Goal: Task Accomplishment & Management: Use online tool/utility

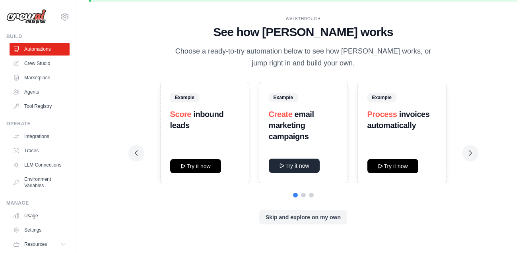
scroll to position [15, 0]
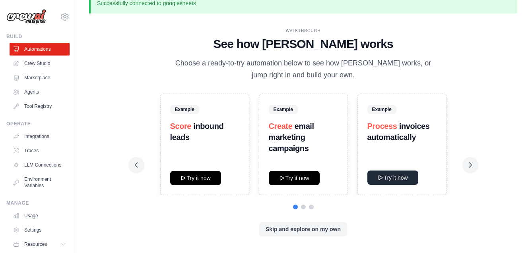
click at [389, 175] on button "Try it now" at bounding box center [392, 178] width 51 height 14
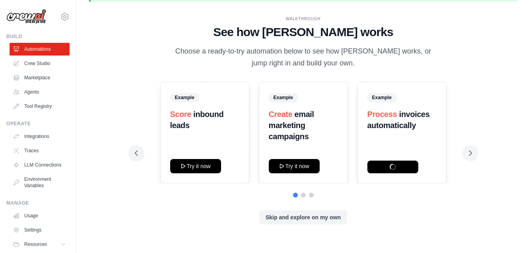
scroll to position [27, 0]
click at [470, 150] on icon at bounding box center [470, 153] width 8 height 8
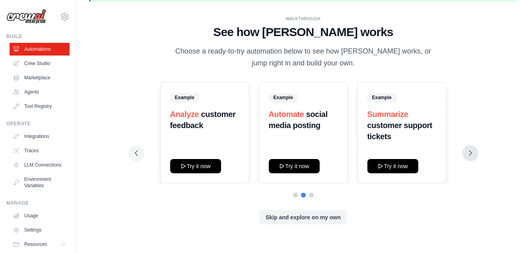
click at [477, 153] on button at bounding box center [470, 153] width 16 height 16
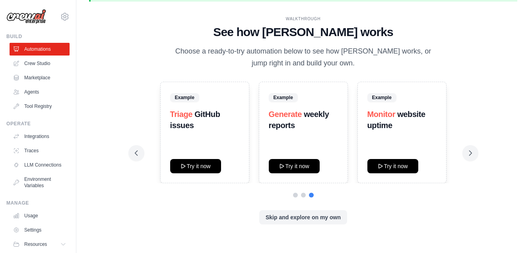
click at [146, 151] on div "Example Triage GitHub issues Try it now Example Generate weekly reports Try it …" at bounding box center [303, 133] width 337 height 102
click at [141, 150] on button at bounding box center [136, 153] width 16 height 16
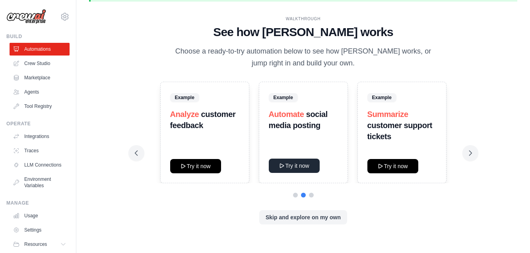
click at [294, 163] on button "Try it now" at bounding box center [294, 166] width 51 height 14
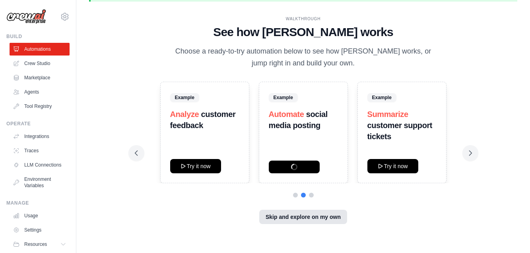
click at [296, 218] on button "Skip and explore on my own" at bounding box center [303, 217] width 88 height 14
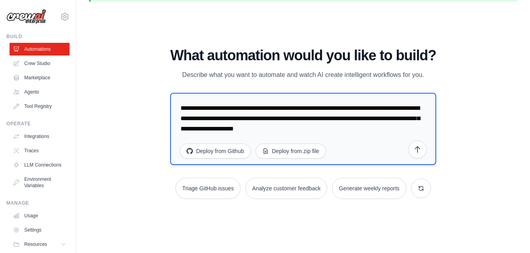
click at [232, 114] on textarea "**********" at bounding box center [303, 129] width 266 height 72
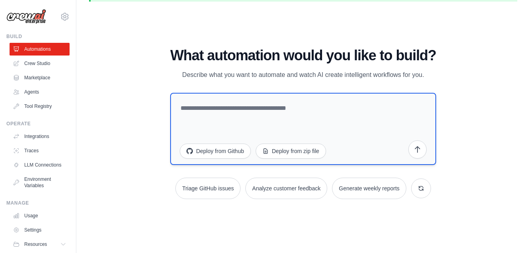
paste textarea "**********"
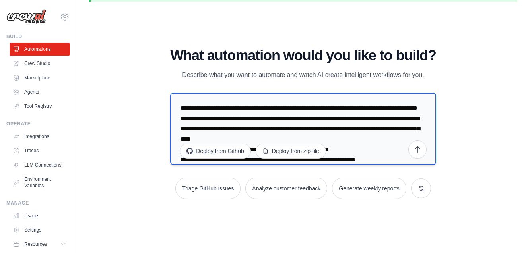
scroll to position [651, 0]
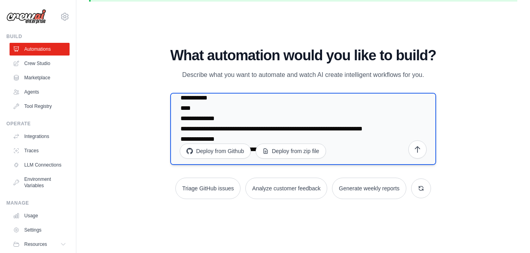
click at [180, 131] on textarea at bounding box center [303, 129] width 266 height 72
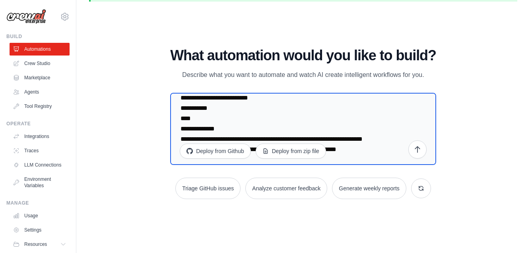
scroll to position [640, 0]
click at [181, 119] on textarea at bounding box center [303, 129] width 266 height 72
click at [181, 126] on textarea at bounding box center [303, 129] width 266 height 72
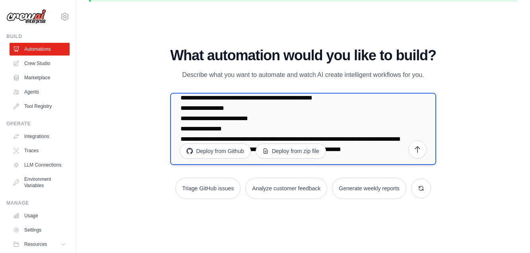
scroll to position [590, 0]
click at [182, 128] on textarea at bounding box center [303, 129] width 266 height 72
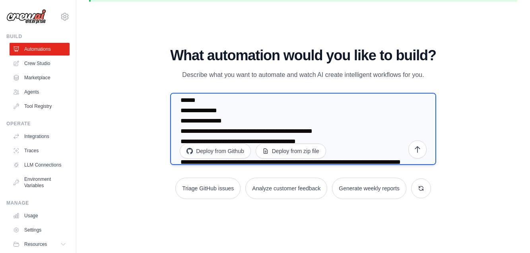
scroll to position [575, 0]
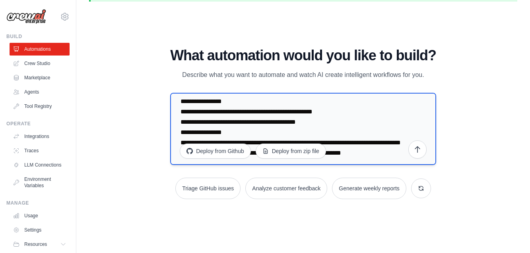
click at [180, 121] on textarea at bounding box center [303, 129] width 266 height 72
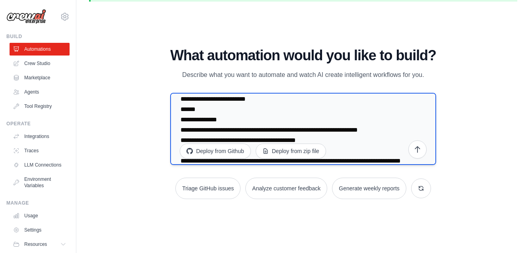
scroll to position [545, 0]
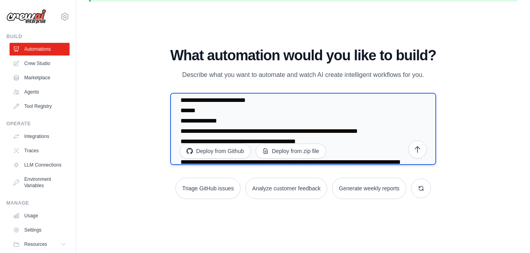
click at [181, 133] on textarea at bounding box center [303, 129] width 266 height 72
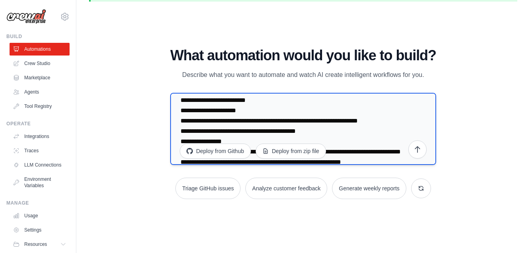
scroll to position [541, 0]
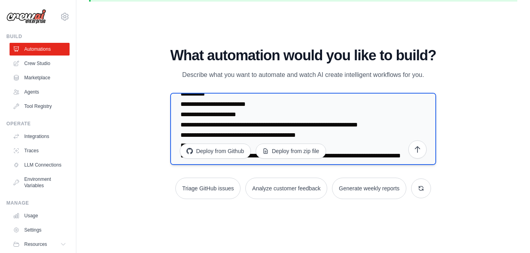
click at [181, 116] on textarea at bounding box center [303, 129] width 266 height 72
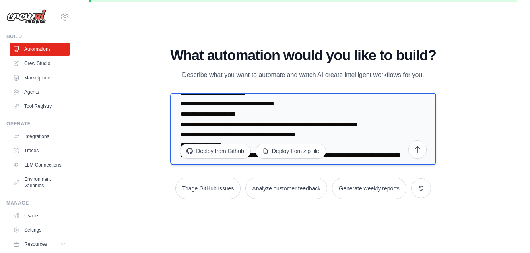
scroll to position [522, 0]
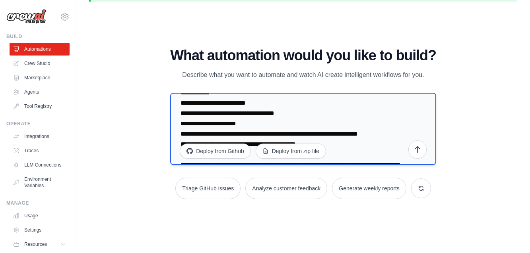
click at [181, 116] on textarea at bounding box center [303, 129] width 266 height 72
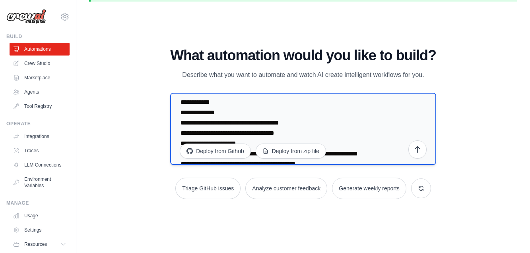
scroll to position [491, 0]
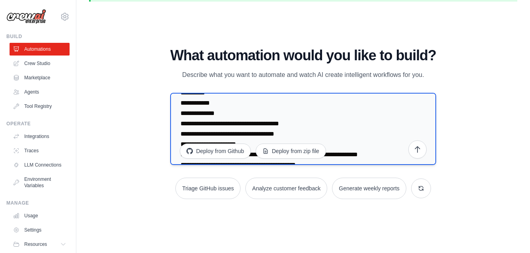
click at [181, 125] on textarea at bounding box center [303, 129] width 266 height 72
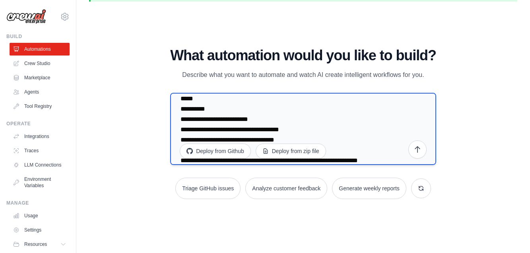
scroll to position [474, 0]
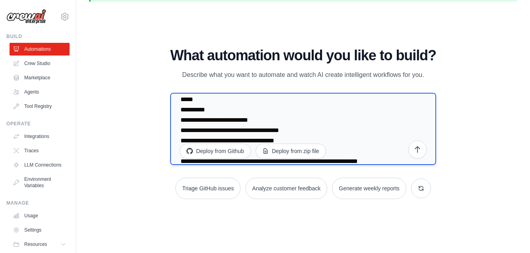
click at [180, 121] on textarea at bounding box center [303, 129] width 266 height 72
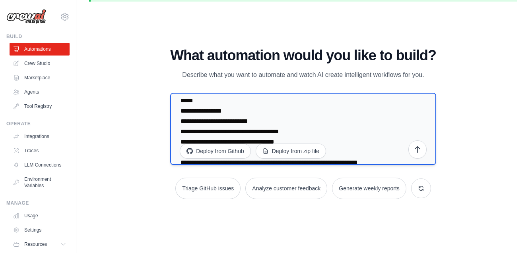
scroll to position [458, 0]
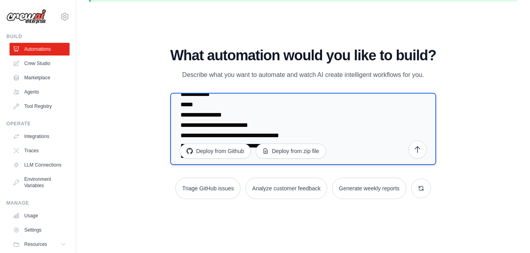
click at [181, 116] on textarea at bounding box center [303, 129] width 266 height 72
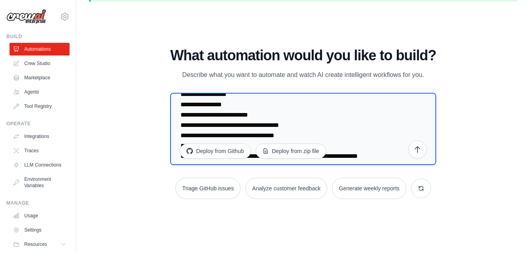
click at [199, 117] on textarea at bounding box center [303, 129] width 266 height 72
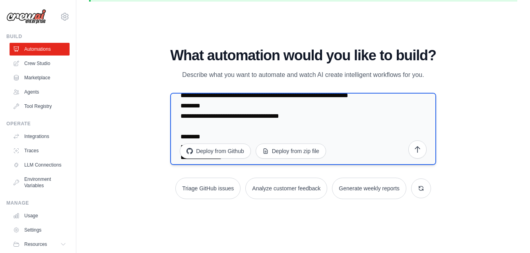
scroll to position [404, 0]
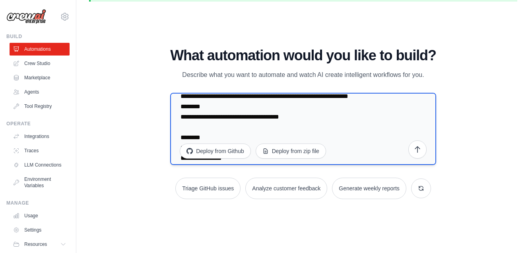
click at [180, 127] on textarea at bounding box center [303, 129] width 266 height 72
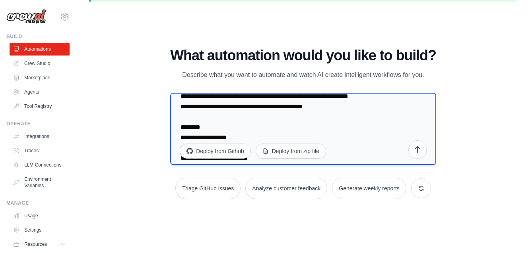
click at [182, 108] on textarea at bounding box center [303, 129] width 266 height 72
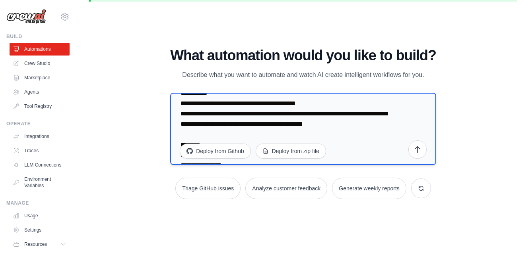
scroll to position [367, 0]
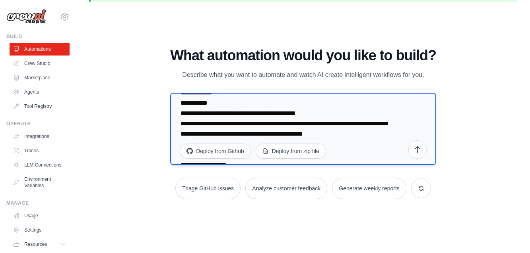
click at [182, 123] on textarea at bounding box center [303, 129] width 266 height 72
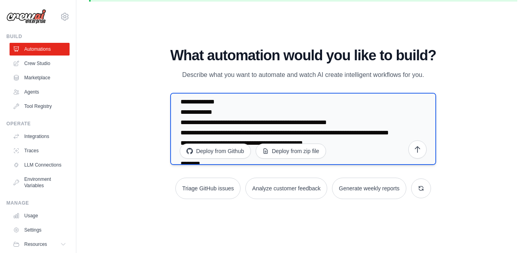
scroll to position [335, 0]
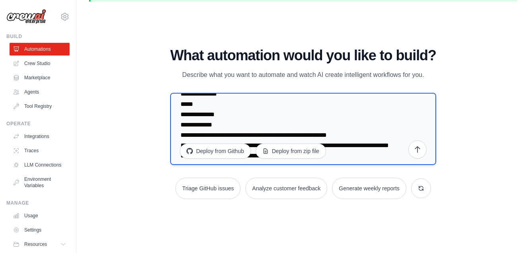
click at [181, 135] on textarea at bounding box center [303, 129] width 266 height 72
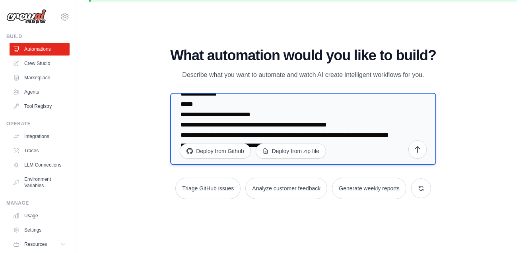
click at [181, 117] on textarea at bounding box center [303, 129] width 266 height 72
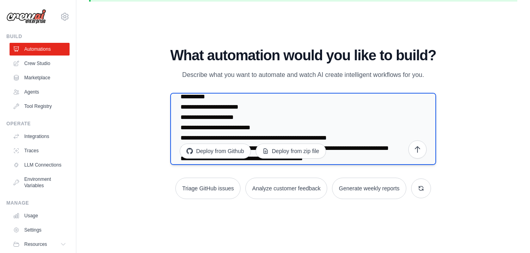
scroll to position [310, 0]
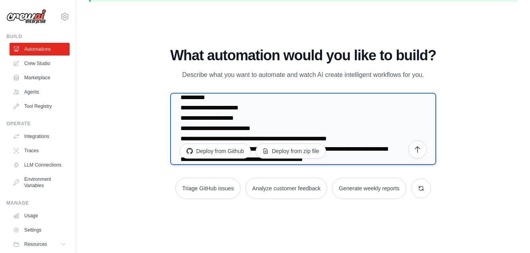
click at [181, 117] on textarea at bounding box center [303, 129] width 266 height 72
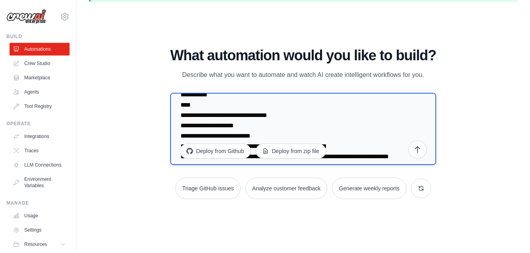
scroll to position [287, 0]
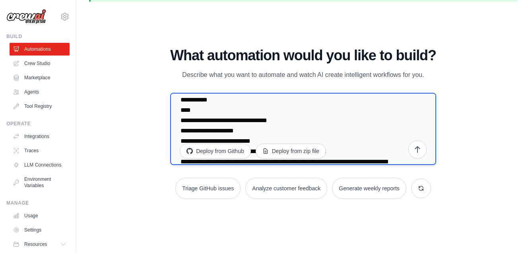
click at [180, 121] on textarea at bounding box center [303, 129] width 266 height 72
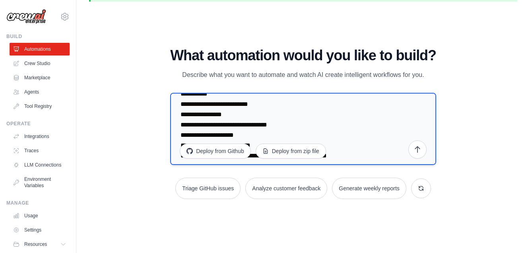
scroll to position [270, 0]
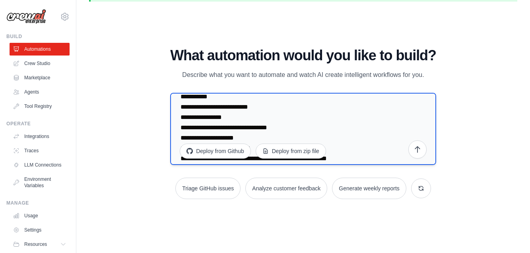
click at [181, 117] on textarea at bounding box center [303, 129] width 266 height 72
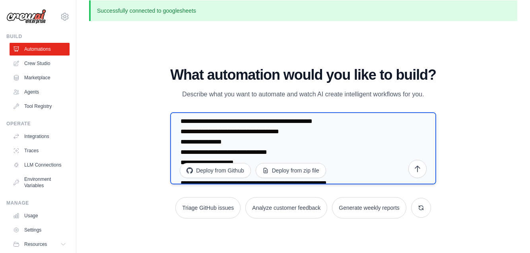
scroll to position [242, 0]
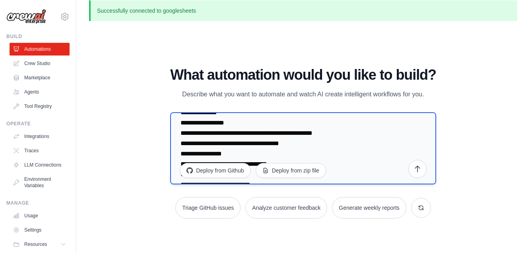
click at [182, 143] on textarea at bounding box center [303, 148] width 266 height 72
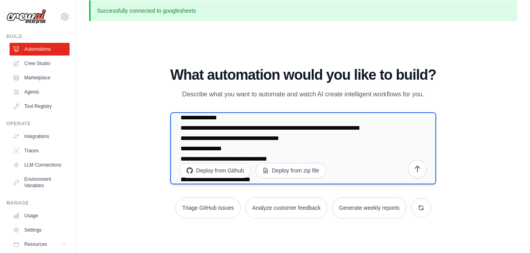
scroll to position [234, 0]
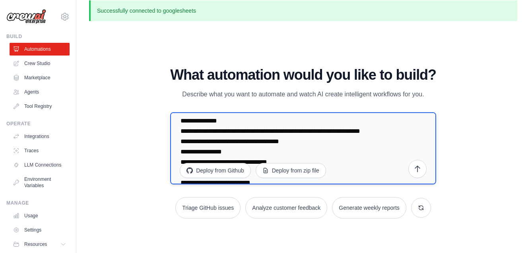
click at [181, 132] on textarea at bounding box center [303, 148] width 266 height 72
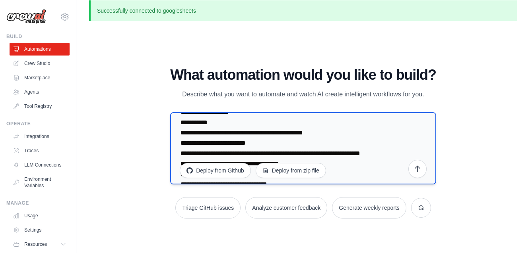
scroll to position [201, 0]
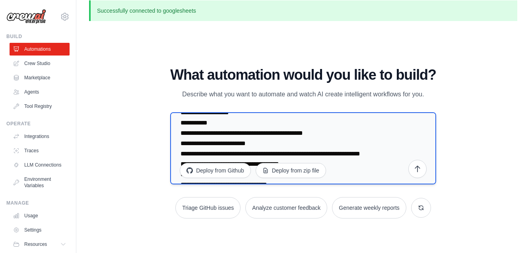
click at [180, 145] on textarea at bounding box center [303, 148] width 266 height 72
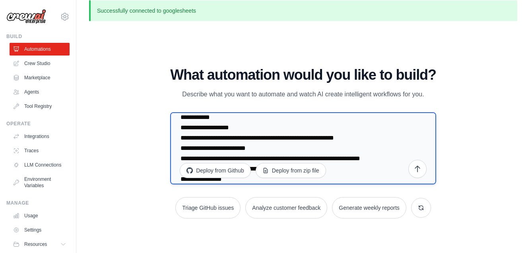
scroll to position [185, 0]
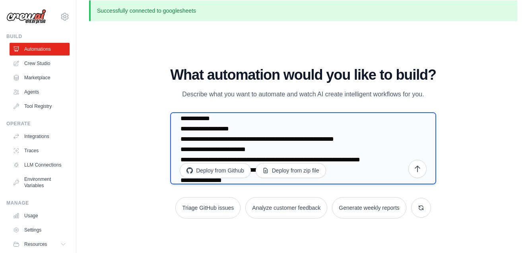
click at [180, 139] on textarea at bounding box center [303, 148] width 266 height 72
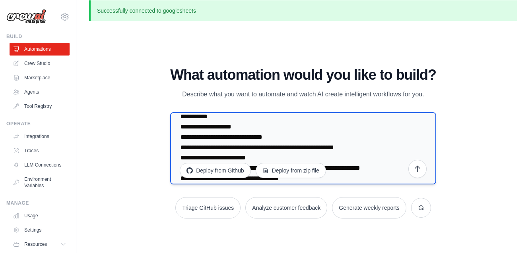
scroll to position [165, 0]
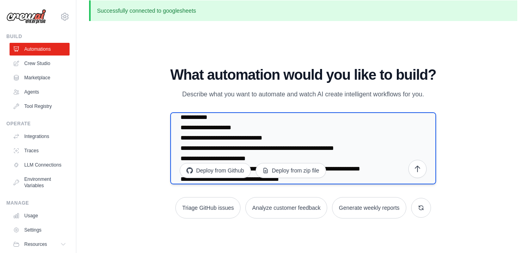
click at [181, 140] on textarea at bounding box center [303, 148] width 266 height 72
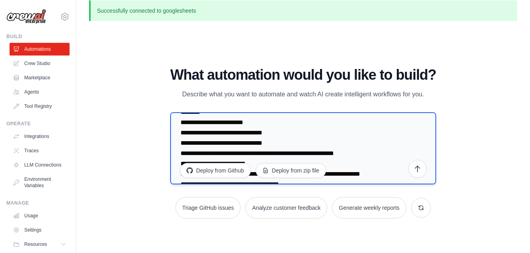
scroll to position [142, 0]
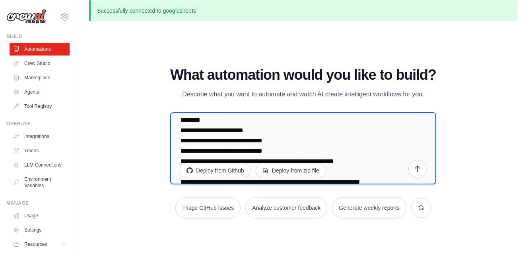
click at [180, 142] on textarea at bounding box center [303, 148] width 266 height 72
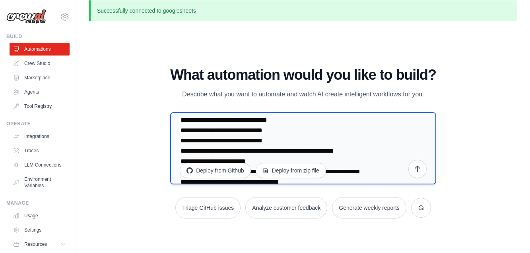
scroll to position [126, 0]
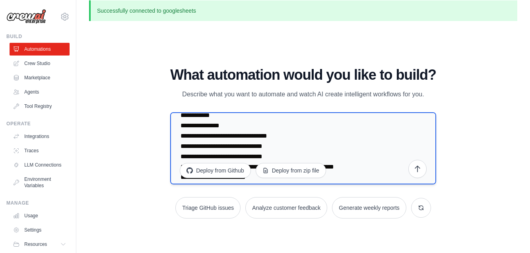
click at [180, 138] on textarea at bounding box center [303, 148] width 266 height 72
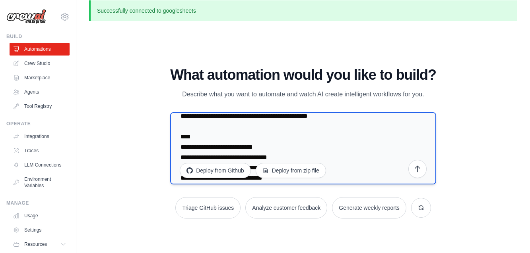
scroll to position [94, 0]
click at [337, 130] on textarea at bounding box center [303, 148] width 266 height 72
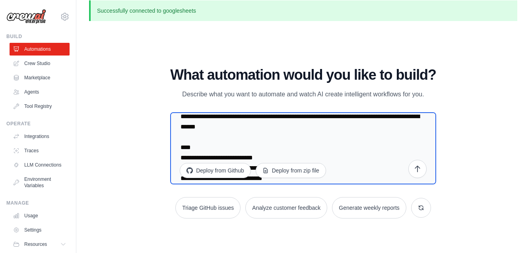
paste textarea "**********"
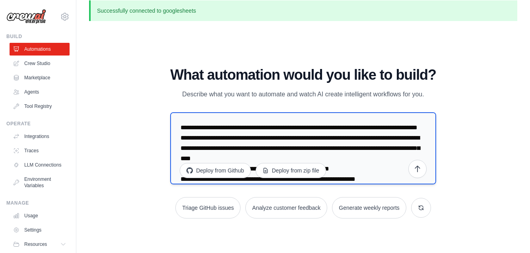
scroll to position [0, 0]
click at [182, 128] on textarea at bounding box center [303, 148] width 266 height 72
drag, startPoint x: 327, startPoint y: 128, endPoint x: 313, endPoint y: 126, distance: 14.5
click at [313, 126] on textarea at bounding box center [303, 148] width 266 height 72
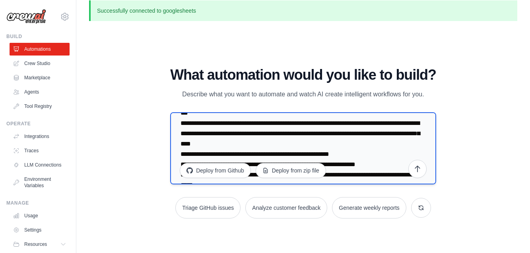
scroll to position [23, 0]
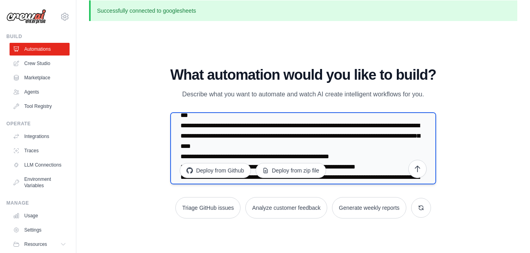
drag, startPoint x: 335, startPoint y: 125, endPoint x: 274, endPoint y: 128, distance: 60.8
click at [274, 128] on textarea at bounding box center [303, 148] width 266 height 72
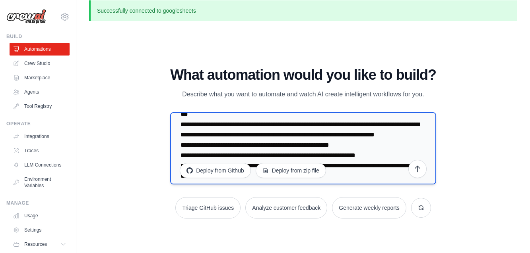
scroll to position [25, 0]
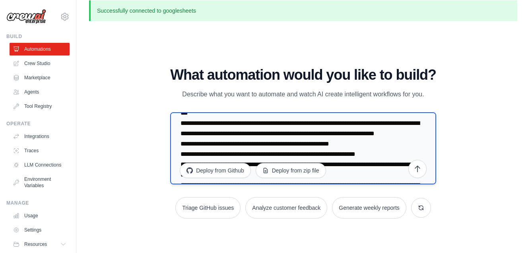
click at [283, 124] on textarea at bounding box center [303, 148] width 266 height 72
drag, startPoint x: 285, startPoint y: 124, endPoint x: 175, endPoint y: 125, distance: 110.0
drag, startPoint x: 357, startPoint y: 135, endPoint x: 397, endPoint y: 200, distance: 75.8
click at [358, 139] on textarea at bounding box center [303, 148] width 266 height 72
click at [366, 121] on textarea at bounding box center [303, 148] width 266 height 72
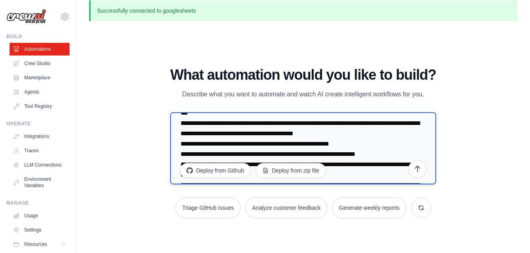
click at [360, 139] on textarea at bounding box center [303, 148] width 266 height 72
click at [359, 134] on textarea at bounding box center [303, 148] width 266 height 72
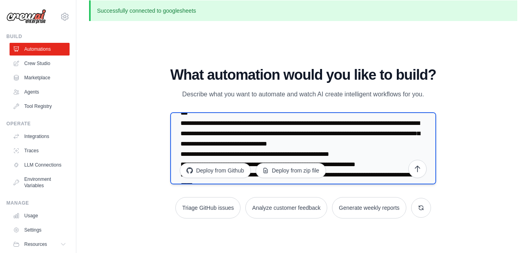
click at [182, 125] on textarea at bounding box center [303, 148] width 266 height 72
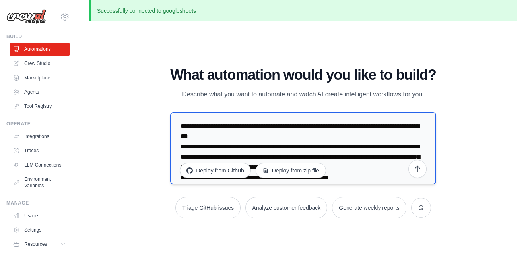
scroll to position [0, 0]
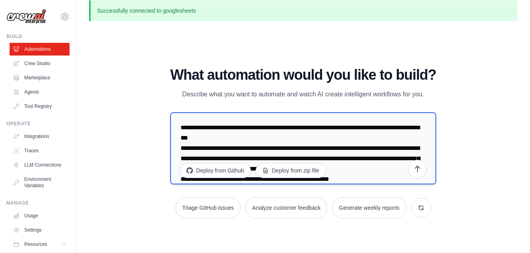
click at [181, 128] on textarea at bounding box center [303, 148] width 266 height 72
click at [183, 149] on textarea at bounding box center [303, 148] width 266 height 72
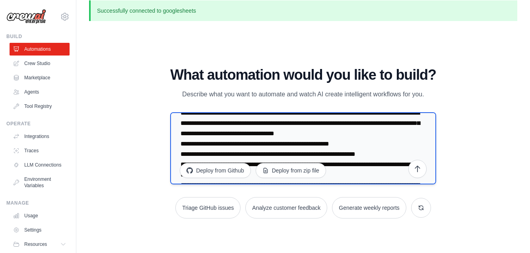
scroll to position [37, 0]
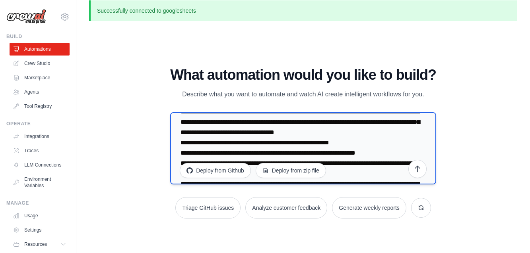
click at [181, 142] on textarea at bounding box center [303, 148] width 266 height 72
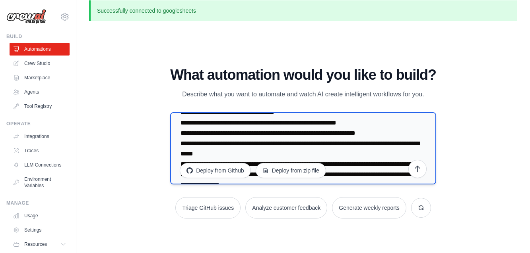
scroll to position [57, 0]
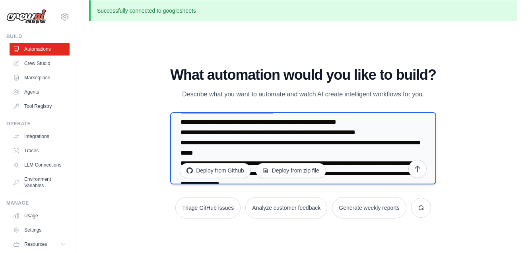
click at [180, 134] on textarea at bounding box center [303, 148] width 266 height 72
click at [181, 145] on textarea at bounding box center [303, 148] width 266 height 72
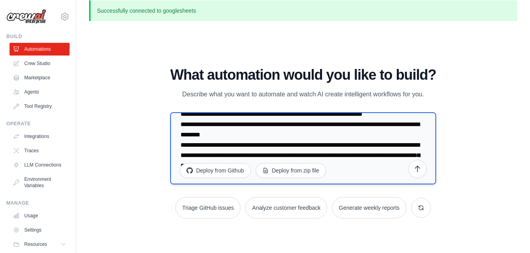
scroll to position [76, 0]
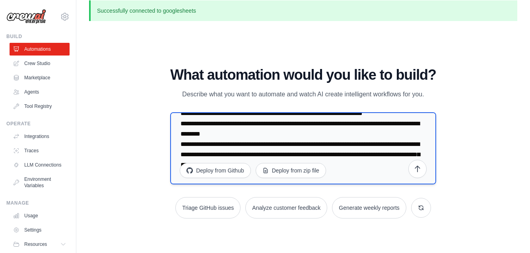
click at [263, 135] on textarea at bounding box center [303, 148] width 266 height 72
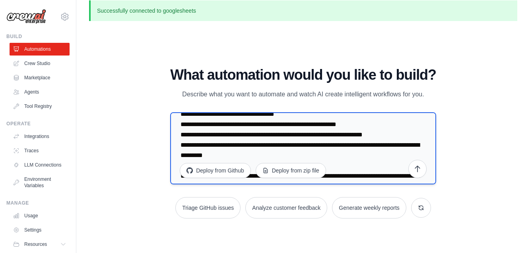
scroll to position [54, 0]
click at [389, 134] on textarea at bounding box center [303, 148] width 266 height 72
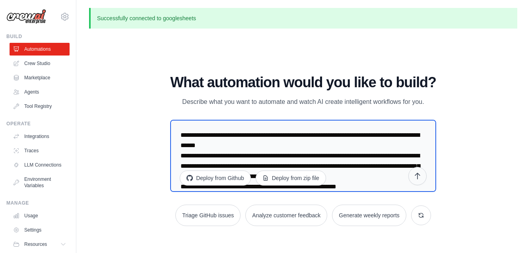
scroll to position [0, 0]
click at [357, 180] on textarea at bounding box center [303, 156] width 266 height 72
click at [353, 169] on textarea at bounding box center [303, 156] width 266 height 72
type textarea "**********"
click at [421, 177] on icon "submit" at bounding box center [417, 176] width 8 height 8
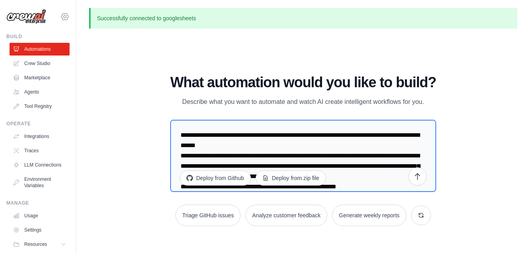
click at [66, 15] on icon at bounding box center [65, 17] width 10 height 10
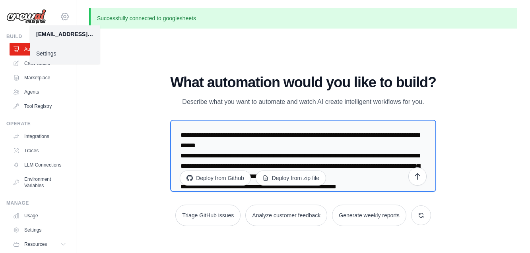
click at [66, 15] on icon at bounding box center [65, 17] width 10 height 10
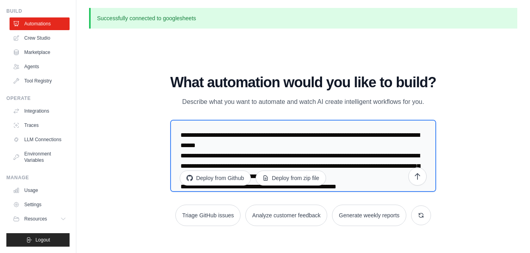
scroll to position [25, 0]
click at [37, 37] on link "Crew Studio" at bounding box center [40, 38] width 60 height 13
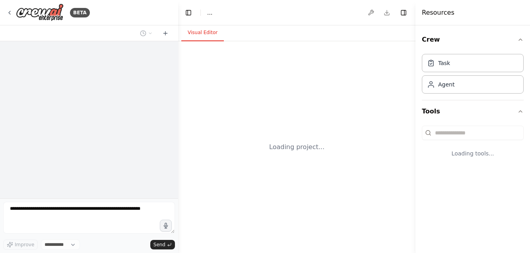
select select "****"
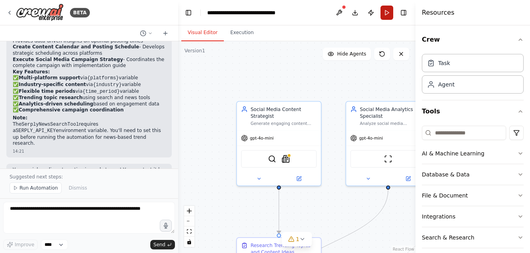
click at [384, 11] on button "Run" at bounding box center [386, 13] width 13 height 14
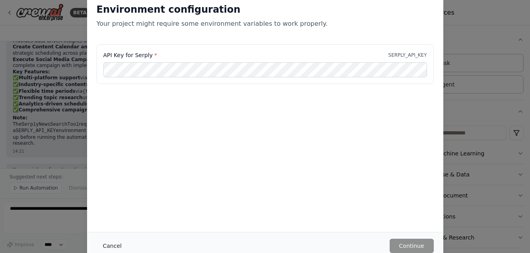
click at [110, 243] on button "Cancel" at bounding box center [112, 246] width 31 height 14
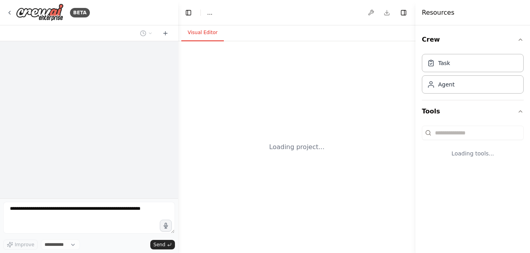
select select "****"
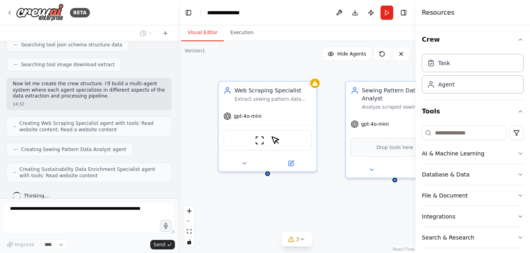
scroll to position [414, 0]
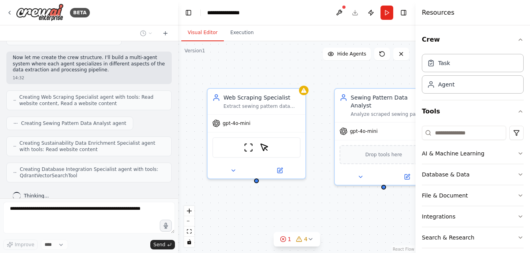
drag, startPoint x: 337, startPoint y: 72, endPoint x: 327, endPoint y: 79, distance: 12.9
click at [327, 79] on div "Web Scraping Specialist Extract sewing pattern data from retail websites like H…" at bounding box center [296, 147] width 237 height 212
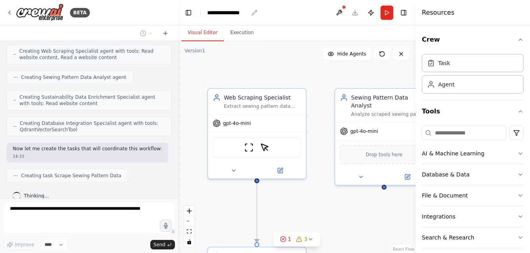
click at [253, 13] on icon "breadcrumb" at bounding box center [254, 13] width 6 height 6
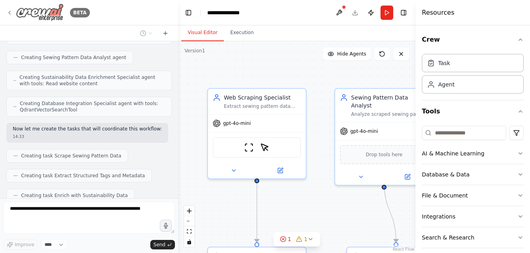
scroll to position [500, 0]
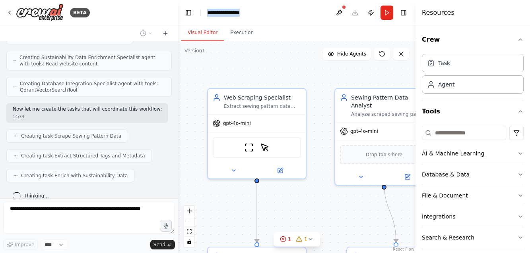
drag, startPoint x: 248, startPoint y: 12, endPoint x: 202, endPoint y: 13, distance: 46.1
click at [202, 13] on header "**********" at bounding box center [296, 12] width 237 height 25
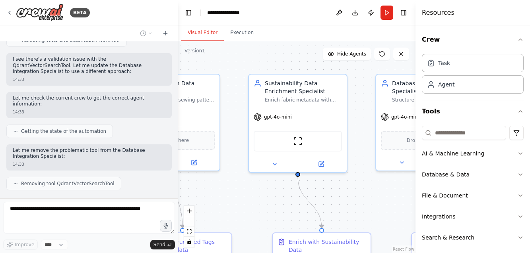
scroll to position [748, 0]
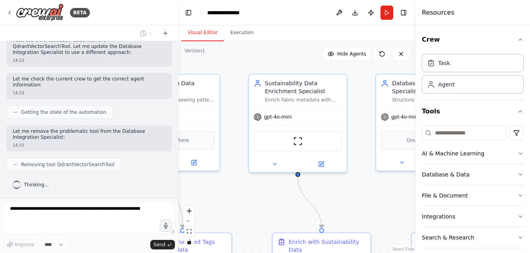
drag, startPoint x: 323, startPoint y: 80, endPoint x: 109, endPoint y: 66, distance: 214.2
click at [109, 66] on div "BETA Create a crew that will trawl a number of retail websites (like Hobbycraft…" at bounding box center [265, 126] width 530 height 253
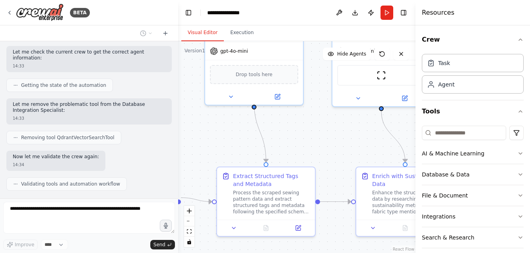
drag, startPoint x: 317, startPoint y: 67, endPoint x: 401, endPoint y: 0, distance: 107.5
click at [401, 0] on main "**********" at bounding box center [296, 126] width 237 height 253
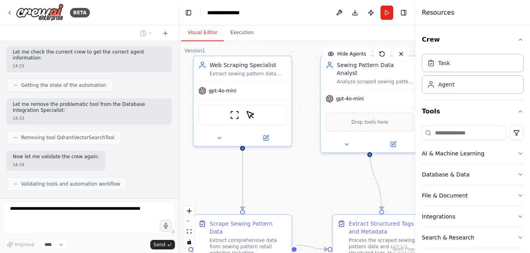
drag, startPoint x: 225, startPoint y: 138, endPoint x: 340, endPoint y: 186, distance: 125.2
click at [340, 186] on div ".deletable-edge-delete-btn { width: 20px; height: 20px; border: 0px solid #ffff…" at bounding box center [296, 147] width 237 height 212
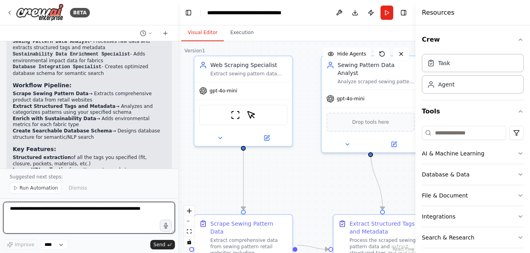
scroll to position [1016, 0]
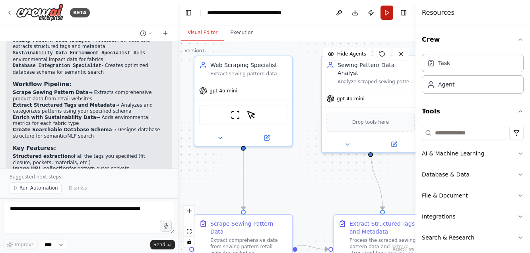
click at [385, 14] on button "Run" at bounding box center [386, 13] width 13 height 14
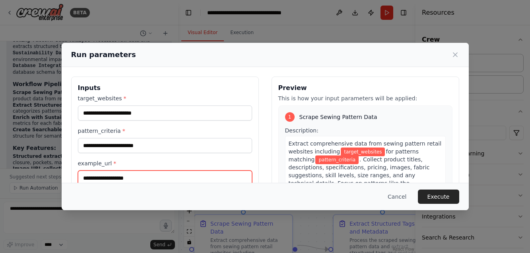
click at [100, 174] on input "example_url *" at bounding box center [165, 178] width 174 height 15
paste input "**********"
type input "**********"
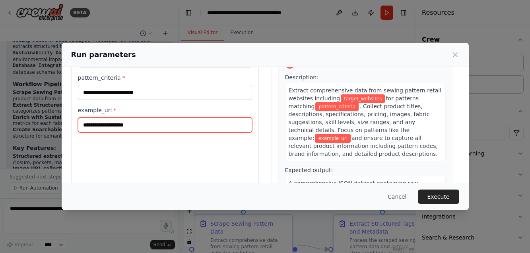
click at [144, 129] on input "example_url *" at bounding box center [165, 125] width 174 height 15
paste input "**********"
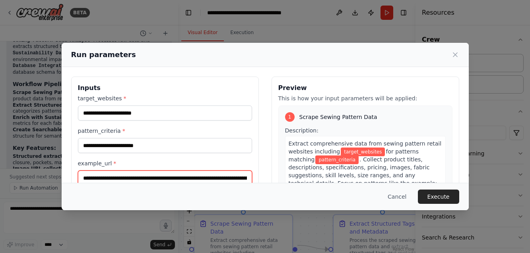
scroll to position [0, 0]
type input "**********"
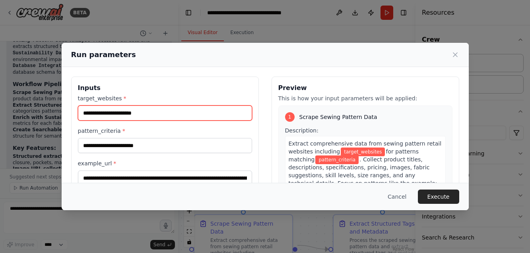
click at [131, 116] on input "target_websites *" at bounding box center [165, 113] width 174 height 15
paste input "**********"
type input "**********"
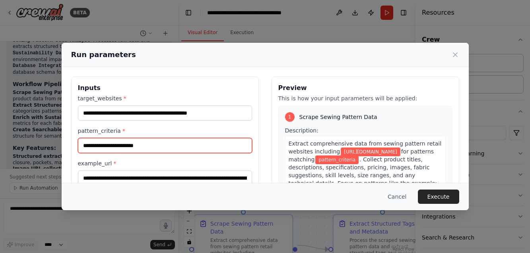
click at [97, 150] on input "pattern_criteria *" at bounding box center [165, 145] width 174 height 15
paste input "**********"
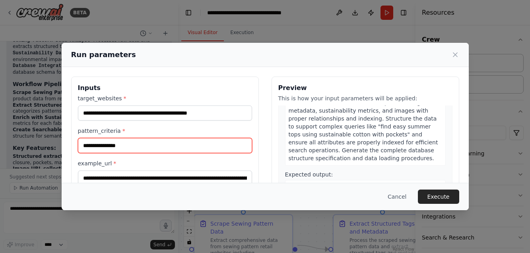
scroll to position [686, 0]
type input "**********"
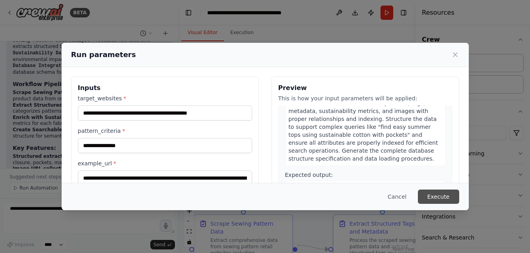
click at [435, 195] on button "Execute" at bounding box center [438, 197] width 41 height 14
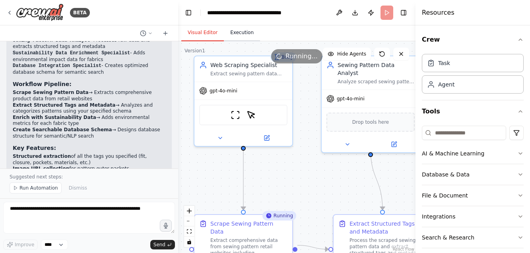
click at [237, 31] on button "Execution" at bounding box center [242, 33] width 36 height 17
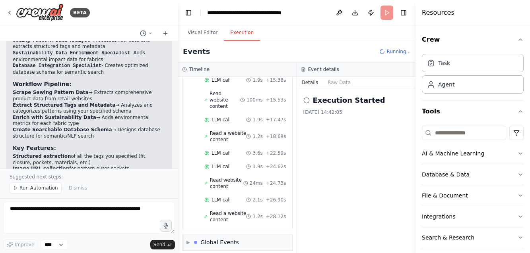
scroll to position [186, 0]
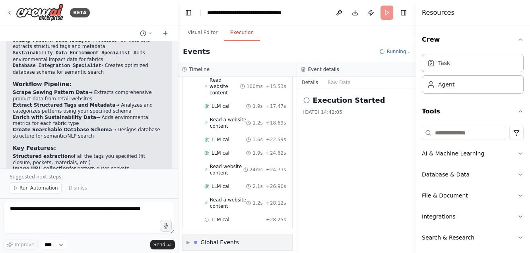
click at [188, 240] on span "▶" at bounding box center [188, 243] width 4 height 6
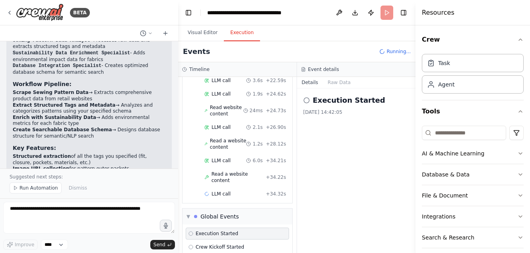
scroll to position [245, 0]
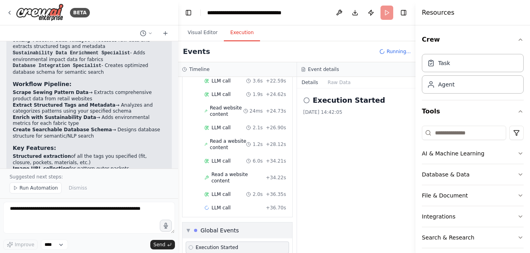
click at [189, 228] on span "▼" at bounding box center [188, 231] width 4 height 6
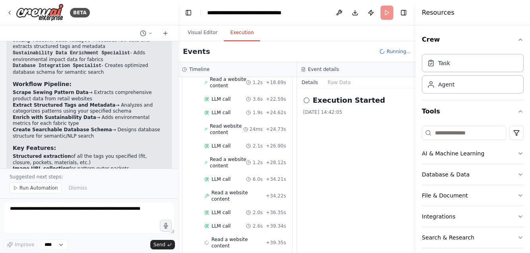
click at [386, 11] on header "**********" at bounding box center [296, 12] width 237 height 25
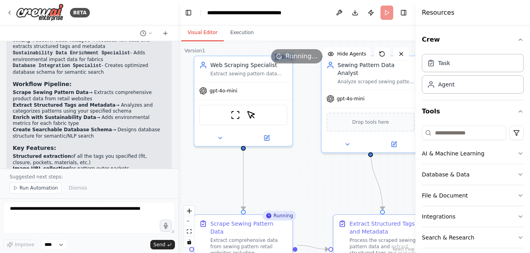
click at [206, 32] on button "Visual Editor" at bounding box center [202, 33] width 43 height 17
click at [241, 31] on button "Execution" at bounding box center [242, 33] width 36 height 17
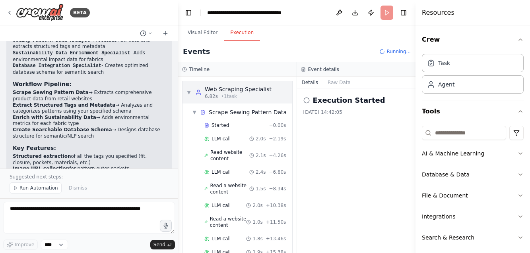
scroll to position [0, 0]
click at [188, 91] on span "▼" at bounding box center [188, 92] width 5 height 6
click at [196, 112] on span "▼" at bounding box center [194, 112] width 5 height 6
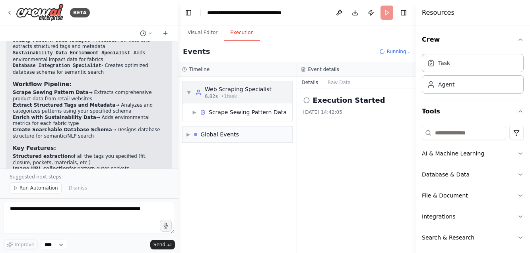
click at [190, 92] on span "▼" at bounding box center [188, 92] width 5 height 6
click at [194, 93] on div "▶ Web Scraping Specialist 6.82s • 1 task" at bounding box center [228, 92] width 85 height 14
click at [387, 14] on header "**********" at bounding box center [296, 12] width 237 height 25
click at [391, 54] on span "Running..." at bounding box center [398, 51] width 24 height 6
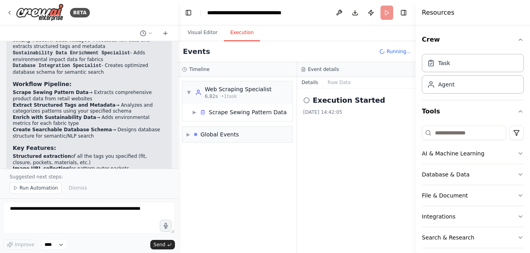
click at [391, 54] on span "Running..." at bounding box center [398, 51] width 24 height 6
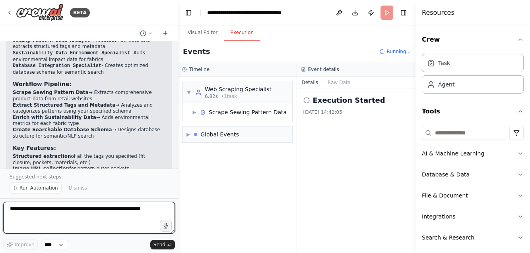
click at [38, 212] on textarea at bounding box center [89, 218] width 172 height 32
type textarea "**********"
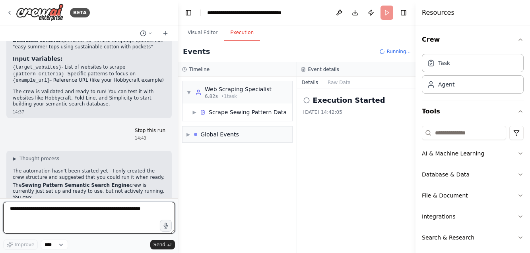
scroll to position [1169, 0]
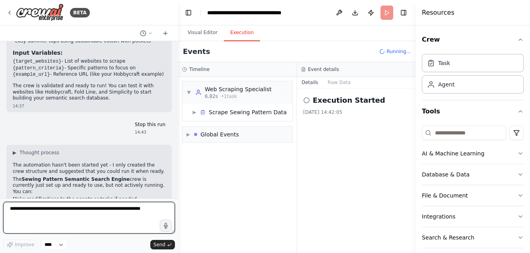
click at [28, 210] on textarea at bounding box center [89, 218] width 172 height 32
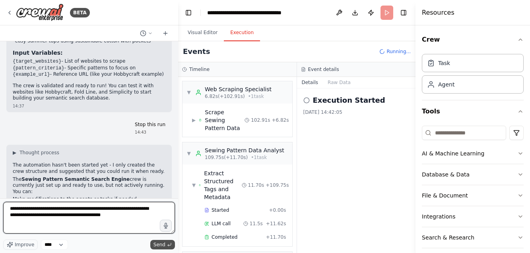
type textarea "**********"
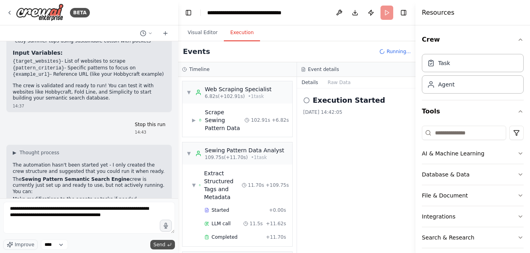
click at [155, 243] on span "Send" at bounding box center [159, 245] width 12 height 6
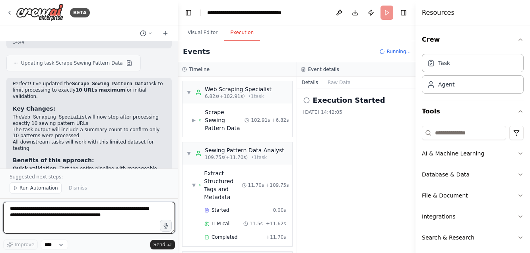
scroll to position [0, 0]
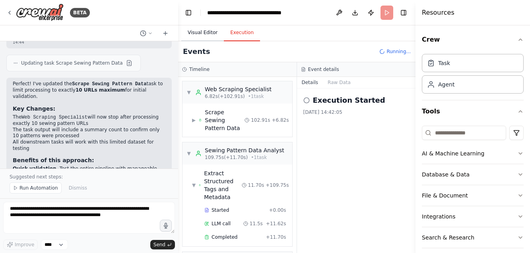
click at [212, 33] on button "Visual Editor" at bounding box center [202, 33] width 43 height 17
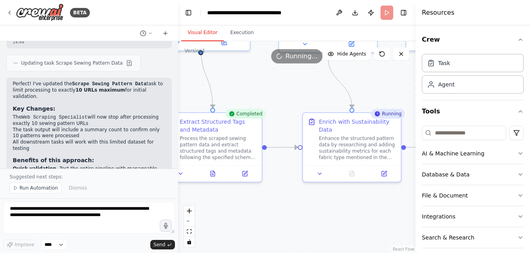
drag, startPoint x: 322, startPoint y: 184, endPoint x: 131, endPoint y: 81, distance: 216.7
click at [131, 81] on div "BETA Create a crew that will trawl a number of retail websites (like Hobbycraft…" at bounding box center [265, 126] width 530 height 253
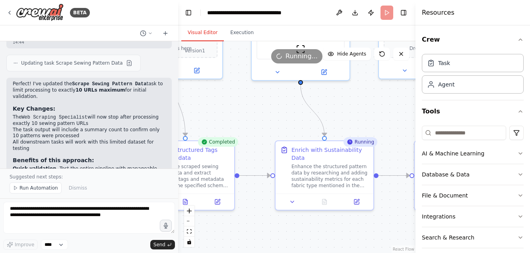
drag, startPoint x: 272, startPoint y: 89, endPoint x: 270, endPoint y: 118, distance: 29.5
click at [270, 118] on div ".deletable-edge-delete-btn { width: 20px; height: 20px; border: 0px solid #ffff…" at bounding box center [296, 147] width 237 height 212
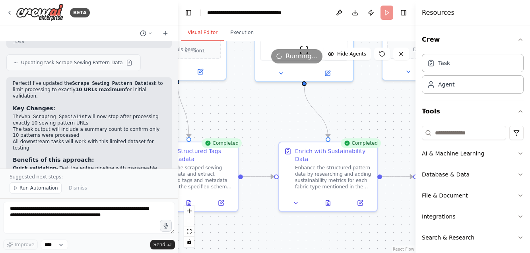
scroll to position [1443, 0]
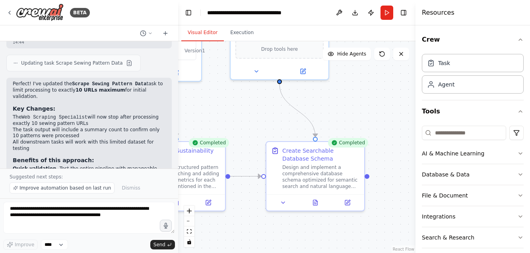
drag, startPoint x: 260, startPoint y: 119, endPoint x: 108, endPoint y: 119, distance: 151.8
click at [108, 119] on div "BETA Create a crew that will trawl a number of retail websites (like Hobbycraft…" at bounding box center [265, 126] width 530 height 253
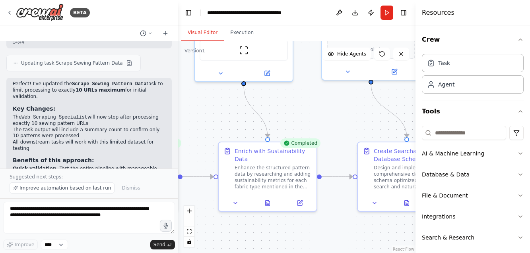
drag, startPoint x: 252, startPoint y: 118, endPoint x: 343, endPoint y: 119, distance: 91.4
click at [343, 119] on div ".deletable-edge-delete-btn { width: 20px; height: 20px; border: 0px solid #ffff…" at bounding box center [296, 147] width 237 height 212
click at [243, 30] on button "Execution" at bounding box center [242, 33] width 36 height 17
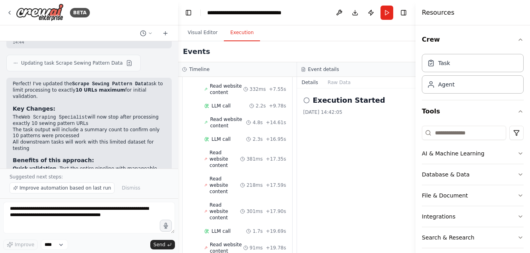
scroll to position [307, 0]
click at [311, 81] on button "Details" at bounding box center [310, 82] width 26 height 11
click at [203, 33] on button "Visual Editor" at bounding box center [202, 33] width 43 height 17
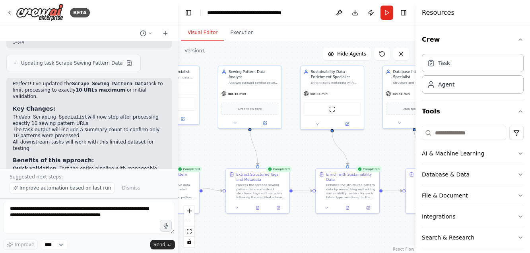
drag, startPoint x: 266, startPoint y: 196, endPoint x: 350, endPoint y: 227, distance: 89.4
click at [350, 227] on div ".deletable-edge-delete-btn { width: 20px; height: 20px; border: 0px solid #ffff…" at bounding box center [296, 147] width 237 height 212
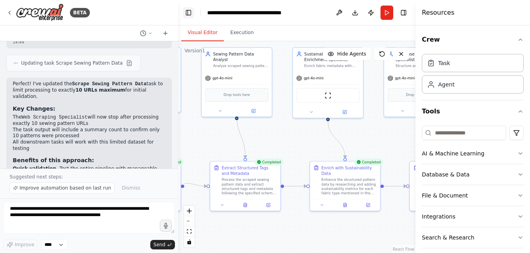
click at [190, 12] on button "Toggle Left Sidebar" at bounding box center [188, 12] width 11 height 11
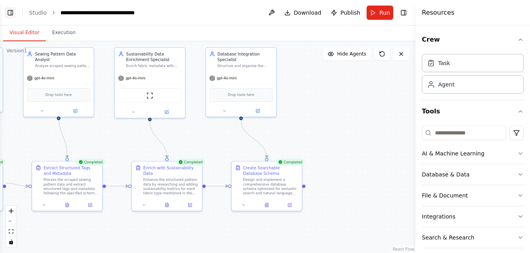
click at [10, 13] on button "Toggle Left Sidebar" at bounding box center [10, 12] width 11 height 11
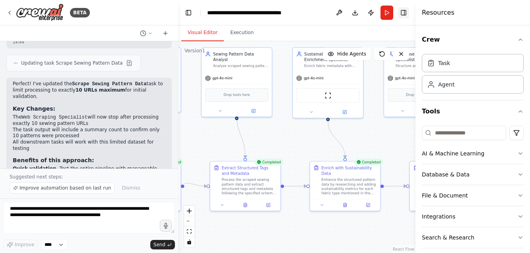
click at [403, 11] on button "Toggle Right Sidebar" at bounding box center [403, 12] width 11 height 11
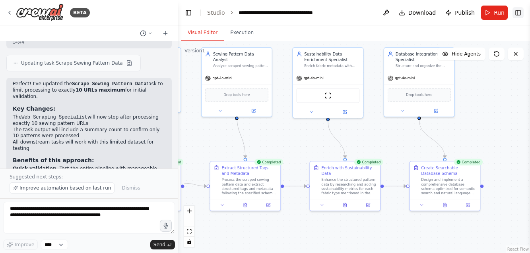
click at [519, 12] on button "Toggle Right Sidebar" at bounding box center [517, 12] width 11 height 11
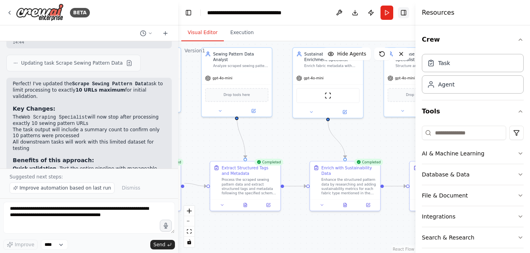
click at [405, 13] on button "Toggle Right Sidebar" at bounding box center [403, 12] width 11 height 11
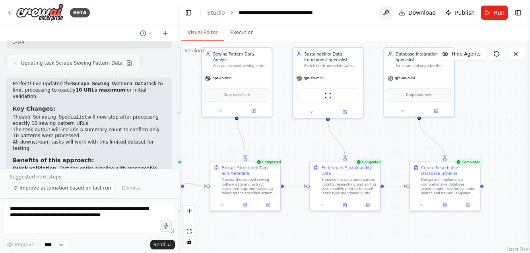
click at [386, 11] on button at bounding box center [385, 13] width 13 height 14
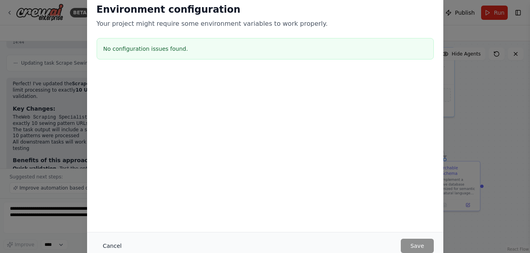
click at [116, 245] on button "Cancel" at bounding box center [112, 246] width 31 height 14
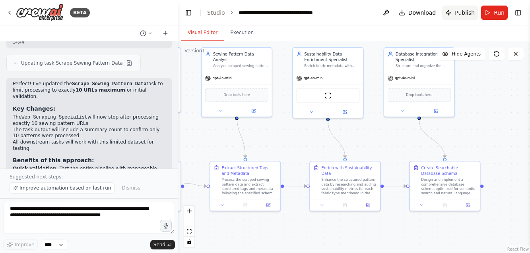
click at [456, 11] on span "Publish" at bounding box center [464, 13] width 20 height 8
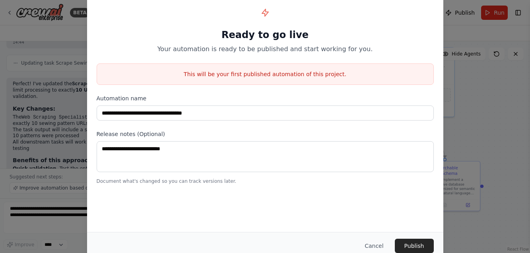
scroll to position [0, 0]
click at [371, 247] on button "Cancel" at bounding box center [373, 246] width 31 height 14
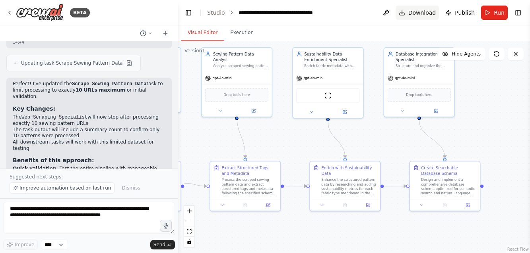
click at [417, 10] on span "Download" at bounding box center [422, 13] width 28 height 8
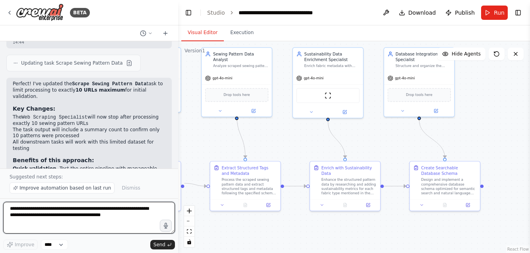
click at [18, 209] on textarea "**********" at bounding box center [89, 218] width 172 height 32
type textarea "**********"
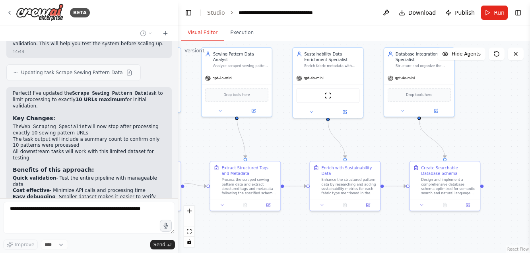
scroll to position [1460, 0]
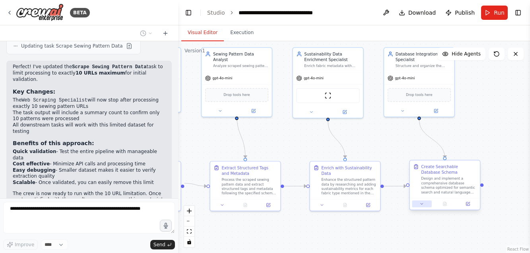
click at [421, 206] on icon at bounding box center [421, 204] width 4 height 4
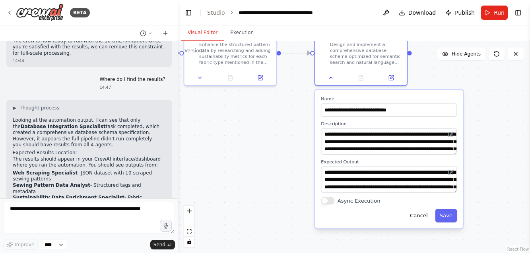
drag, startPoint x: 437, startPoint y: 145, endPoint x: 305, endPoint y: 0, distance: 195.5
click at [305, 0] on main "**********" at bounding box center [354, 126] width 352 height 253
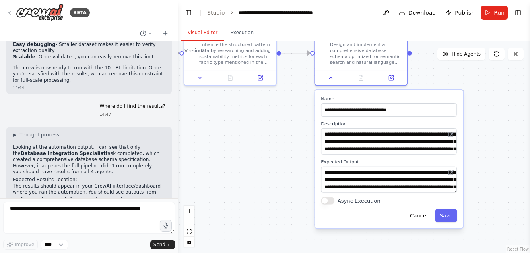
scroll to position [1576, 0]
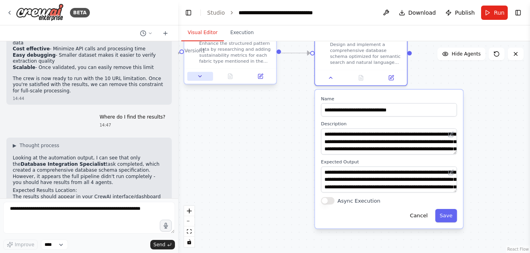
click at [199, 77] on icon at bounding box center [199, 77] width 3 height 2
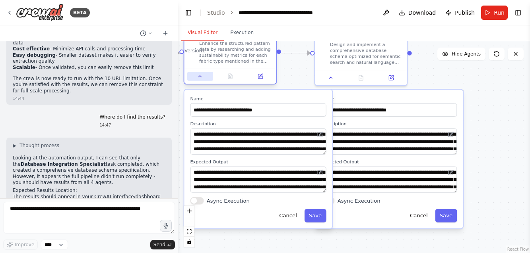
click at [199, 77] on icon at bounding box center [200, 76] width 6 height 6
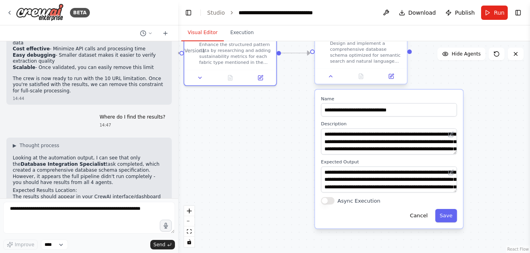
click at [332, 81] on div at bounding box center [361, 76] width 92 height 15
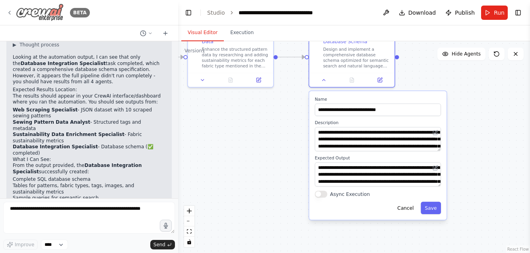
scroll to position [1676, 0]
click at [188, 10] on button "Toggle Left Sidebar" at bounding box center [188, 12] width 11 height 11
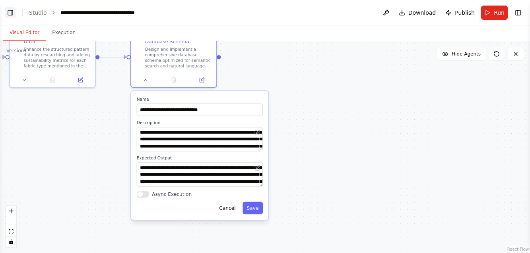
click at [14, 15] on button "Toggle Left Sidebar" at bounding box center [10, 12] width 11 height 11
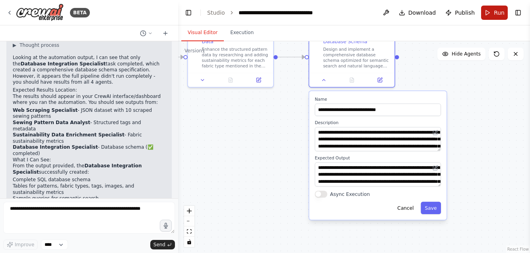
click at [501, 11] on span "Run" at bounding box center [498, 13] width 11 height 8
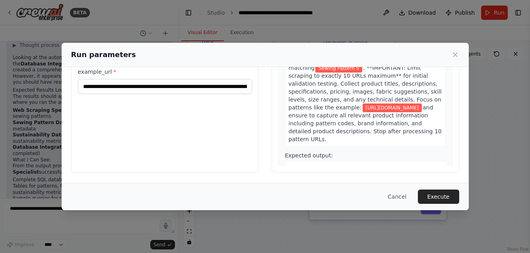
scroll to position [92, 0]
click at [445, 195] on button "Execute" at bounding box center [438, 197] width 41 height 14
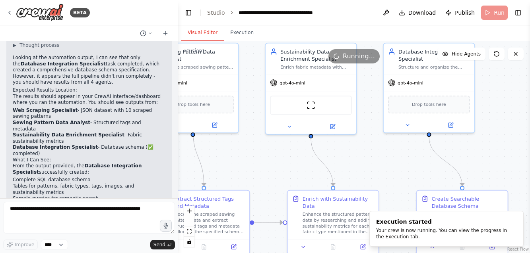
drag, startPoint x: 242, startPoint y: 143, endPoint x: 362, endPoint y: 315, distance: 210.4
click at [362, 253] on html "BETA Create a crew that will trawl a number of retail websites (like Hobbycraft…" at bounding box center [265, 126] width 530 height 253
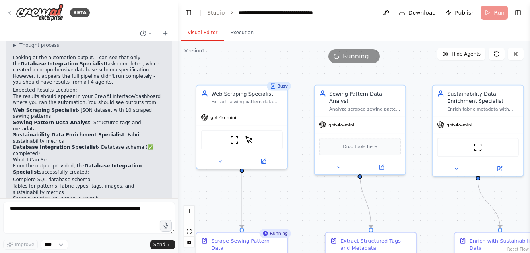
drag, startPoint x: 255, startPoint y: 168, endPoint x: 416, endPoint y: 204, distance: 164.5
click at [416, 204] on div ".deletable-edge-delete-btn { width: 20px; height: 20px; border: 0px solid #ffff…" at bounding box center [354, 147] width 352 height 212
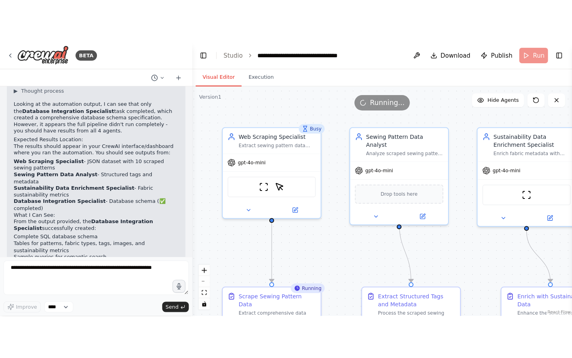
scroll to position [0, 0]
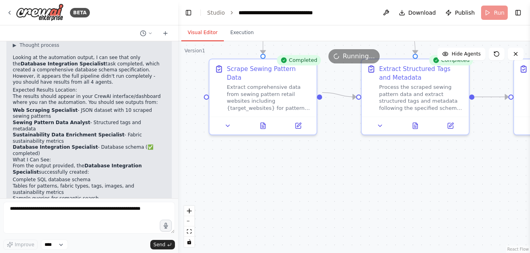
drag, startPoint x: 280, startPoint y: 187, endPoint x: 288, endPoint y: 8, distance: 178.9
click at [288, 8] on main "**********" at bounding box center [354, 126] width 352 height 253
click at [228, 121] on icon at bounding box center [227, 124] width 7 height 7
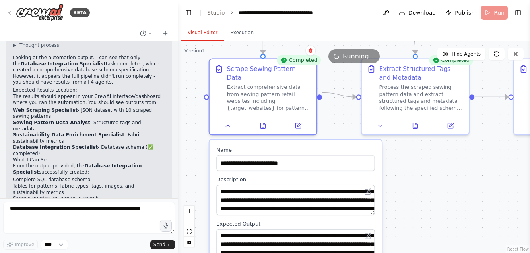
click at [373, 207] on textarea "**********" at bounding box center [295, 200] width 158 height 31
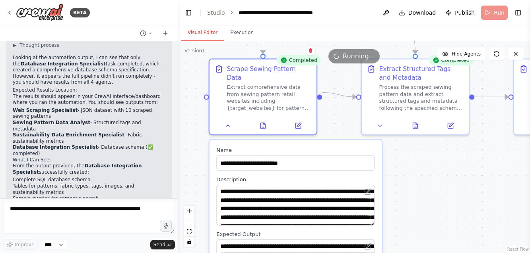
click at [360, 214] on textarea "**********" at bounding box center [295, 205] width 158 height 41
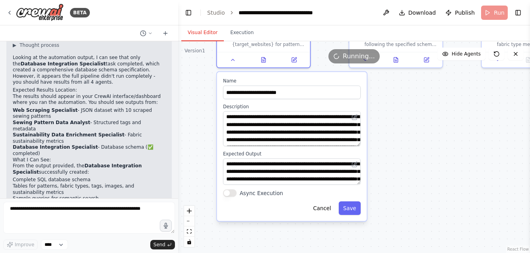
drag, startPoint x: 435, startPoint y: 238, endPoint x: 433, endPoint y: 171, distance: 66.8
click at [433, 171] on div ".deletable-edge-delete-btn { width: 20px; height: 20px; border: 0px solid #ffff…" at bounding box center [354, 147] width 352 height 212
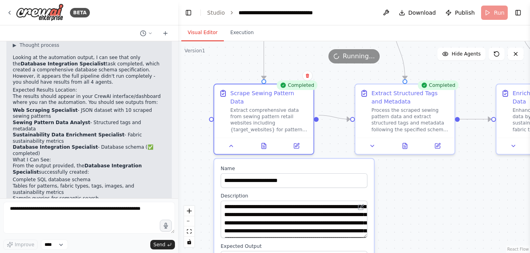
drag, startPoint x: 204, startPoint y: 122, endPoint x: 200, endPoint y: 210, distance: 88.7
click at [200, 210] on div ".deletable-edge-delete-btn { width: 20px; height: 20px; border: 0px solid #ffff…" at bounding box center [354, 147] width 352 height 212
click at [232, 141] on icon at bounding box center [231, 144] width 6 height 6
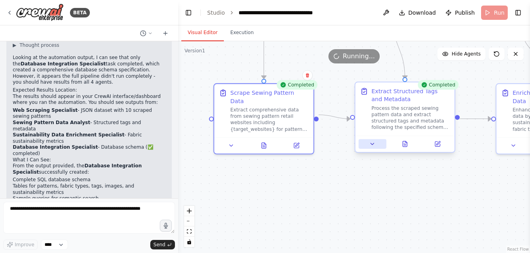
click at [372, 145] on button at bounding box center [372, 144] width 28 height 10
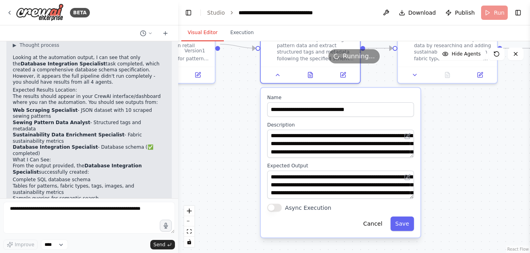
drag, startPoint x: 313, startPoint y: 188, endPoint x: 214, endPoint y: 117, distance: 121.9
click at [215, 117] on div ".deletable-edge-delete-btn { width: 20px; height: 20px; border: 0px solid #ffff…" at bounding box center [354, 147] width 352 height 212
click at [279, 76] on icon at bounding box center [277, 73] width 6 height 6
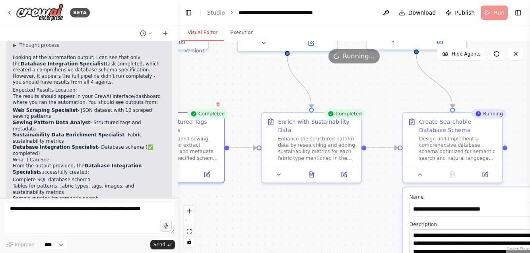
drag, startPoint x: 466, startPoint y: 144, endPoint x: 330, endPoint y: 244, distance: 168.2
click at [330, 244] on div ".deletable-edge-delete-btn { width: 20px; height: 20px; border: 0px solid #ffff…" at bounding box center [354, 147] width 352 height 212
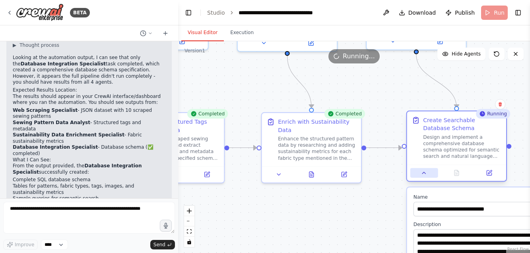
click at [423, 174] on button at bounding box center [424, 173] width 28 height 10
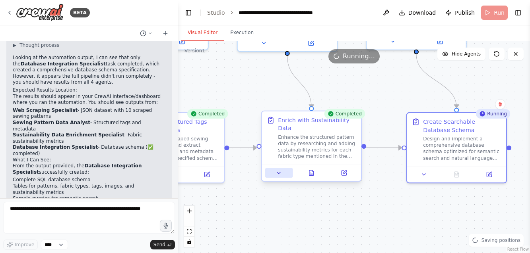
click at [279, 174] on icon at bounding box center [278, 173] width 6 height 6
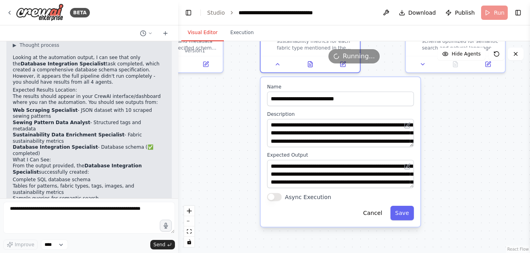
drag, startPoint x: 220, startPoint y: 220, endPoint x: 219, endPoint y: 110, distance: 110.0
click at [219, 110] on div ".deletable-edge-delete-btn { width: 20px; height: 20px; border: 0px solid #ffff…" at bounding box center [354, 147] width 352 height 212
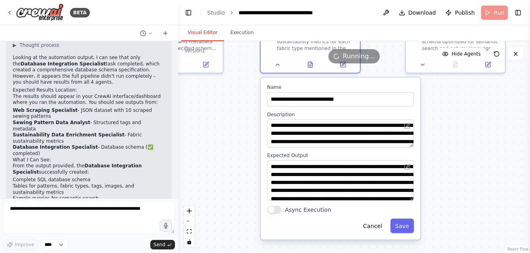
click at [402, 198] on textarea "**********" at bounding box center [340, 180] width 147 height 41
click at [278, 64] on icon at bounding box center [277, 63] width 6 height 6
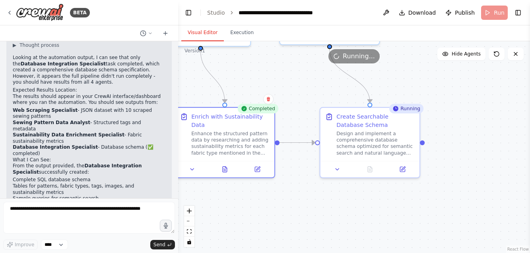
drag, startPoint x: 435, startPoint y: 141, endPoint x: 350, endPoint y: 245, distance: 134.9
click at [350, 245] on div ".deletable-edge-delete-btn { width: 20px; height: 20px; border: 0px solid #ffff…" at bounding box center [354, 147] width 352 height 212
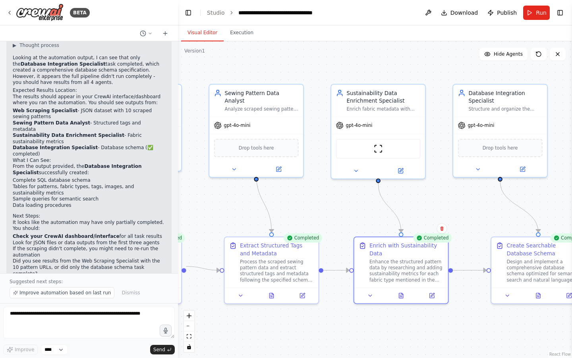
drag, startPoint x: 309, startPoint y: 219, endPoint x: 480, endPoint y: 344, distance: 212.3
click at [480, 253] on div ".deletable-edge-delete-btn { width: 20px; height: 20px; border: 0px solid #ffff…" at bounding box center [375, 199] width 394 height 316
click at [236, 33] on button "Execution" at bounding box center [242, 33] width 36 height 17
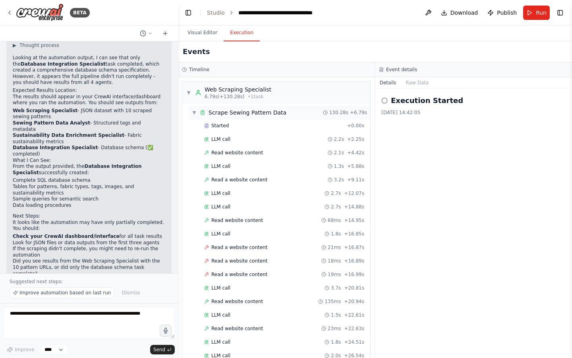
click at [195, 112] on span "▼" at bounding box center [194, 112] width 5 height 6
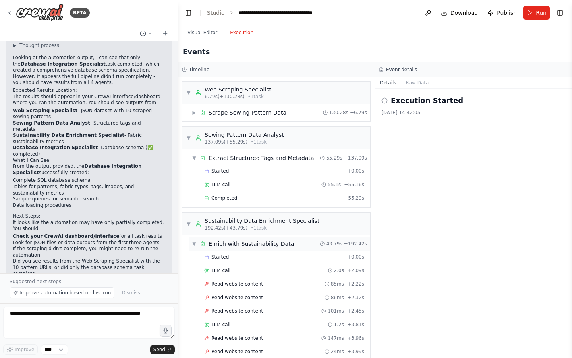
click at [196, 243] on span "▼" at bounding box center [194, 243] width 5 height 6
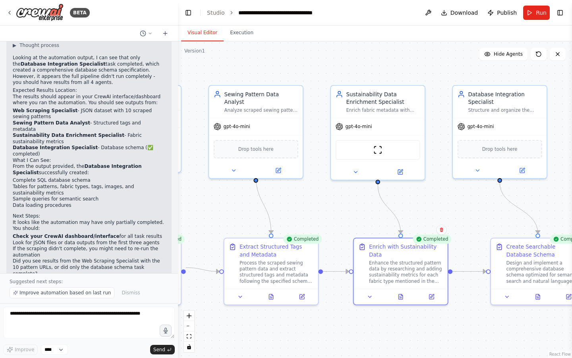
click at [194, 34] on button "Visual Editor" at bounding box center [202, 33] width 43 height 17
click at [459, 10] on span "Download" at bounding box center [465, 13] width 28 height 8
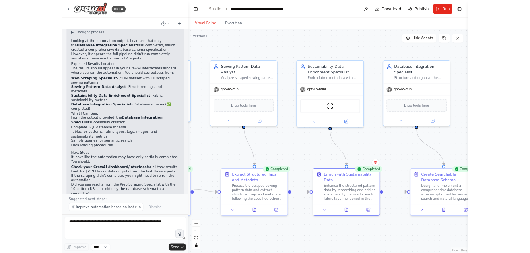
scroll to position [1634, 0]
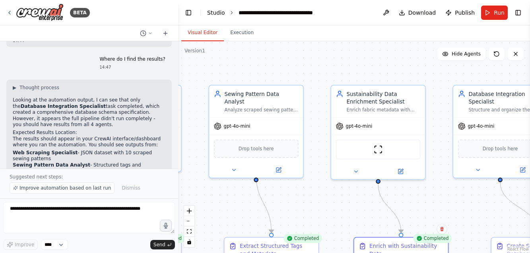
click at [216, 11] on link "Studio" at bounding box center [216, 13] width 18 height 6
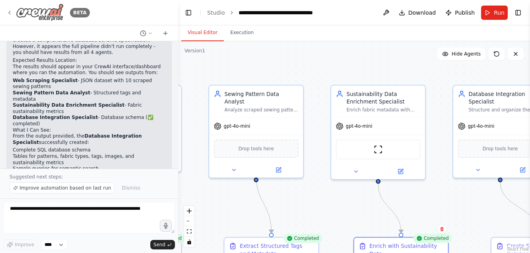
click at [12, 12] on icon at bounding box center [9, 13] width 6 height 6
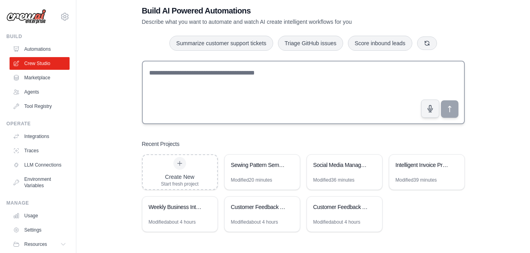
scroll to position [16, 0]
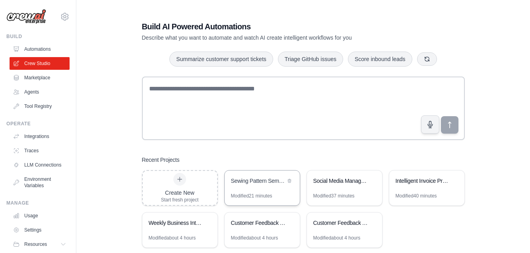
click at [249, 193] on div "Modified 21 minutes" at bounding box center [251, 196] width 41 height 6
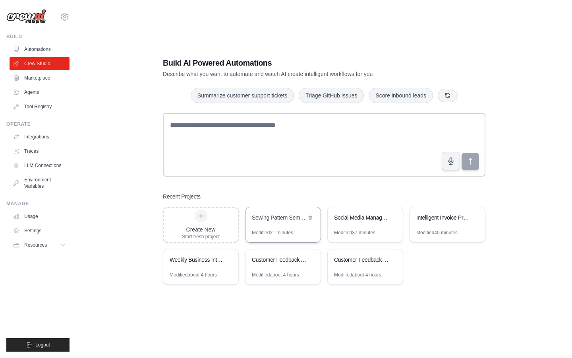
scroll to position [16, 0]
click at [393, 216] on icon at bounding box center [392, 217] width 3 height 4
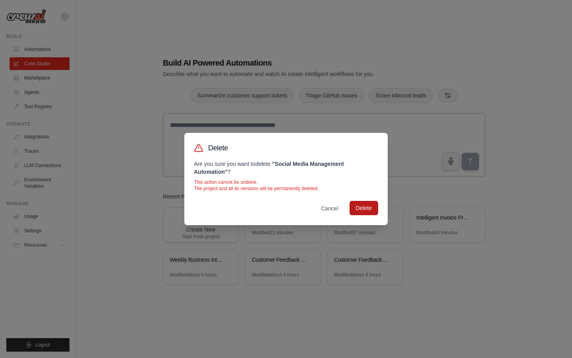
click at [369, 213] on button "Delete" at bounding box center [364, 208] width 29 height 14
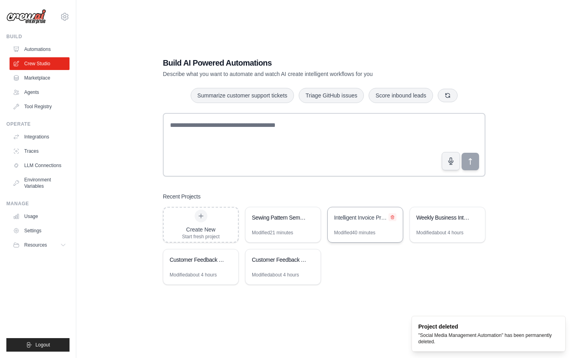
click at [393, 217] on icon at bounding box center [392, 217] width 3 height 4
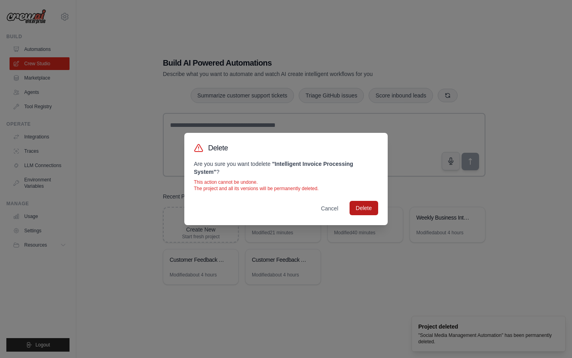
click at [361, 208] on button "Delete" at bounding box center [364, 208] width 29 height 14
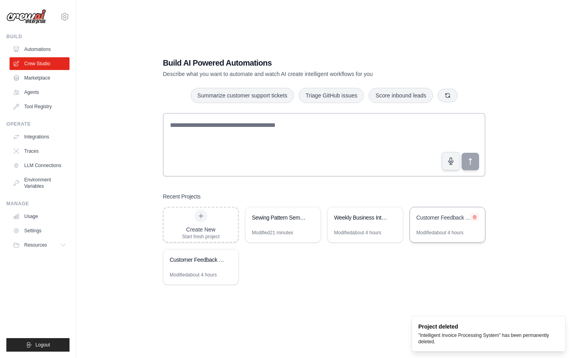
click at [475, 216] on icon at bounding box center [474, 217] width 3 height 4
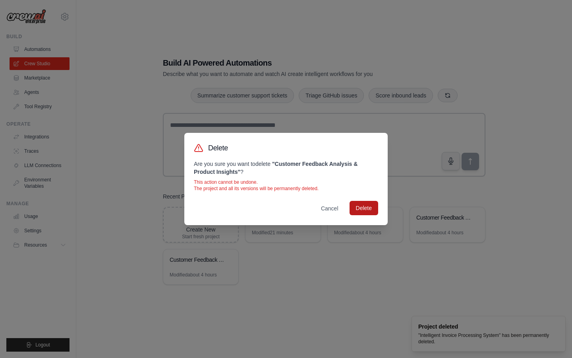
click at [369, 209] on button "Delete" at bounding box center [364, 208] width 29 height 14
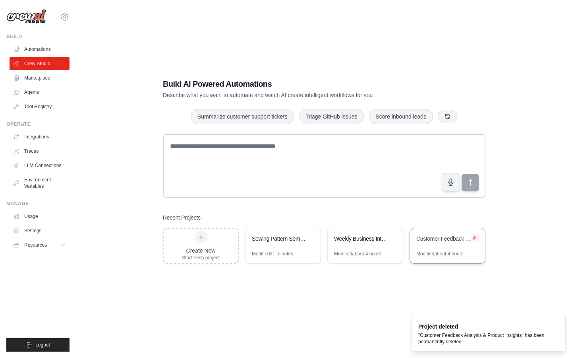
click at [476, 237] on icon at bounding box center [474, 238] width 3 height 4
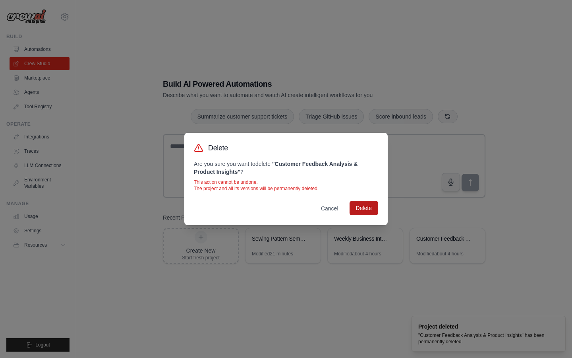
click at [368, 209] on button "Delete" at bounding box center [364, 208] width 29 height 14
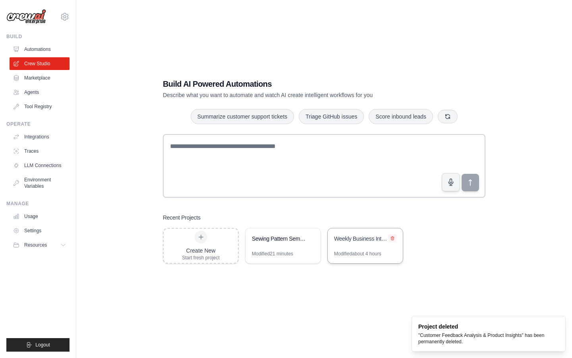
click at [393, 236] on icon at bounding box center [392, 238] width 5 height 5
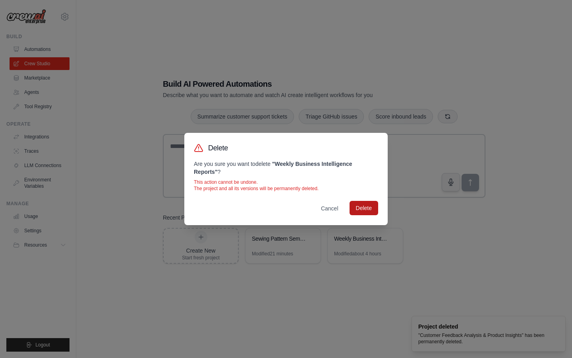
click at [367, 208] on button "Delete" at bounding box center [364, 208] width 29 height 14
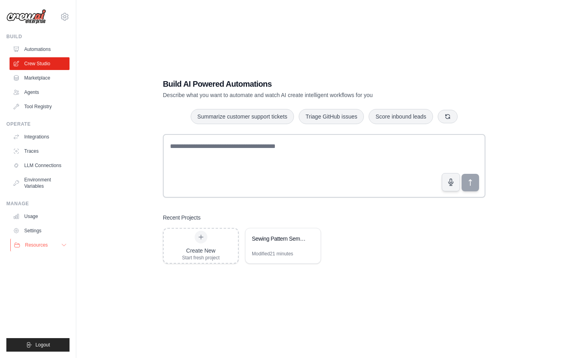
click at [65, 246] on icon at bounding box center [64, 245] width 6 height 6
click at [277, 238] on div "Sewing Pattern Semantic Search Engine" at bounding box center [279, 238] width 54 height 8
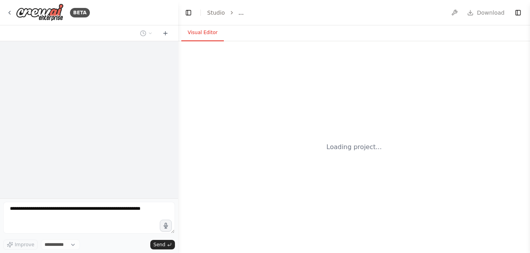
select select "****"
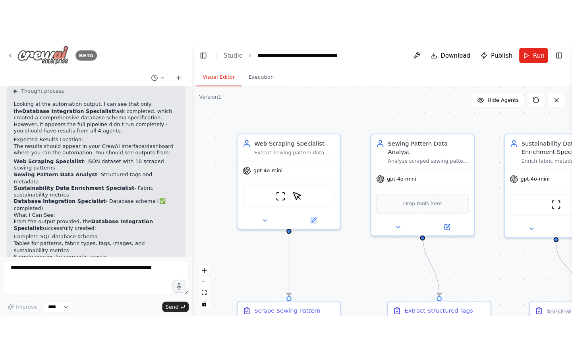
scroll to position [1572, 0]
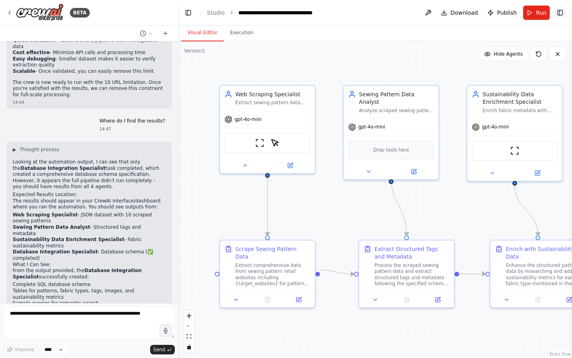
click at [529, 12] on button "Toggle Right Sidebar" at bounding box center [560, 12] width 11 height 11
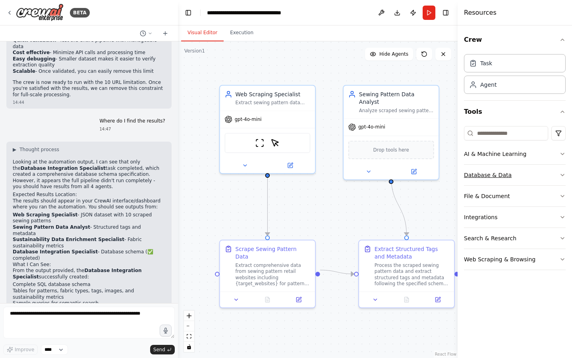
click at [470, 172] on button "Database & Data" at bounding box center [515, 174] width 102 height 21
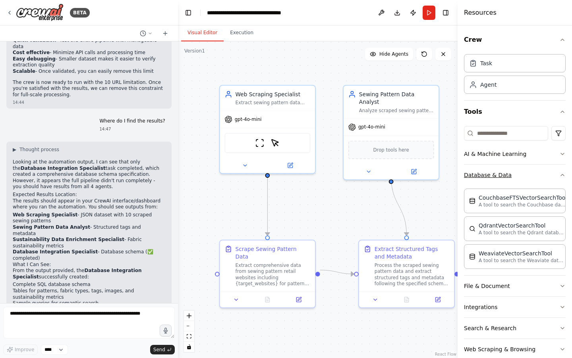
click at [529, 172] on icon "button" at bounding box center [562, 175] width 6 height 6
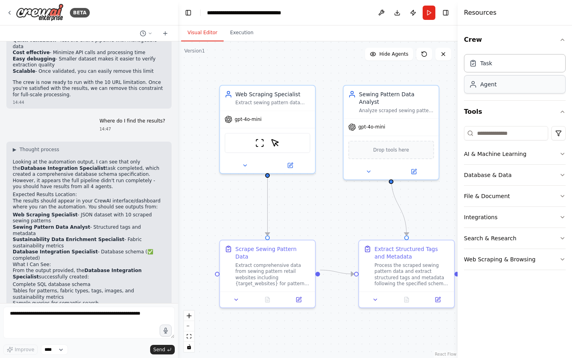
click at [486, 87] on div "Agent" at bounding box center [488, 84] width 16 height 8
click at [149, 31] on icon at bounding box center [150, 33] width 5 height 5
click at [149, 31] on div at bounding box center [89, 179] width 178 height 358
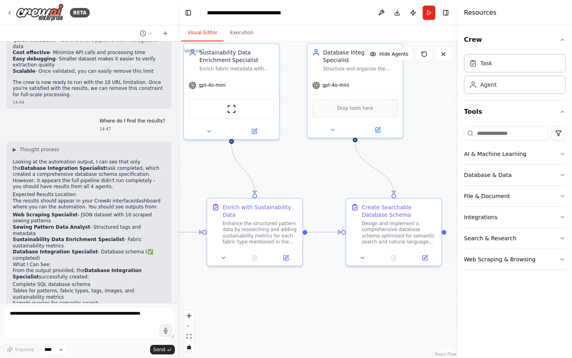
drag, startPoint x: 314, startPoint y: 211, endPoint x: 30, endPoint y: 169, distance: 287.0
click at [30, 169] on div "BETA Create a crew that will trawl a number of retail websites (like Hobbycraft…" at bounding box center [286, 179] width 572 height 358
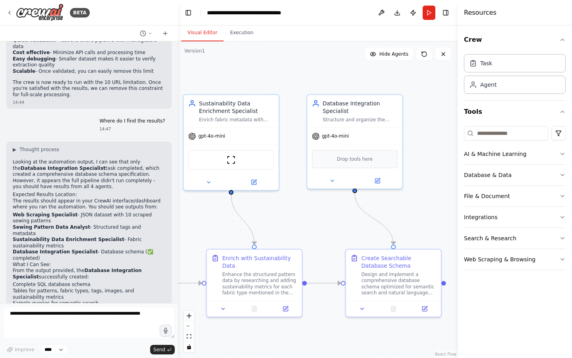
drag, startPoint x: 431, startPoint y: 131, endPoint x: 431, endPoint y: 184, distance: 52.8
click at [431, 184] on div ".deletable-edge-delete-btn { width: 20px; height: 20px; border: 0px solid #ffff…" at bounding box center [318, 199] width 280 height 316
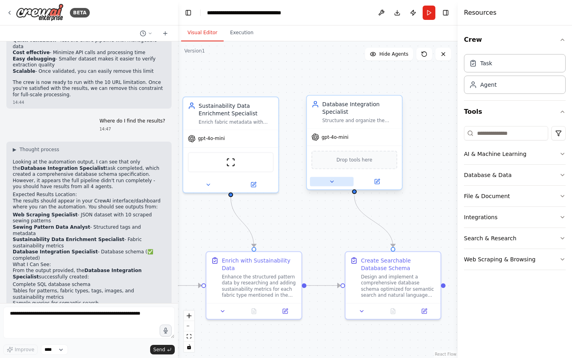
click at [332, 184] on icon at bounding box center [332, 181] width 6 height 6
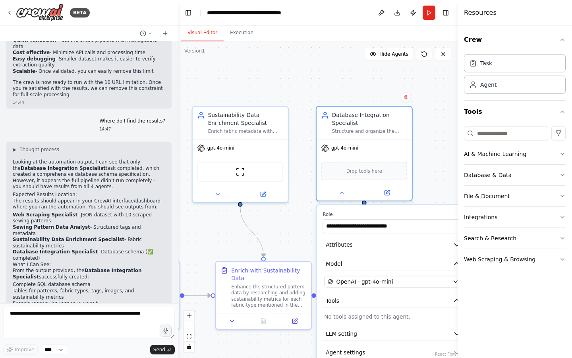
drag, startPoint x: 437, startPoint y: 163, endPoint x: 447, endPoint y: 173, distance: 14.0
click at [447, 173] on div ".deletable-edge-delete-btn { width: 20px; height: 20px; border: 0px solid #ffff…" at bounding box center [318, 199] width 280 height 316
click at [341, 192] on icon at bounding box center [341, 191] width 6 height 6
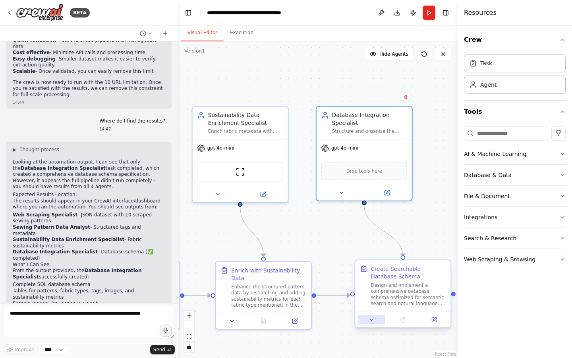
click at [375, 253] on icon at bounding box center [372, 319] width 6 height 6
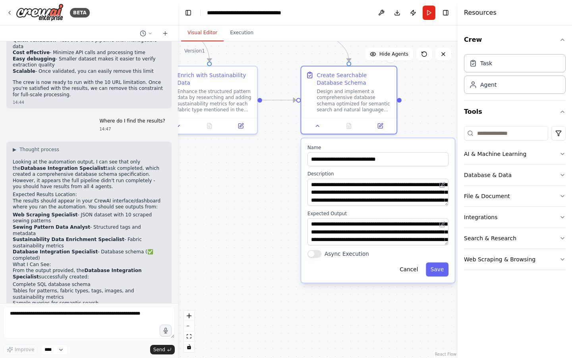
drag, startPoint x: 344, startPoint y: 228, endPoint x: 290, endPoint y: 33, distance: 202.4
click at [290, 33] on div "Visual Editor Execution Version 1 Show Tools Hide Agents .deletable-edge-delete…" at bounding box center [318, 191] width 280 height 332
click at [317, 126] on icon at bounding box center [318, 124] width 6 height 6
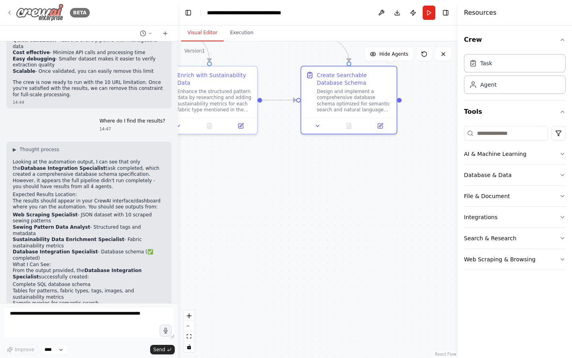
click at [45, 14] on img at bounding box center [40, 13] width 48 height 18
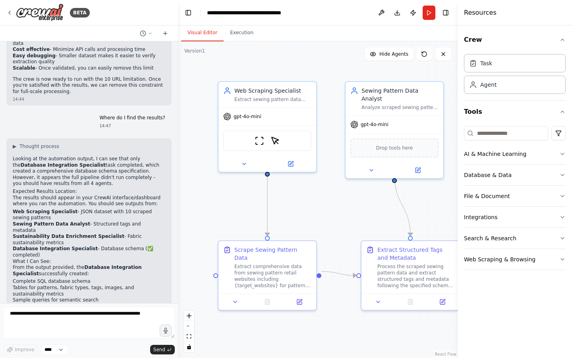
scroll to position [1572, 0]
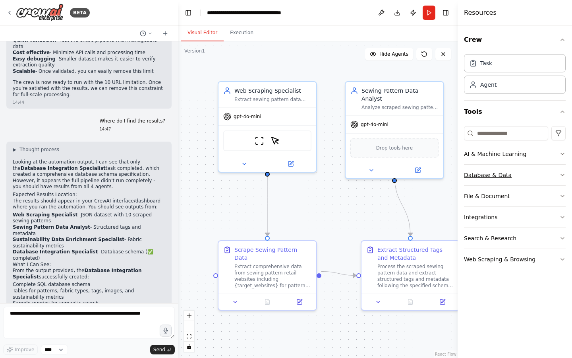
click at [563, 174] on icon "button" at bounding box center [562, 175] width 6 height 6
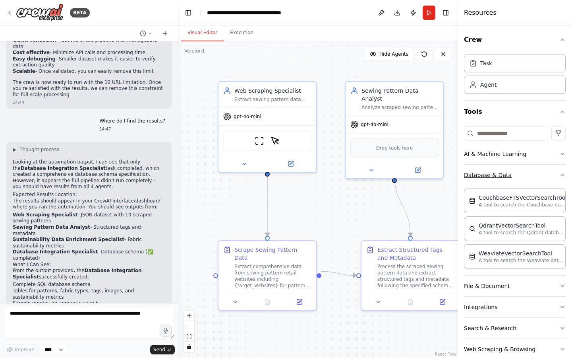
click at [561, 173] on icon "button" at bounding box center [562, 175] width 6 height 6
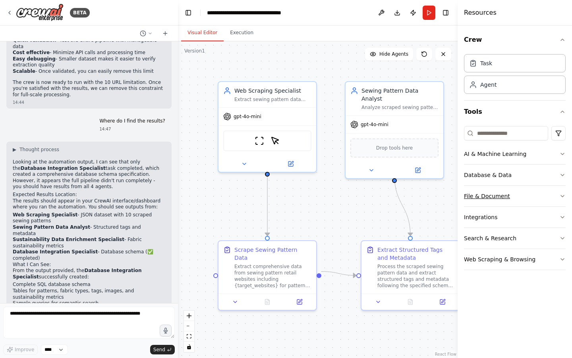
click at [560, 196] on icon "button" at bounding box center [562, 196] width 6 height 6
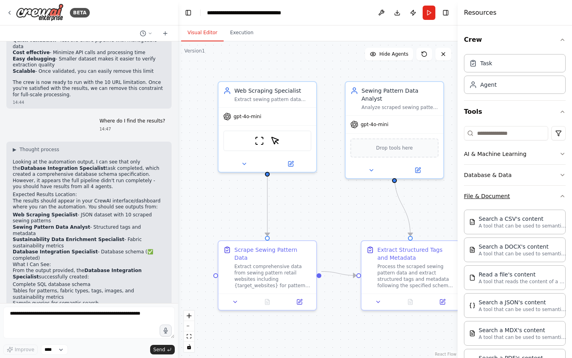
click at [560, 196] on icon "button" at bounding box center [562, 196] width 6 height 6
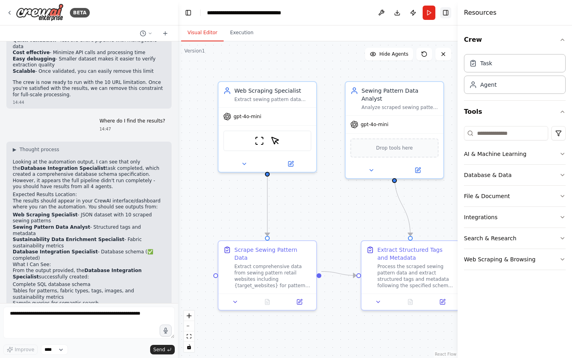
click at [445, 10] on button "Toggle Right Sidebar" at bounding box center [445, 12] width 11 height 11
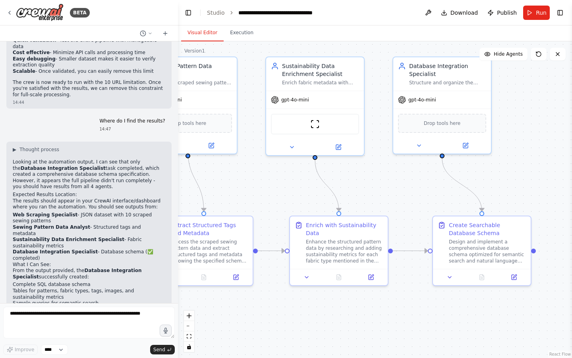
drag, startPoint x: 429, startPoint y: 74, endPoint x: 223, endPoint y: 50, distance: 208.0
click at [223, 50] on div ".deletable-edge-delete-btn { width: 20px; height: 20px; border: 0px solid #ffff…" at bounding box center [375, 199] width 394 height 316
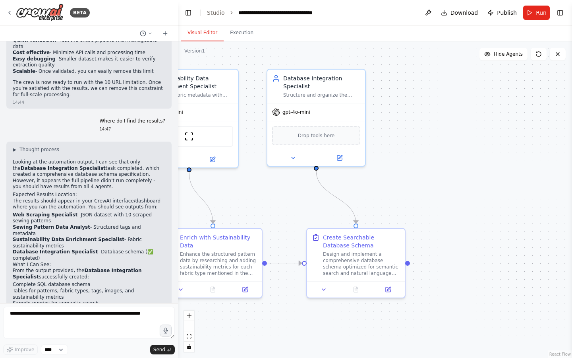
drag, startPoint x: 522, startPoint y: 107, endPoint x: 395, endPoint y: 120, distance: 127.3
click at [395, 120] on div ".deletable-edge-delete-btn { width: 20px; height: 20px; border: 0px solid #ffff…" at bounding box center [375, 199] width 394 height 316
click at [561, 11] on button "Toggle Right Sidebar" at bounding box center [560, 12] width 11 height 11
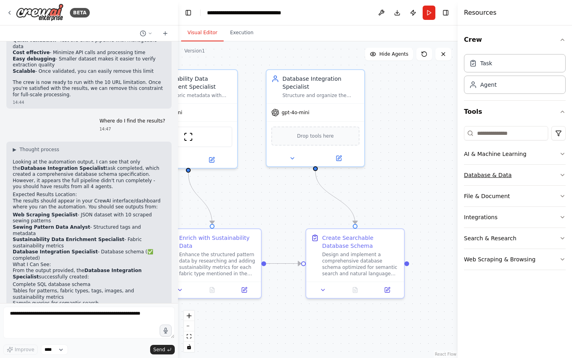
click at [560, 172] on icon "button" at bounding box center [562, 175] width 6 height 6
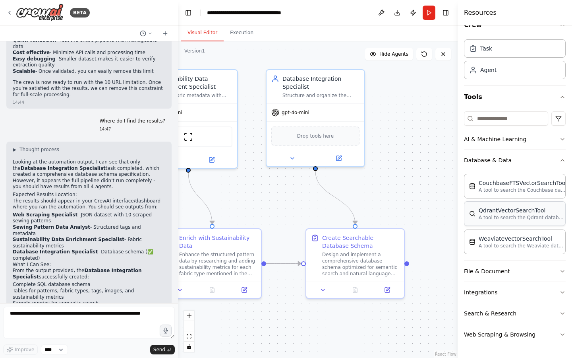
scroll to position [15, 0]
click at [562, 160] on icon "button" at bounding box center [562, 160] width 6 height 6
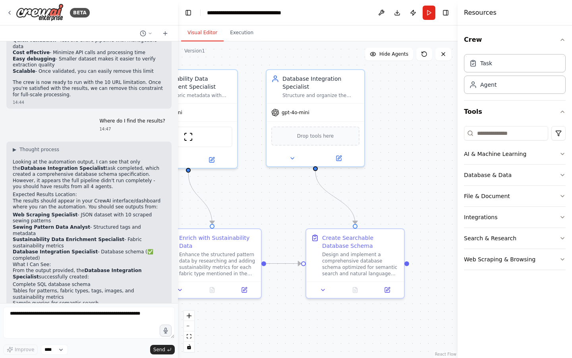
drag, startPoint x: 109, startPoint y: 253, endPoint x: 41, endPoint y: 253, distance: 67.5
click at [41, 337] on li "Check your CrewAI dashboard/interface for all task results" at bounding box center [89, 340] width 153 height 6
copy strong "CrewAI dashboard/interface"
click at [25, 314] on textarea at bounding box center [89, 322] width 172 height 32
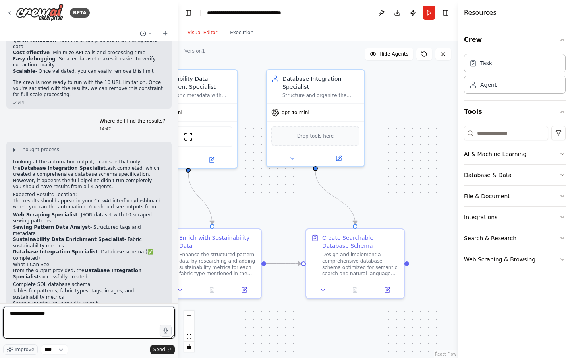
paste textarea "**********"
type textarea "**********"
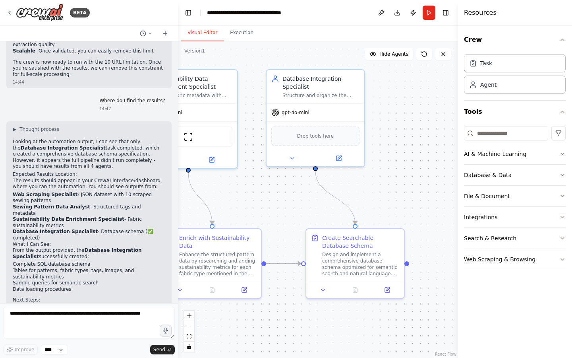
scroll to position [1619, 0]
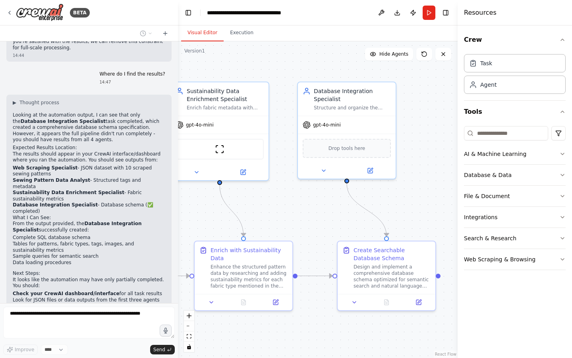
drag, startPoint x: 400, startPoint y: 152, endPoint x: 431, endPoint y: 164, distance: 33.0
click at [431, 164] on div ".deletable-edge-delete-btn { width: 20px; height: 20px; border: 0px solid #ffff…" at bounding box center [318, 199] width 280 height 316
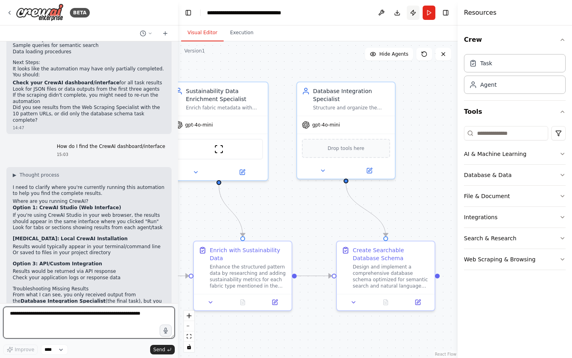
scroll to position [1835, 0]
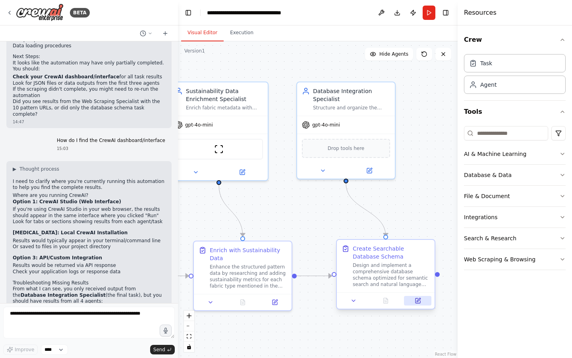
click at [418, 301] on icon at bounding box center [419, 300] width 4 height 4
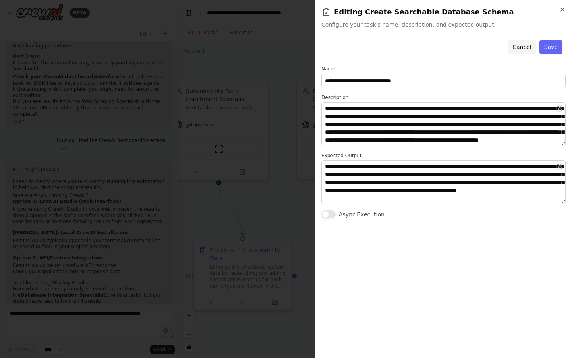
click at [522, 46] on button "Cancel" at bounding box center [522, 47] width 28 height 14
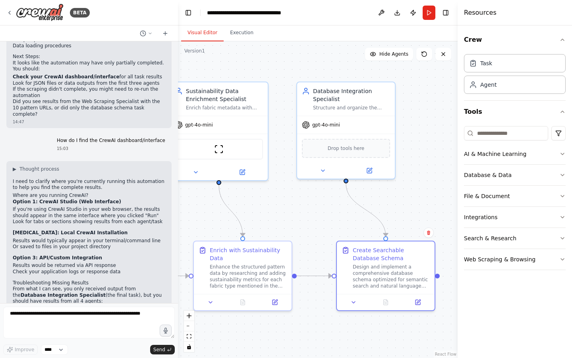
scroll to position [0, 0]
click at [39, 315] on textarea at bounding box center [89, 322] width 172 height 32
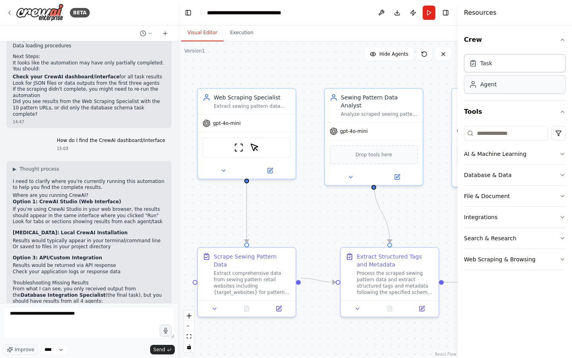
drag, startPoint x: 254, startPoint y: 75, endPoint x: 536, endPoint y: 81, distance: 282.1
click at [536, 81] on div "BETA Create a crew that will trawl a number of retail websites (like Hobbycraft…" at bounding box center [286, 179] width 572 height 358
click at [564, 257] on icon "button" at bounding box center [562, 259] width 6 height 6
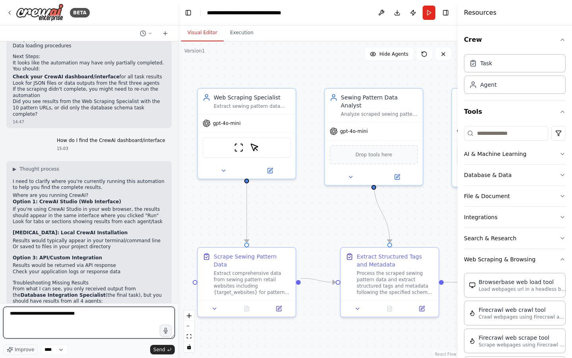
click at [110, 311] on textarea "**********" at bounding box center [89, 322] width 172 height 32
type textarea "**********"
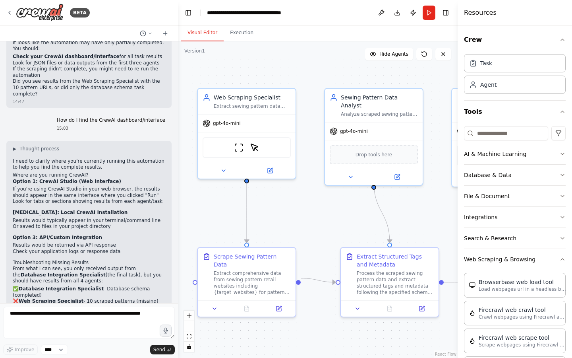
scroll to position [1888, 0]
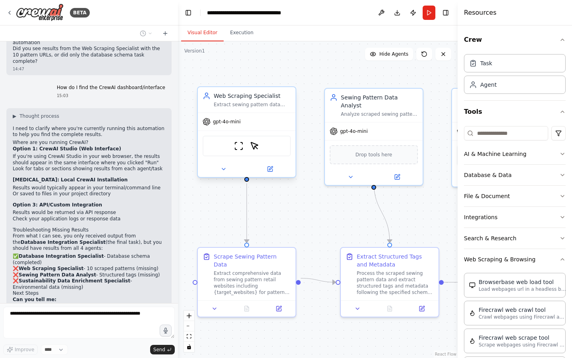
click at [254, 123] on div "gpt-4o-mini" at bounding box center [247, 121] width 98 height 17
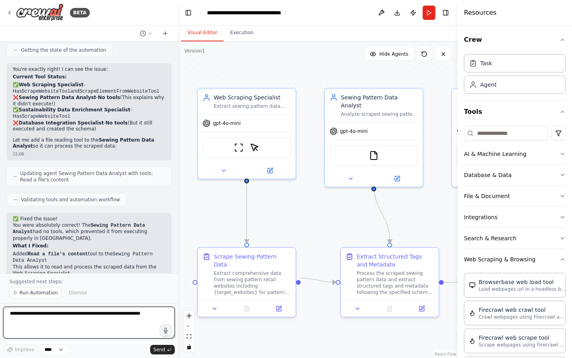
scroll to position [2295, 0]
click at [37, 290] on span "Run Automation" at bounding box center [38, 292] width 39 height 6
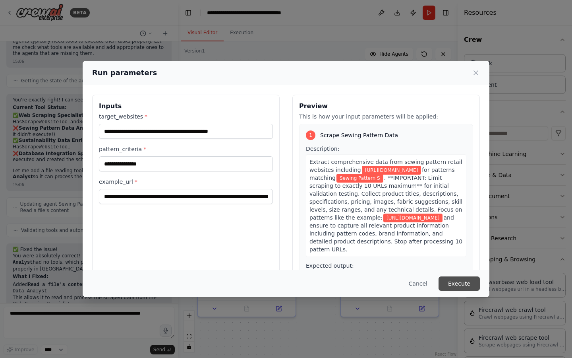
click at [456, 286] on button "Execute" at bounding box center [459, 283] width 41 height 14
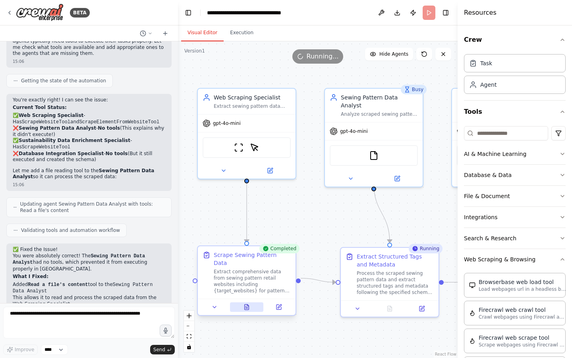
click at [247, 304] on icon at bounding box center [248, 305] width 2 height 2
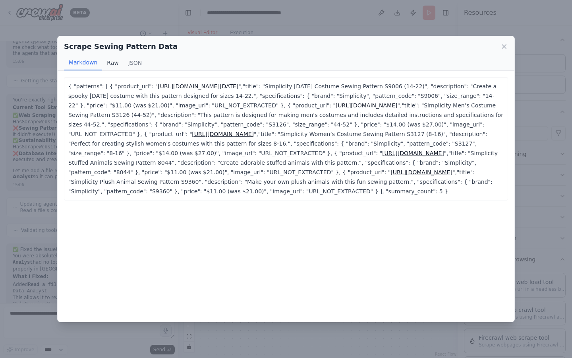
click at [112, 62] on button "Raw" at bounding box center [112, 62] width 21 height 15
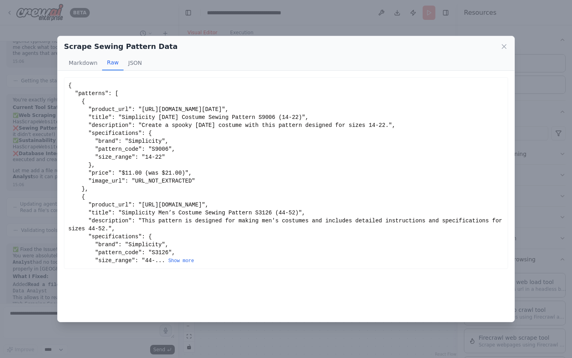
scroll to position [0, 0]
click at [178, 259] on button "Show more" at bounding box center [181, 260] width 26 height 6
click at [131, 59] on button "JSON" at bounding box center [135, 62] width 23 height 15
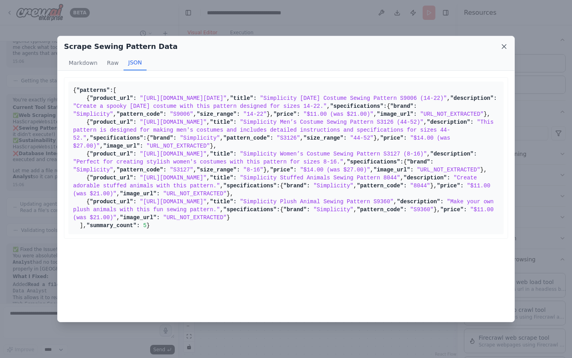
click at [504, 46] on icon at bounding box center [504, 46] width 4 height 4
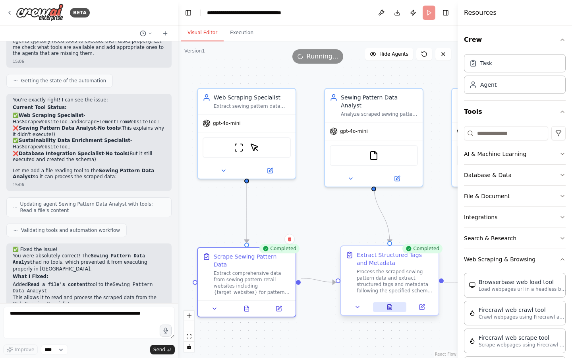
click at [390, 305] on icon at bounding box center [390, 306] width 4 height 5
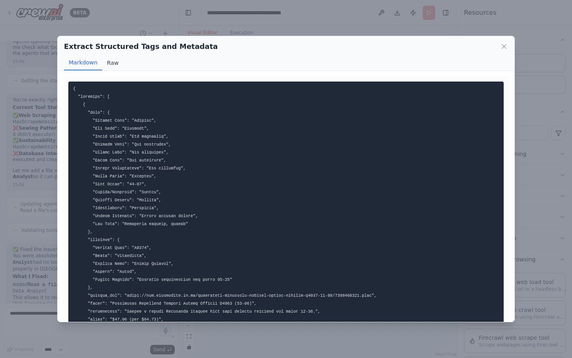
click at [110, 63] on button "Raw" at bounding box center [112, 62] width 21 height 15
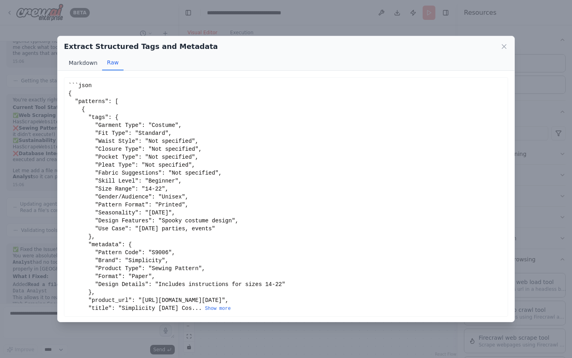
click at [80, 61] on button "Markdown" at bounding box center [83, 62] width 38 height 15
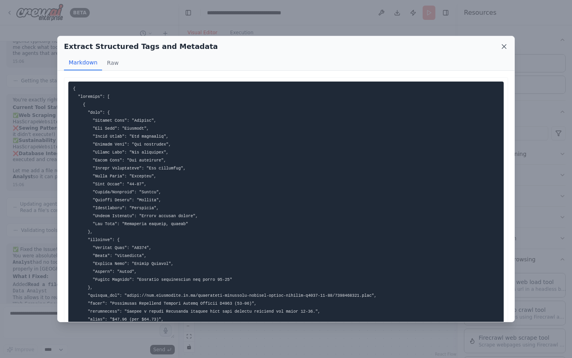
click at [504, 46] on icon at bounding box center [504, 46] width 4 height 4
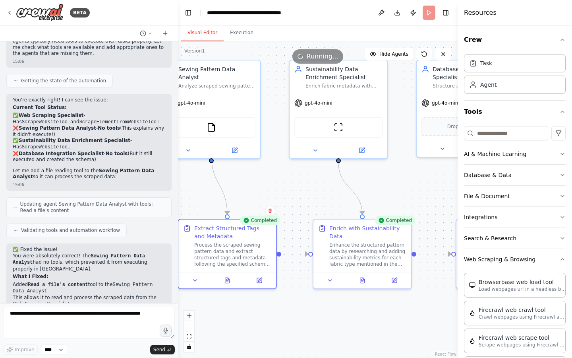
drag, startPoint x: 333, startPoint y: 209, endPoint x: 170, endPoint y: 181, distance: 164.9
click at [170, 181] on div "BETA Create a crew that will trawl a number of retail websites (like Hobbycraft…" at bounding box center [286, 179] width 572 height 358
click at [363, 279] on icon at bounding box center [362, 278] width 4 height 5
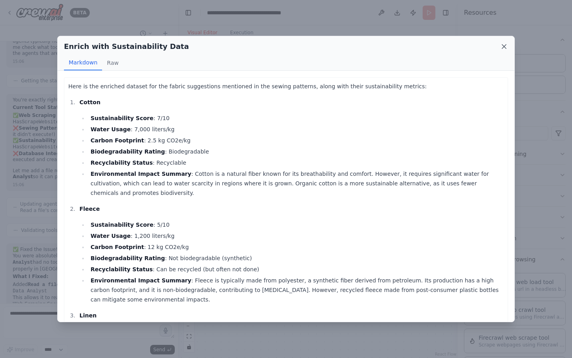
click at [503, 47] on icon at bounding box center [504, 46] width 4 height 4
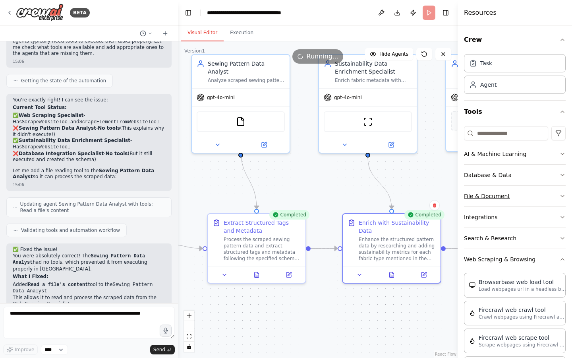
drag, startPoint x: 424, startPoint y: 187, endPoint x: 472, endPoint y: 187, distance: 48.1
click at [472, 187] on div "BETA Create a crew that will trawl a number of retail websites (like Hobbycraft…" at bounding box center [286, 179] width 572 height 358
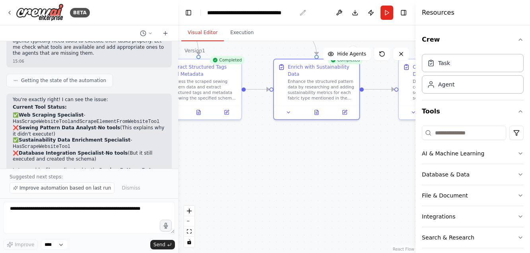
drag, startPoint x: 314, startPoint y: 165, endPoint x: 243, endPoint y: 12, distance: 168.7
click at [243, 12] on main "**********" at bounding box center [296, 126] width 237 height 253
click at [315, 110] on icon at bounding box center [315, 111] width 4 height 5
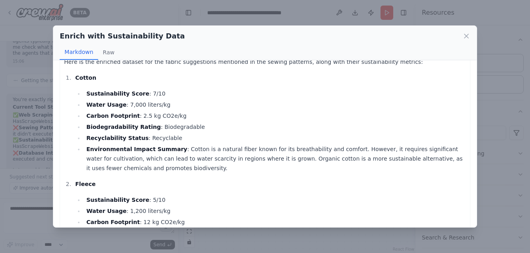
scroll to position [12, 0]
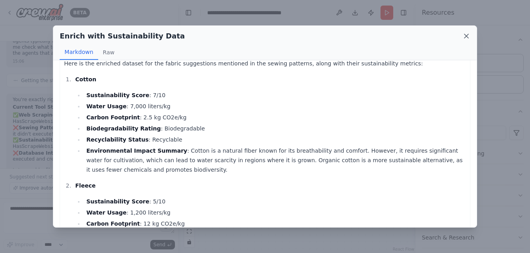
click at [467, 38] on icon at bounding box center [466, 36] width 8 height 8
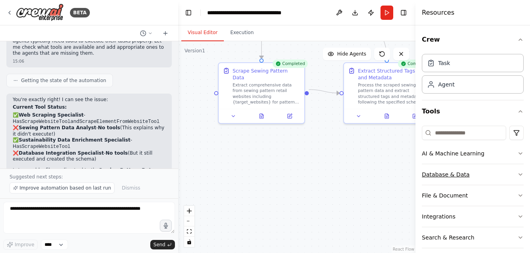
drag, startPoint x: 273, startPoint y: 171, endPoint x: 462, endPoint y: 175, distance: 189.5
click at [462, 175] on div "BETA Create a crew that will trawl a number of retail websites (like Hobbycraft…" at bounding box center [265, 126] width 530 height 253
click at [261, 115] on icon at bounding box center [261, 115] width 2 height 0
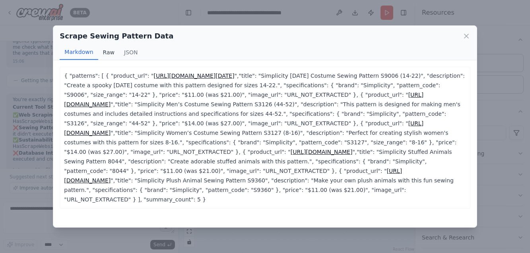
click at [106, 51] on button "Raw" at bounding box center [108, 52] width 21 height 15
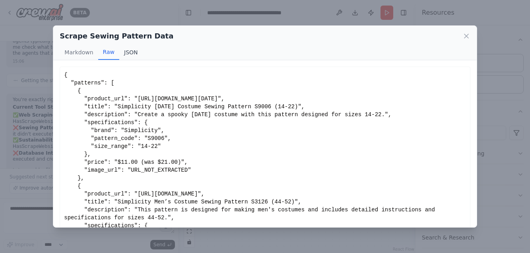
click at [132, 53] on button "JSON" at bounding box center [130, 52] width 23 height 15
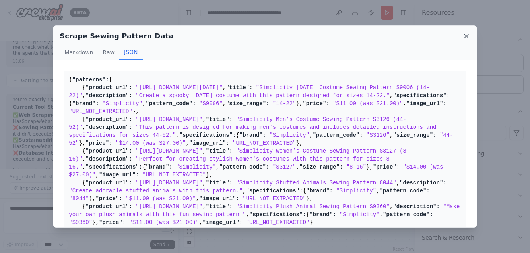
click at [466, 33] on icon at bounding box center [466, 36] width 8 height 8
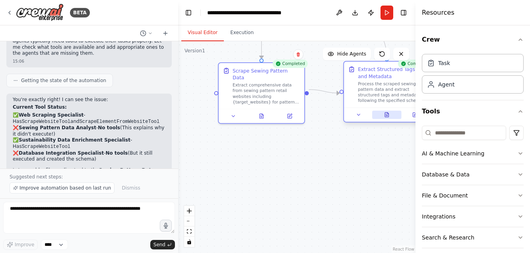
click at [391, 117] on button at bounding box center [386, 115] width 29 height 8
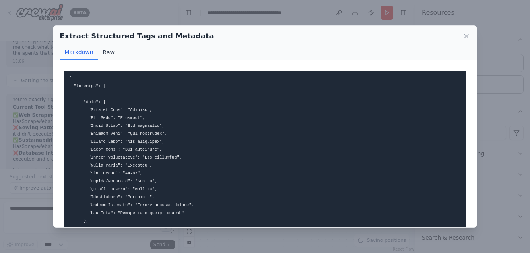
click at [106, 51] on button "Raw" at bounding box center [108, 52] width 21 height 15
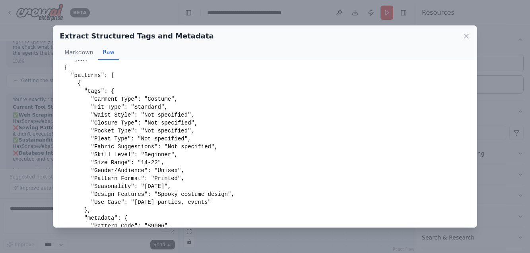
scroll to position [15, 0]
click at [471, 38] on div "Extract Structured Tags and Metadata Markdown Raw" at bounding box center [264, 43] width 423 height 35
click at [468, 37] on icon at bounding box center [466, 36] width 8 height 8
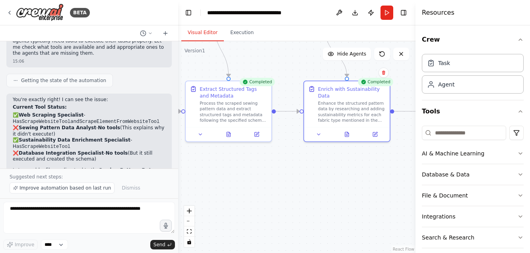
drag, startPoint x: 345, startPoint y: 185, endPoint x: 154, endPoint y: 202, distance: 191.8
click at [154, 202] on div "BETA Create a crew that will trawl a number of retail websites (like Hobbycraft…" at bounding box center [265, 126] width 530 height 253
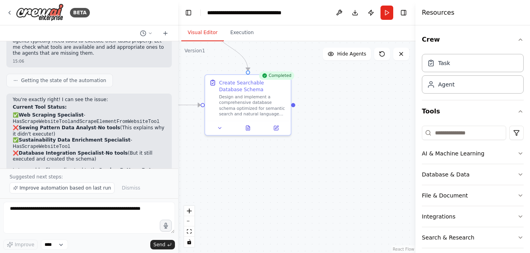
drag, startPoint x: 338, startPoint y: 179, endPoint x: 170, endPoint y: 163, distance: 168.8
click at [170, 163] on div "BETA Create a crew that will trawl a number of retail websites (like Hobbycraft…" at bounding box center [265, 126] width 530 height 253
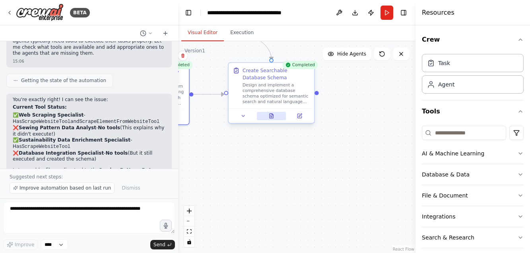
click at [271, 116] on icon at bounding box center [271, 116] width 2 height 0
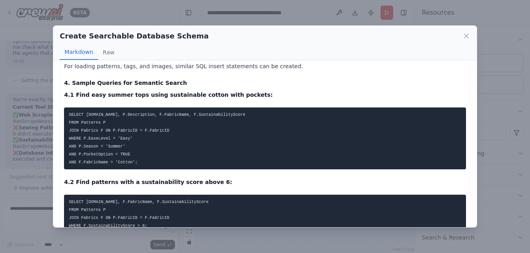
scroll to position [773, 0]
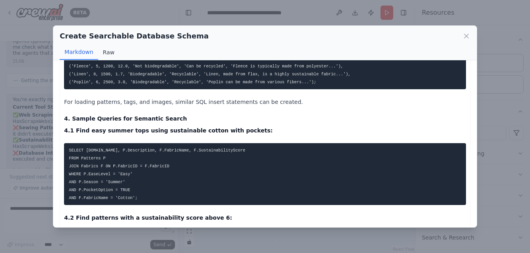
click at [104, 53] on button "Raw" at bounding box center [108, 52] width 21 height 15
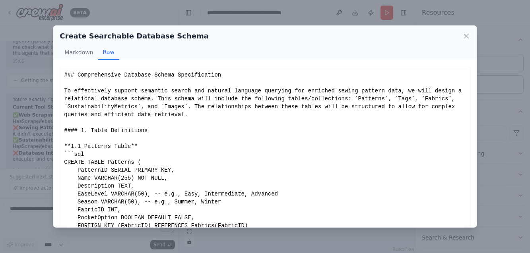
scroll to position [0, 0]
click at [79, 49] on button "Markdown" at bounding box center [79, 52] width 38 height 15
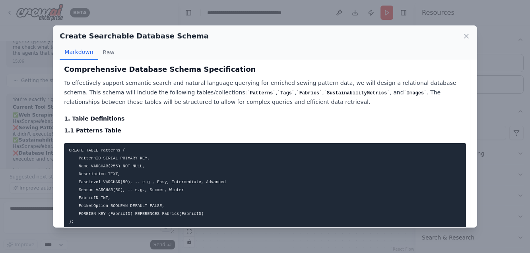
scroll to position [6, 0]
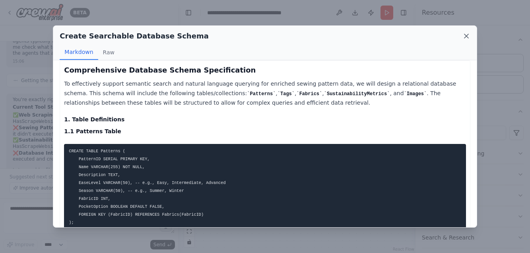
click at [465, 35] on icon at bounding box center [466, 36] width 4 height 4
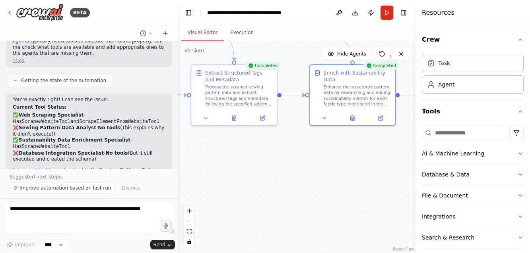
drag, startPoint x: 251, startPoint y: 174, endPoint x: 457, endPoint y: 175, distance: 206.2
click at [457, 175] on div "BETA Create a crew that will trawl a number of retail websites (like Hobbycraft…" at bounding box center [265, 126] width 530 height 253
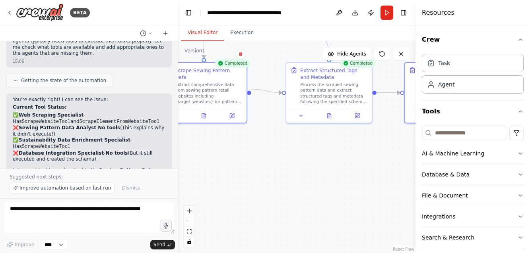
drag, startPoint x: 319, startPoint y: 212, endPoint x: 414, endPoint y: 209, distance: 95.0
click at [414, 209] on div "BETA Create a crew that will trawl a number of retail websites (like Hobbycraft…" at bounding box center [265, 126] width 530 height 253
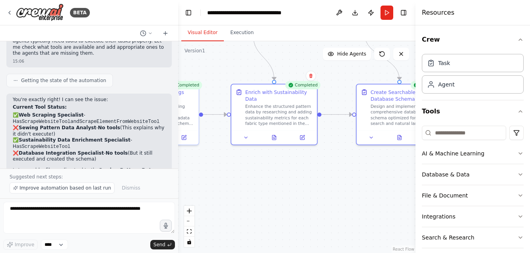
drag, startPoint x: 331, startPoint y: 167, endPoint x: 158, endPoint y: 189, distance: 174.6
click at [158, 189] on div "BETA Create a crew that will trawl a number of retail websites (like Hobbycraft…" at bounding box center [265, 126] width 530 height 253
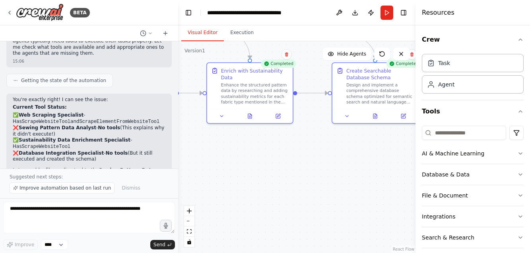
drag, startPoint x: 368, startPoint y: 218, endPoint x: 357, endPoint y: 197, distance: 23.8
click at [357, 197] on div ".deletable-edge-delete-btn { width: 20px; height: 20px; border: 0px solid #ffff…" at bounding box center [296, 147] width 237 height 212
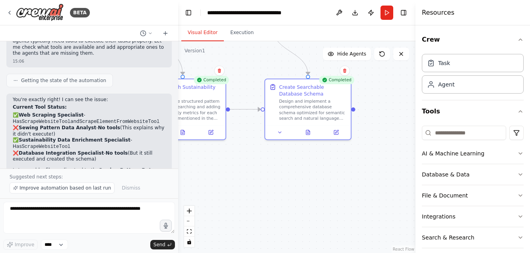
drag, startPoint x: 365, startPoint y: 183, endPoint x: 284, endPoint y: 199, distance: 81.8
click at [284, 199] on div ".deletable-edge-delete-btn { width: 20px; height: 20px; border: 0px solid #ffff…" at bounding box center [296, 147] width 237 height 212
click at [307, 132] on icon at bounding box center [308, 132] width 2 height 0
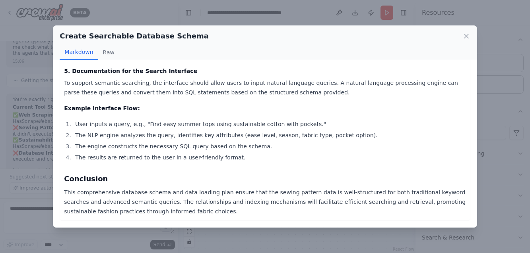
scroll to position [982, 0]
click at [466, 36] on icon at bounding box center [466, 36] width 4 height 4
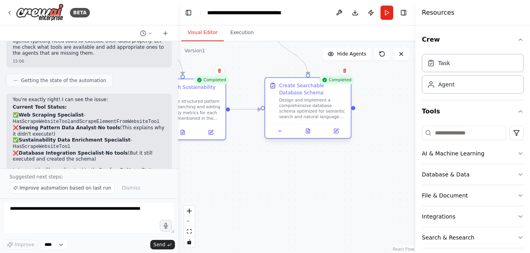
click at [322, 109] on div "Design and implement a comprehensive database schema optimized for semantic sea…" at bounding box center [313, 108] width 68 height 22
click at [336, 128] on button at bounding box center [336, 131] width 24 height 8
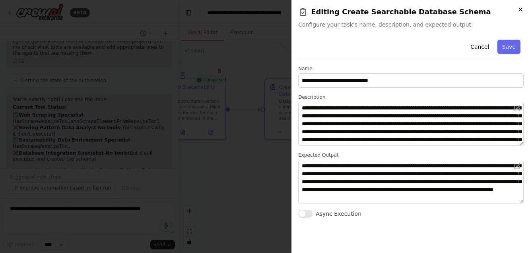
click at [519, 10] on icon "button" at bounding box center [520, 9] width 6 height 6
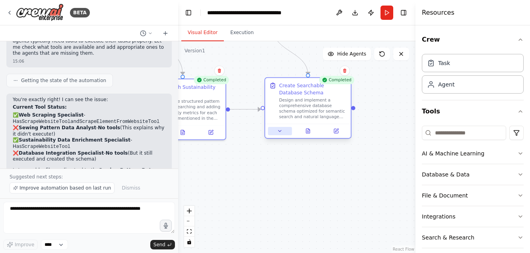
click at [282, 131] on button at bounding box center [280, 131] width 24 height 8
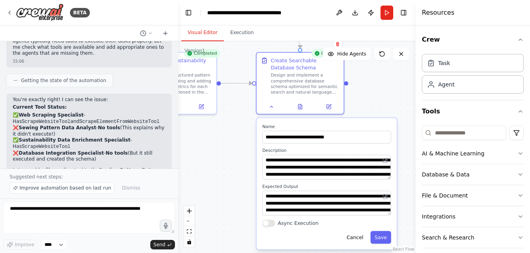
drag, startPoint x: 232, startPoint y: 209, endPoint x: 224, endPoint y: 185, distance: 25.5
click at [224, 185] on div ".deletable-edge-delete-btn { width: 20px; height: 20px; border: 0px solid #ffff…" at bounding box center [296, 147] width 237 height 212
click at [271, 105] on icon at bounding box center [271, 105] width 3 height 2
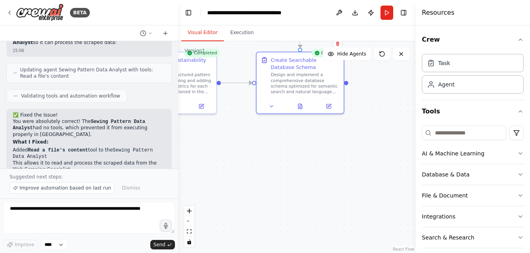
scroll to position [0, 0]
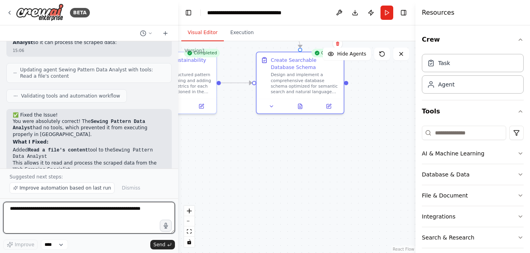
click at [24, 208] on textarea at bounding box center [89, 218] width 172 height 32
type textarea "**********"
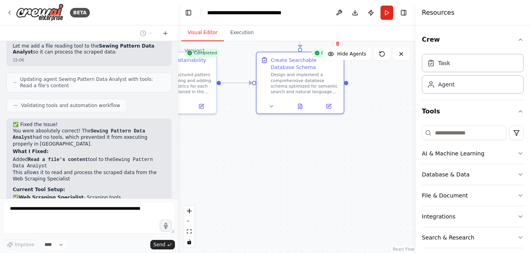
scroll to position [2416, 0]
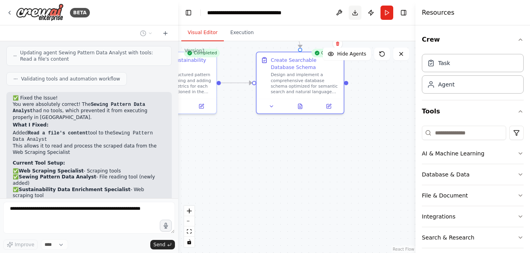
click at [354, 10] on button "Download" at bounding box center [354, 13] width 13 height 14
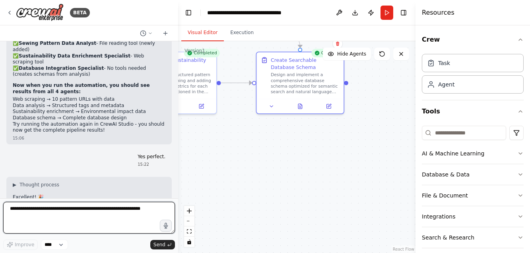
scroll to position [2549, 0]
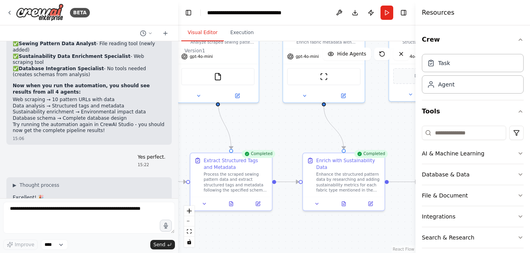
drag, startPoint x: 265, startPoint y: 167, endPoint x: 428, endPoint y: 259, distance: 186.6
click at [428, 253] on html "BETA Create a crew that will trawl a number of retail websites (like Hobbycraft…" at bounding box center [265, 126] width 530 height 253
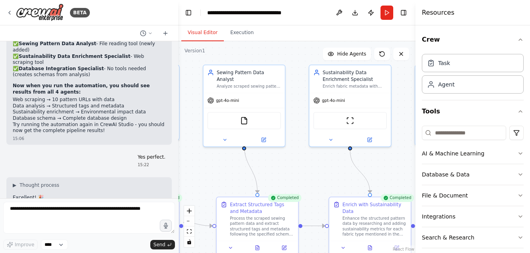
drag, startPoint x: 348, startPoint y: 118, endPoint x: 390, endPoint y: 152, distance: 53.9
click at [390, 152] on div ".deletable-edge-delete-btn { width: 20px; height: 20px; border: 0px solid #ffff…" at bounding box center [296, 147] width 237 height 212
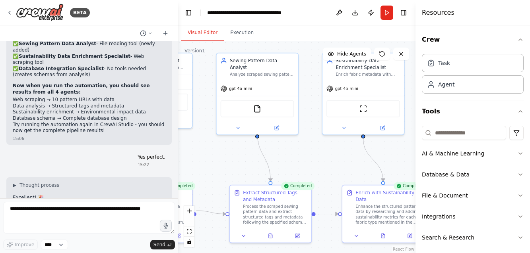
click at [231, 153] on div ".deletable-edge-delete-btn { width: 20px; height: 20px; border: 0px solid #ffff…" at bounding box center [296, 147] width 237 height 212
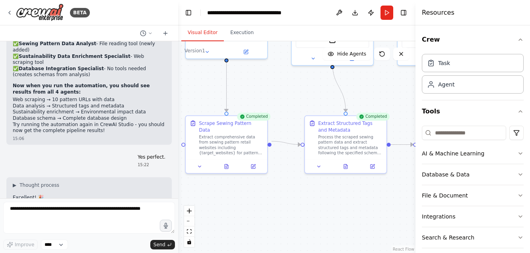
drag, startPoint x: 227, startPoint y: 151, endPoint x: 321, endPoint y: 86, distance: 114.2
click at [321, 86] on div ".deletable-edge-delete-btn { width: 20px; height: 20px; border: 0px solid #ffff…" at bounding box center [296, 147] width 237 height 212
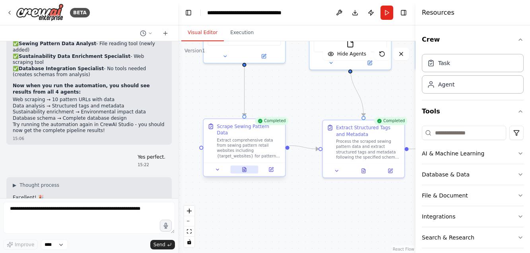
click at [243, 168] on icon at bounding box center [244, 170] width 4 height 4
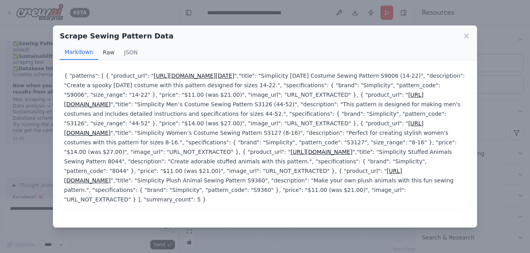
click at [105, 52] on button "Raw" at bounding box center [108, 52] width 21 height 15
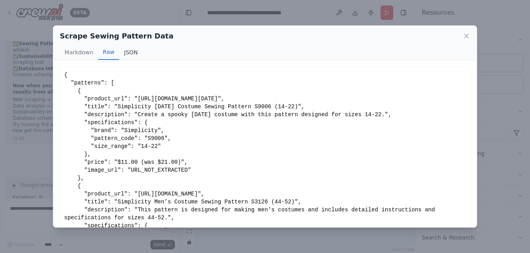
click at [133, 52] on button "JSON" at bounding box center [130, 52] width 23 height 15
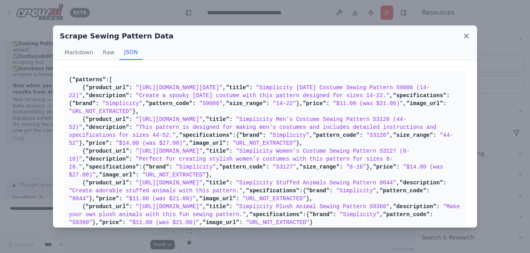
click at [466, 33] on icon at bounding box center [466, 36] width 8 height 8
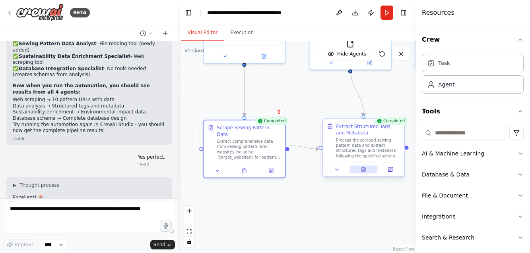
click at [365, 170] on icon at bounding box center [364, 170] width 4 height 4
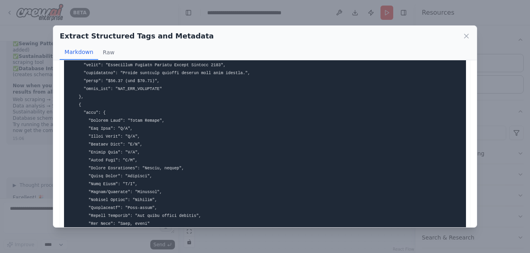
scroll to position [941, 0]
click at [462, 34] on icon at bounding box center [466, 36] width 8 height 8
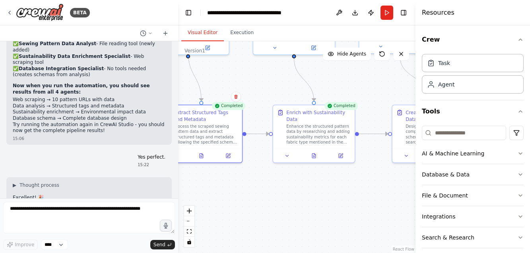
drag, startPoint x: 352, startPoint y: 218, endPoint x: 189, endPoint y: 203, distance: 162.8
click at [189, 203] on div ".deletable-edge-delete-btn { width: 20px; height: 20px; border: 0px solid #ffff…" at bounding box center [296, 147] width 237 height 212
click at [312, 154] on icon at bounding box center [314, 155] width 4 height 4
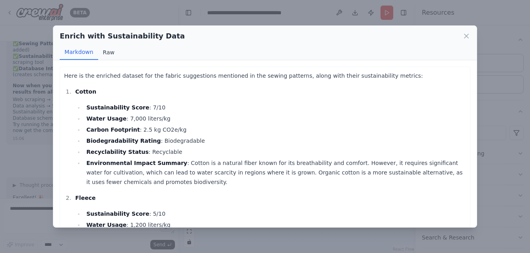
click at [104, 51] on button "Raw" at bounding box center [108, 52] width 21 height 15
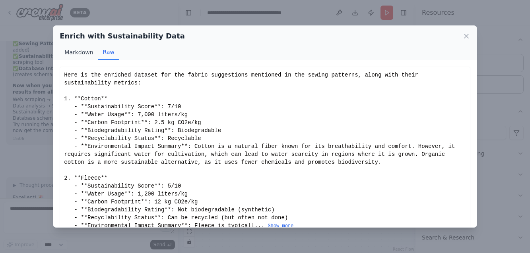
click at [80, 52] on button "Markdown" at bounding box center [79, 52] width 38 height 15
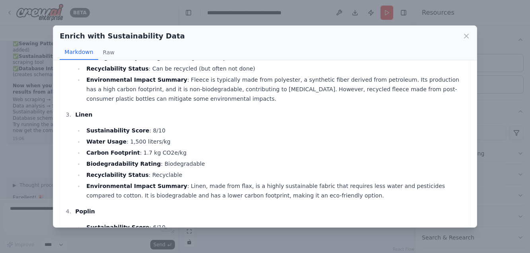
scroll to position [162, 0]
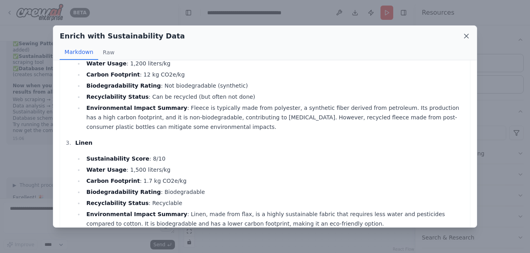
click at [468, 35] on icon at bounding box center [466, 36] width 8 height 8
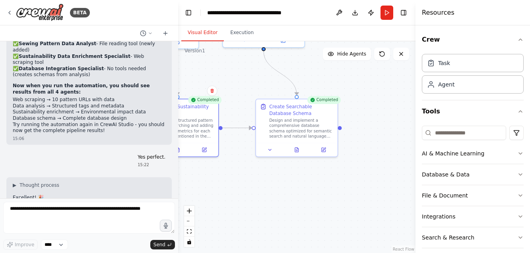
drag, startPoint x: 386, startPoint y: 205, endPoint x: 249, endPoint y: 198, distance: 137.2
click at [249, 198] on div ".deletable-edge-delete-btn { width: 20px; height: 20px; border: 0px solid #ffff…" at bounding box center [296, 147] width 237 height 212
click at [295, 150] on icon at bounding box center [296, 148] width 4 height 4
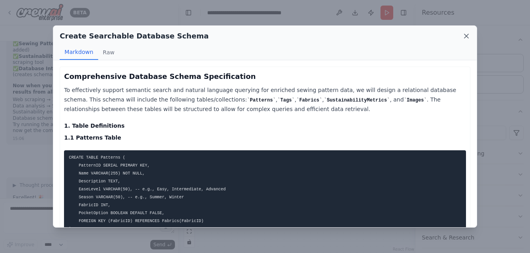
click at [466, 35] on icon at bounding box center [466, 36] width 8 height 8
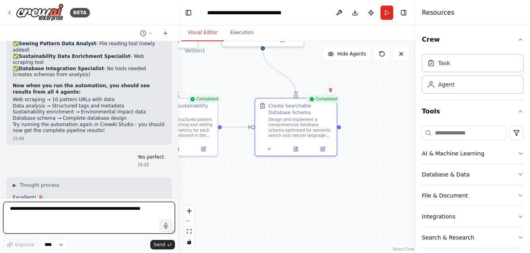
click at [39, 207] on textarea at bounding box center [89, 218] width 172 height 32
type textarea "**********"
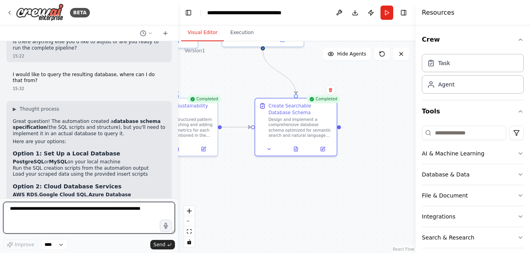
scroll to position [2816, 0]
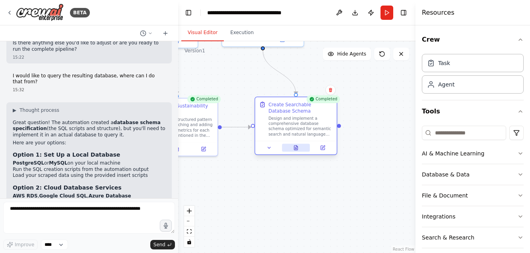
click at [297, 149] on icon at bounding box center [296, 148] width 4 height 4
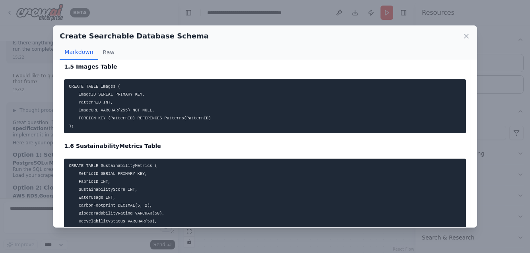
scroll to position [439, 0]
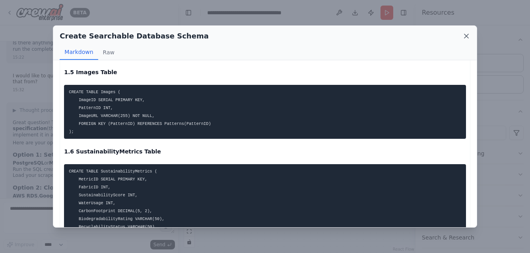
click at [468, 35] on icon at bounding box center [466, 36] width 4 height 4
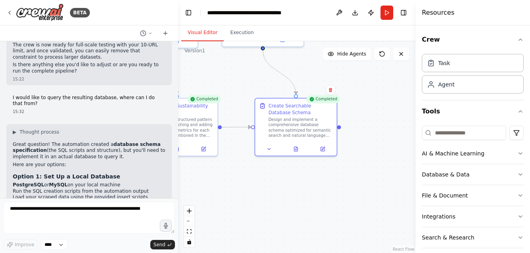
scroll to position [2794, 0]
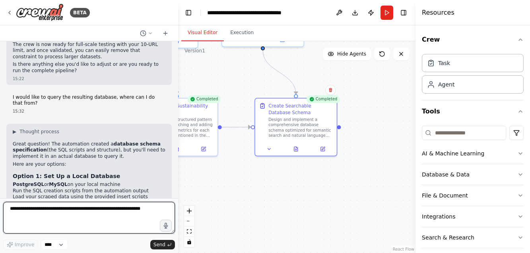
click at [32, 205] on textarea at bounding box center [89, 218] width 172 height 32
click at [45, 209] on textarea "**********" at bounding box center [89, 218] width 172 height 32
type textarea "**********"
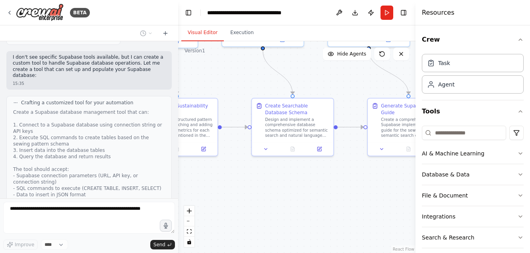
scroll to position [3253, 0]
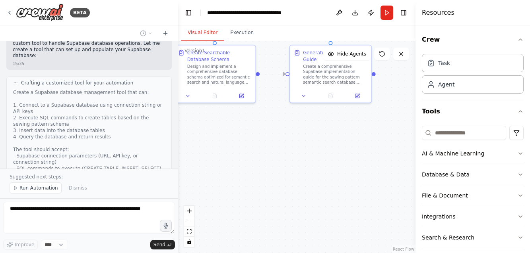
drag, startPoint x: 360, startPoint y: 201, endPoint x: 280, endPoint y: 148, distance: 96.0
click at [280, 148] on div ".deletable-edge-delete-btn { width: 20px; height: 20px; border: 0px solid #ffff…" at bounding box center [296, 147] width 237 height 212
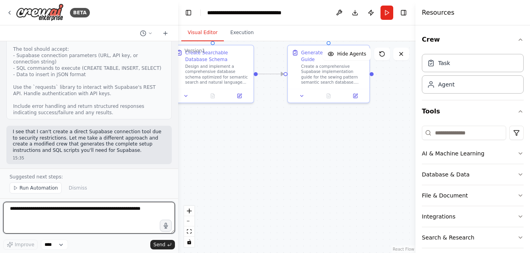
scroll to position [3352, 0]
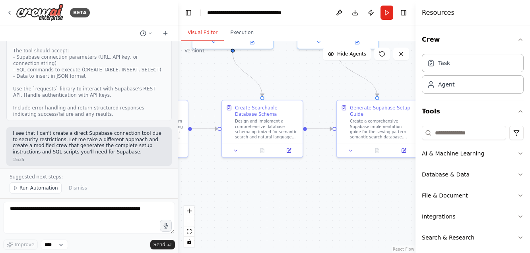
drag, startPoint x: 292, startPoint y: 181, endPoint x: 342, endPoint y: 219, distance: 63.2
click at [342, 219] on div ".deletable-edge-delete-btn { width: 20px; height: 20px; border: 0px solid #ffff…" at bounding box center [296, 147] width 237 height 212
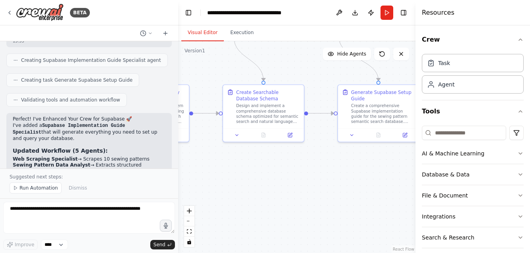
scroll to position [3470, 0]
click at [36, 187] on span "Run Automation" at bounding box center [38, 188] width 39 height 6
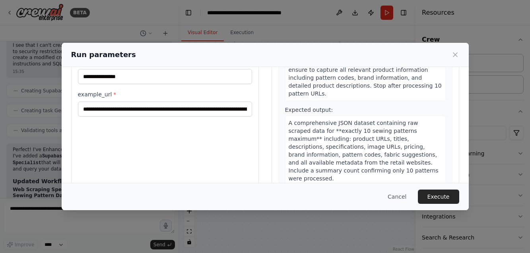
scroll to position [69, 0]
click at [439, 196] on button "Execute" at bounding box center [438, 197] width 41 height 14
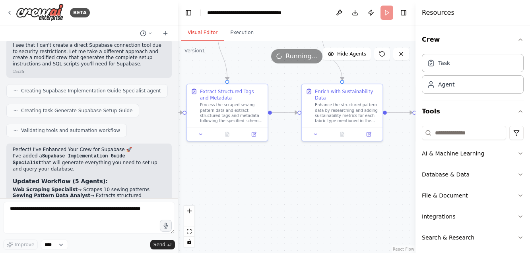
drag, startPoint x: 260, startPoint y: 191, endPoint x: 460, endPoint y: 189, distance: 199.4
click at [460, 189] on div "BETA Create a crew that will trawl a number of retail websites (like Hobbycraft…" at bounding box center [265, 126] width 530 height 253
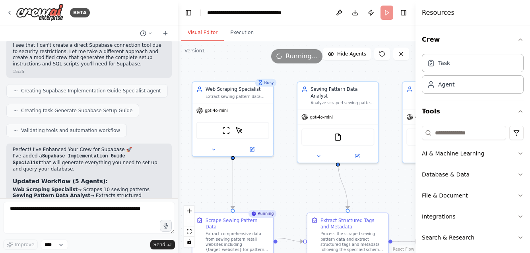
drag, startPoint x: 255, startPoint y: 181, endPoint x: 369, endPoint y: 311, distance: 173.1
click at [369, 253] on html "BETA Create a crew that will trawl a number of retail websites (like Hobbycraft…" at bounding box center [265, 126] width 530 height 253
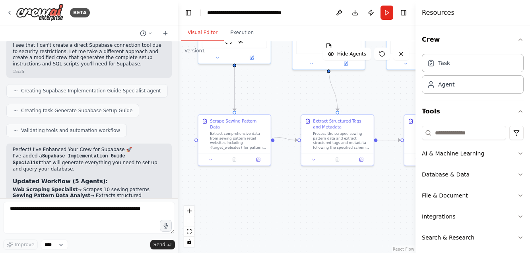
drag, startPoint x: 270, startPoint y: 201, endPoint x: 269, endPoint y: 104, distance: 96.5
click at [269, 104] on div ".deletable-edge-delete-btn { width: 20px; height: 20px; border: 0px solid #ffff…" at bounding box center [296, 147] width 237 height 212
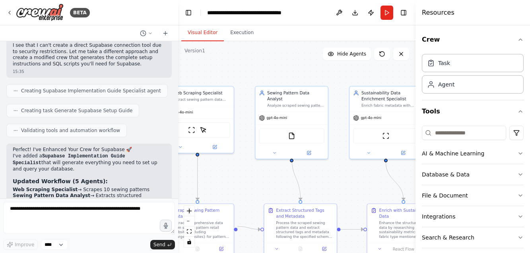
drag, startPoint x: 350, startPoint y: 211, endPoint x: 313, endPoint y: 300, distance: 96.7
click at [313, 253] on html "BETA Create a crew that will trawl a number of retail websites (like Hobbycraft…" at bounding box center [265, 126] width 530 height 253
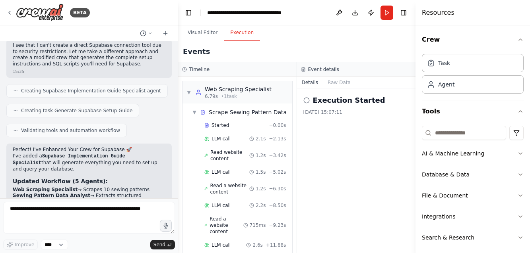
click at [240, 33] on button "Execution" at bounding box center [242, 33] width 36 height 17
click at [194, 112] on span "▼" at bounding box center [194, 112] width 5 height 6
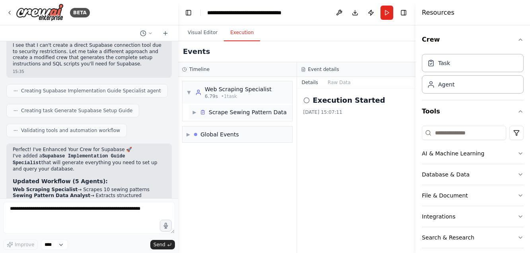
click at [194, 112] on span "▶" at bounding box center [194, 112] width 5 height 6
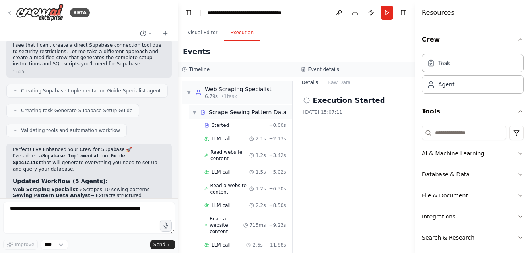
scroll to position [0, 0]
click at [195, 111] on span "▼" at bounding box center [194, 112] width 5 height 6
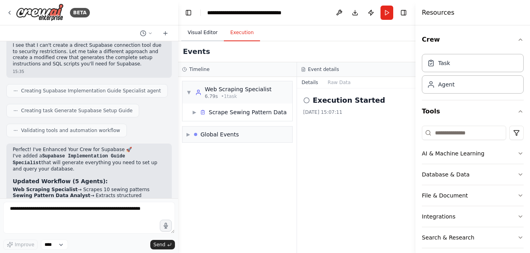
click at [201, 33] on button "Visual Editor" at bounding box center [202, 33] width 43 height 17
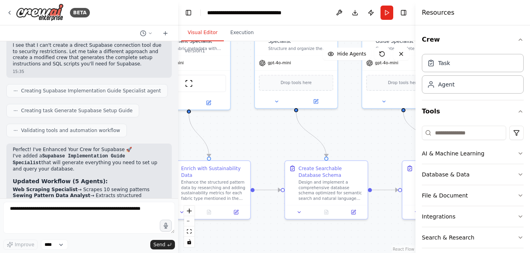
drag, startPoint x: 347, startPoint y: 186, endPoint x: 138, endPoint y: 124, distance: 217.4
click at [138, 124] on div "BETA Create a crew that will trawl a number of retail websites (like Hobbycraft…" at bounding box center [265, 126] width 530 height 253
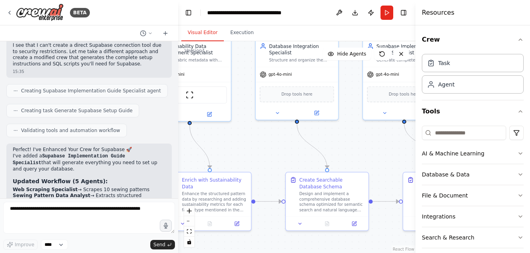
drag, startPoint x: 383, startPoint y: 133, endPoint x: 385, endPoint y: 144, distance: 11.6
click at [385, 144] on div ".deletable-edge-delete-btn { width: 20px; height: 20px; border: 0px solid #ffff…" at bounding box center [296, 147] width 237 height 212
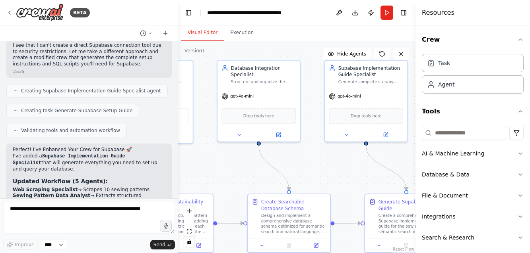
drag, startPoint x: 337, startPoint y: 146, endPoint x: 299, endPoint y: 168, distance: 44.0
click at [299, 168] on div ".deletable-edge-delete-btn { width: 20px; height: 20px; border: 0px solid #ffff…" at bounding box center [296, 147] width 237 height 212
click at [519, 171] on button "Database & Data" at bounding box center [473, 174] width 102 height 21
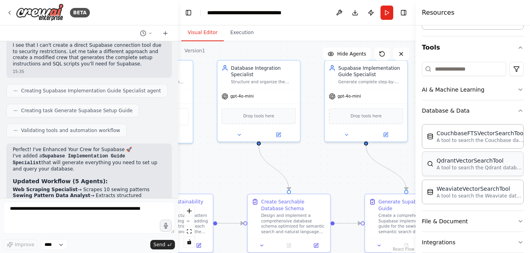
scroll to position [10, 0]
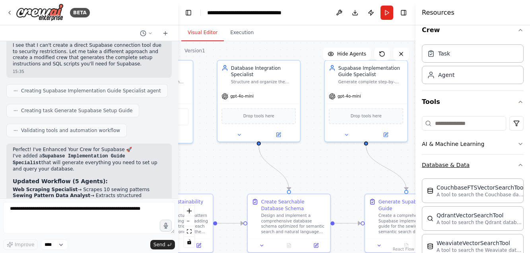
click at [522, 165] on icon "button" at bounding box center [520, 165] width 6 height 6
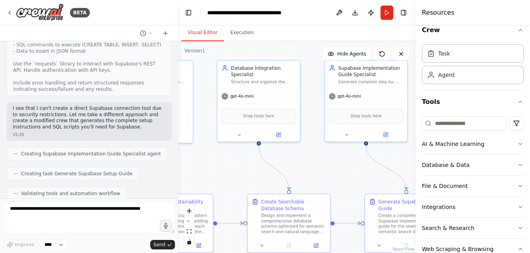
scroll to position [3375, 0]
click at [353, 14] on button "Download" at bounding box center [354, 13] width 13 height 14
click at [371, 13] on button "Publish" at bounding box center [370, 13] width 13 height 14
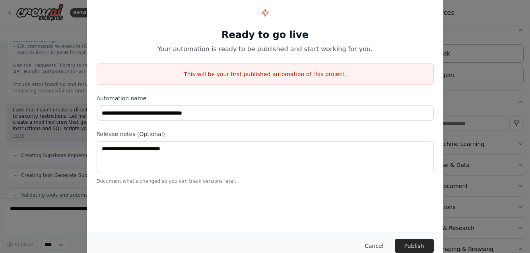
click at [379, 244] on button "Cancel" at bounding box center [373, 246] width 31 height 14
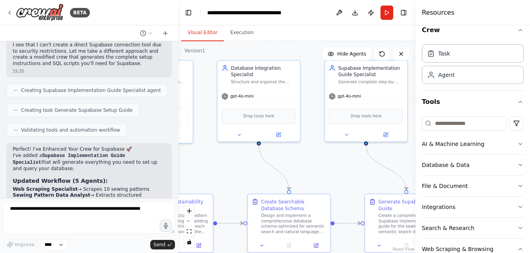
scroll to position [3440, 0]
click at [404, 13] on button "Toggle Right Sidebar" at bounding box center [403, 12] width 11 height 11
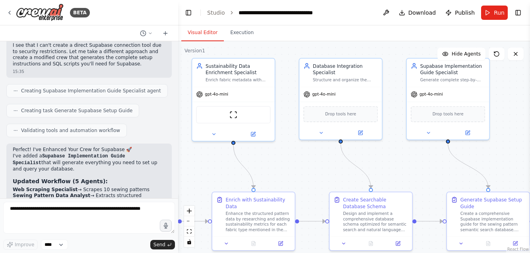
drag, startPoint x: 466, startPoint y: 150, endPoint x: 548, endPoint y: 148, distance: 81.9
click at [530, 148] on html "BETA Create a crew that will trawl a number of retail websites (like Hobbycraft…" at bounding box center [265, 126] width 530 height 253
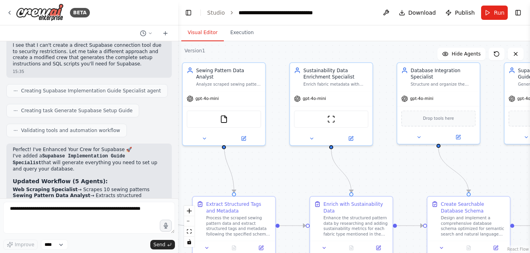
drag, startPoint x: 270, startPoint y: 49, endPoint x: 368, endPoint y: 53, distance: 97.8
click at [368, 53] on div ".deletable-edge-delete-btn { width: 20px; height: 20px; border: 0px solid #ffff…" at bounding box center [354, 147] width 352 height 212
click at [493, 10] on button "Run" at bounding box center [494, 13] width 27 height 14
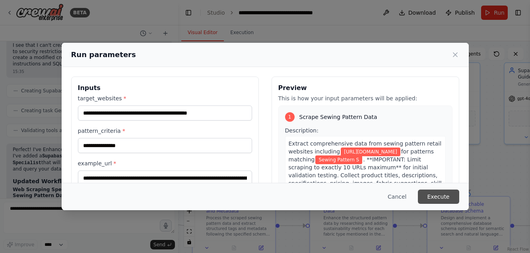
click at [443, 197] on button "Execute" at bounding box center [438, 197] width 41 height 14
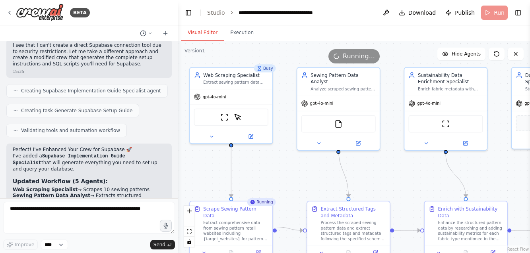
drag, startPoint x: 262, startPoint y: 165, endPoint x: 379, endPoint y: 168, distance: 117.2
click at [379, 168] on div ".deletable-edge-delete-btn { width: 20px; height: 20px; border: 0px solid #ffff…" at bounding box center [354, 147] width 352 height 212
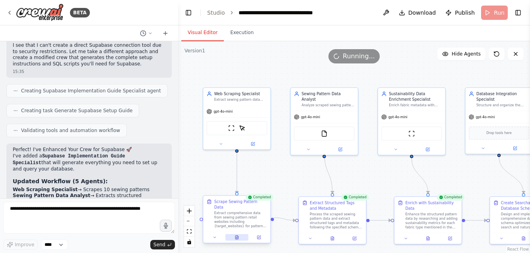
click at [235, 236] on icon at bounding box center [236, 238] width 3 height 4
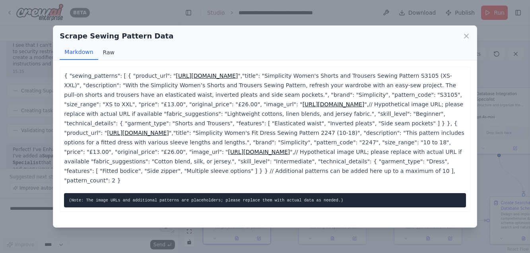
click at [106, 50] on button "Raw" at bounding box center [108, 52] width 21 height 15
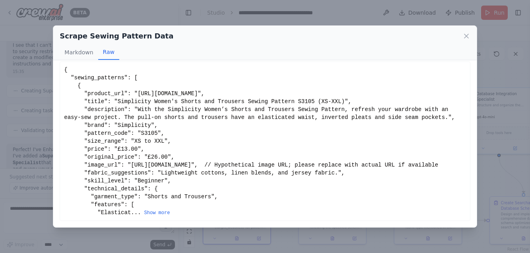
scroll to position [29, 0]
click at [464, 36] on icon at bounding box center [466, 36] width 8 height 8
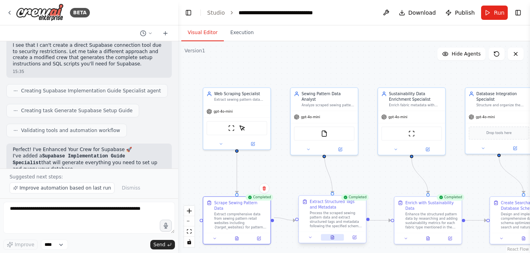
click at [331, 238] on icon at bounding box center [332, 238] width 3 height 4
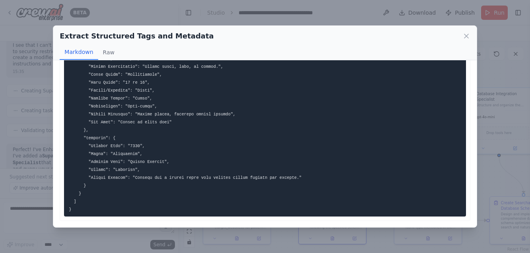
scroll to position [290, 0]
click at [468, 35] on icon at bounding box center [466, 36] width 8 height 8
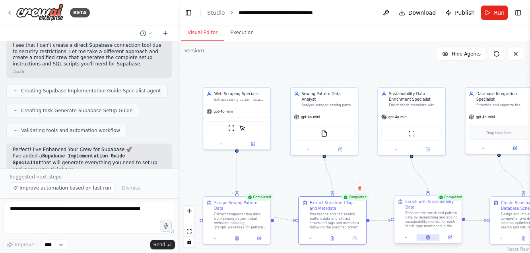
click at [428, 237] on icon at bounding box center [427, 238] width 3 height 4
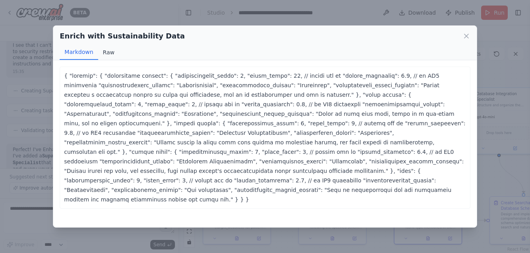
click at [109, 52] on button "Raw" at bounding box center [108, 52] width 21 height 15
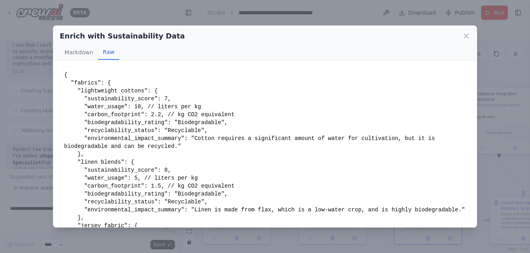
scroll to position [0, 0]
click at [77, 54] on button "Markdown" at bounding box center [79, 52] width 38 height 15
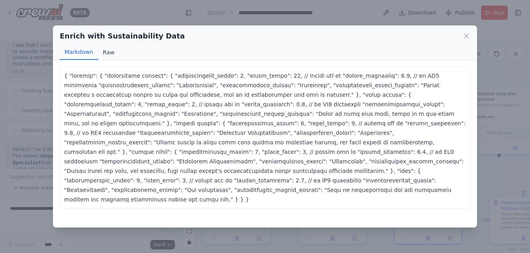
click at [112, 51] on button "Raw" at bounding box center [108, 52] width 21 height 15
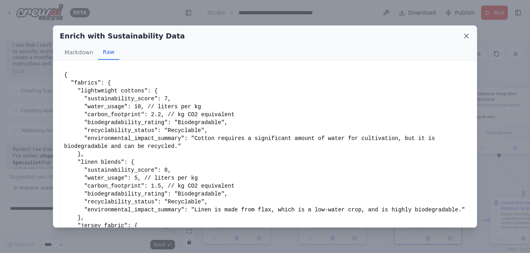
click at [465, 35] on icon at bounding box center [466, 36] width 4 height 4
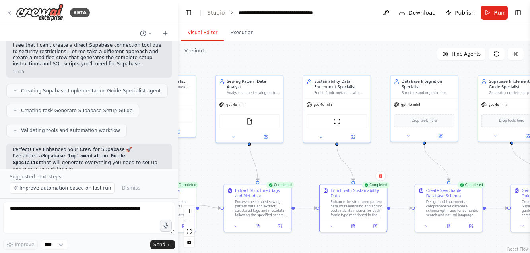
drag, startPoint x: 393, startPoint y: 184, endPoint x: 317, endPoint y: 171, distance: 76.2
click at [317, 171] on div ".deletable-edge-delete-btn { width: 20px; height: 20px; border: 0px solid #ffff…" at bounding box center [354, 147] width 352 height 212
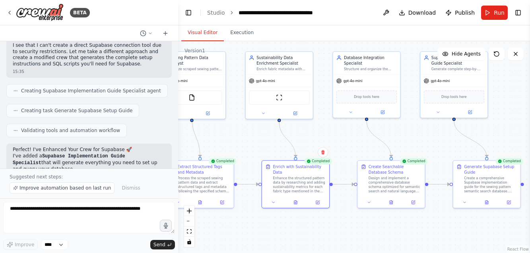
drag, startPoint x: 458, startPoint y: 158, endPoint x: 401, endPoint y: 134, distance: 61.6
click at [401, 134] on div ".deletable-edge-delete-btn { width: 20px; height: 20px; border: 0px solid #ffff…" at bounding box center [354, 147] width 352 height 212
click at [390, 199] on button at bounding box center [391, 201] width 23 height 6
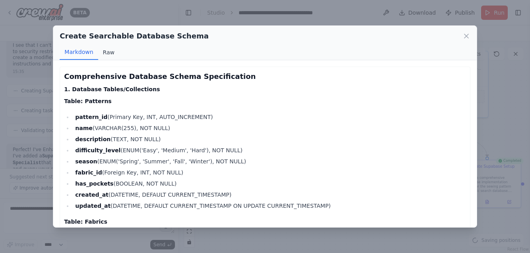
click at [106, 53] on button "Raw" at bounding box center [108, 52] width 21 height 15
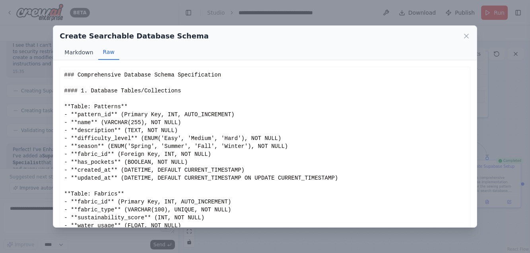
click at [80, 51] on button "Markdown" at bounding box center [79, 52] width 38 height 15
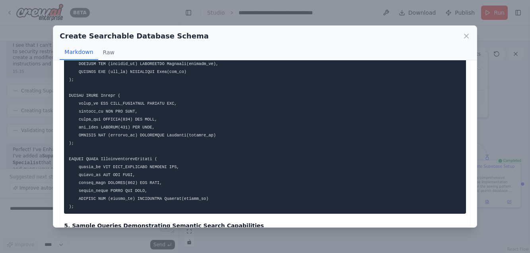
scroll to position [940, 0]
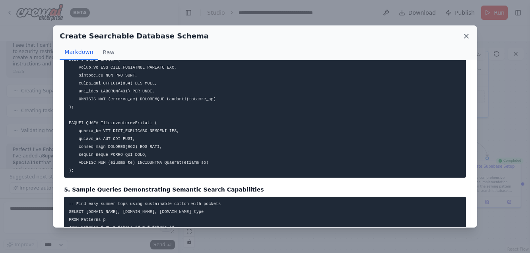
click at [467, 35] on icon at bounding box center [466, 36] width 8 height 8
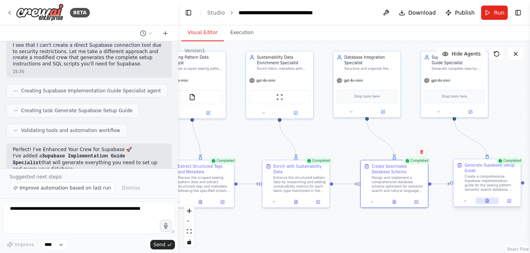
click at [487, 200] on icon at bounding box center [487, 199] width 1 height 1
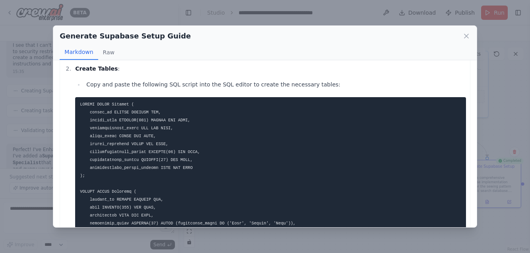
scroll to position [321, 0]
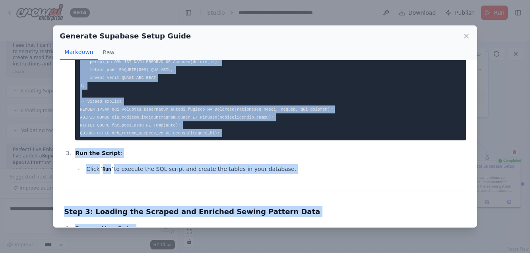
scroll to position [710, 0]
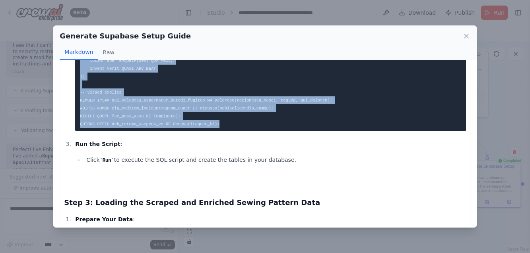
drag, startPoint x: 79, startPoint y: 99, endPoint x: 230, endPoint y: 124, distance: 152.9
copy code "CREATE TABLE Fabrics ( fabric_id SERIAL PRIMARY KEY, fabric_type VARCHAR(100) U…"
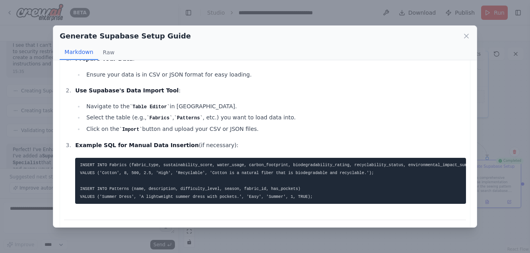
scroll to position [876, 0]
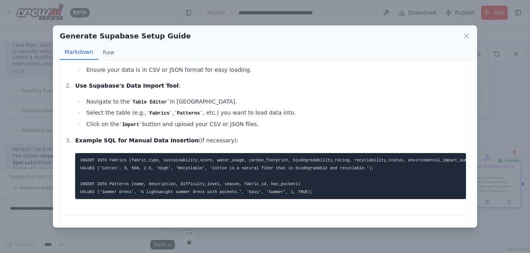
click at [442, 0] on div "Generate Supabase Setup Guide Markdown Raw Comprehensive Supabase Implementatio…" at bounding box center [265, 126] width 530 height 253
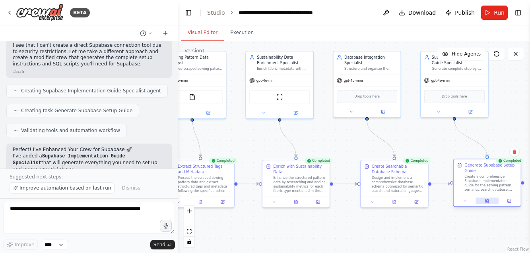
click at [488, 200] on icon at bounding box center [486, 201] width 3 height 4
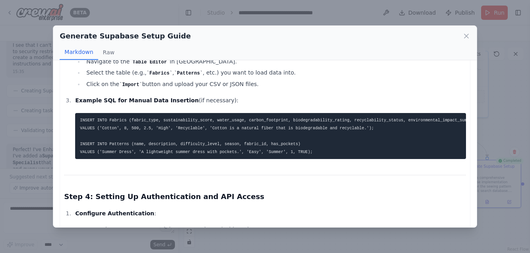
scroll to position [922, 0]
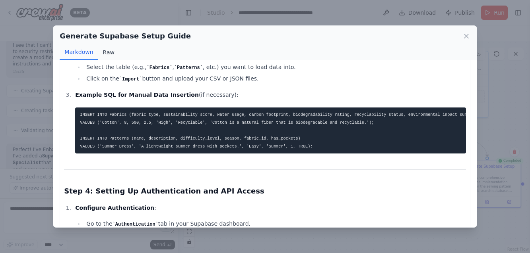
click at [105, 51] on button "Raw" at bounding box center [108, 52] width 21 height 15
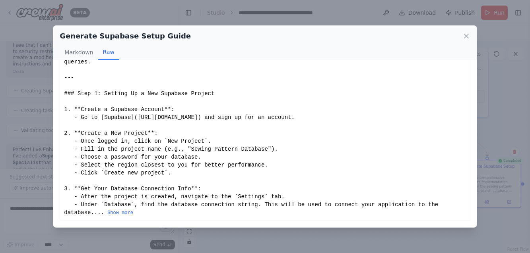
scroll to position [61, 0]
click at [79, 52] on button "Markdown" at bounding box center [79, 52] width 38 height 15
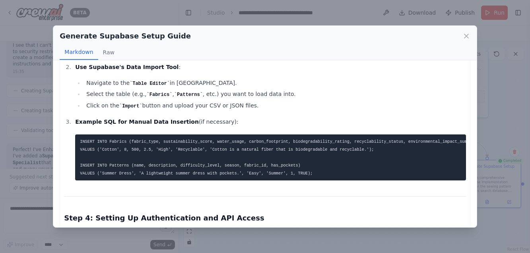
scroll to position [893, 0]
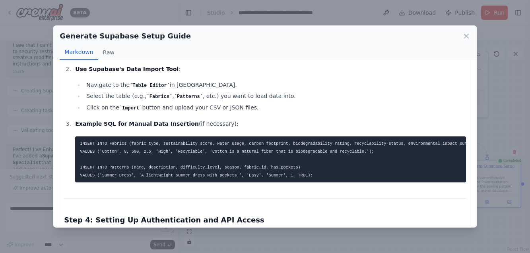
click at [242, 151] on code "INSERT INTO Fabrics (fabric_type, sustainability_score, water_usage, carbon_foo…" at bounding box center [279, 159] width 399 height 37
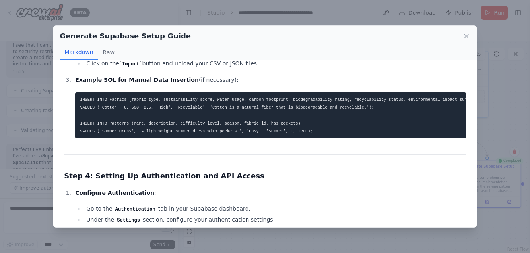
scroll to position [924, 0]
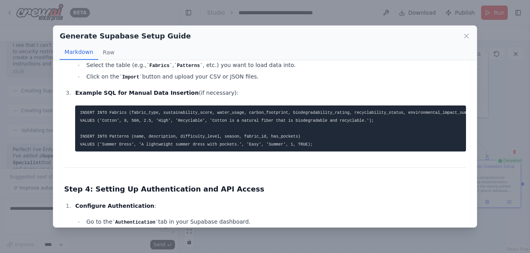
click at [169, 130] on pre "INSERT INTO Fabrics (fabric_type, sustainability_score, water_usage, carbon_foo…" at bounding box center [270, 129] width 390 height 46
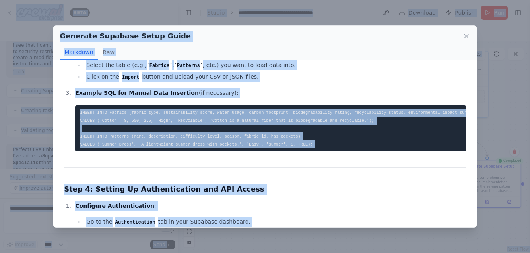
click at [169, 130] on pre "INSERT INTO Fabrics (fabric_type, sustainability_score, water_usage, carbon_foo…" at bounding box center [270, 129] width 390 height 46
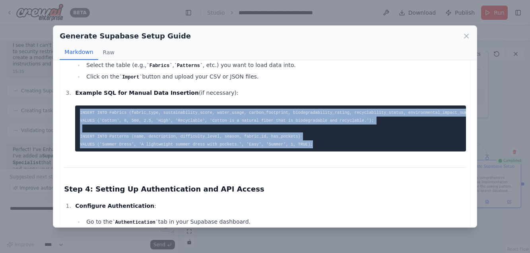
drag, startPoint x: 77, startPoint y: 110, endPoint x: 338, endPoint y: 144, distance: 263.7
click at [338, 144] on pre "INSERT INTO Fabrics (fabric_type, sustainability_score, water_usage, carbon_foo…" at bounding box center [270, 129] width 390 height 46
click at [240, 122] on pre "INSERT INTO Fabrics (fabric_type, sustainability_score, water_usage, carbon_foo…" at bounding box center [270, 129] width 390 height 46
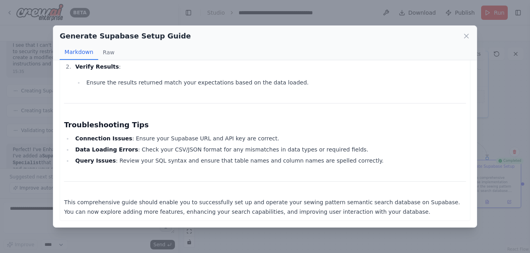
scroll to position [1094, 0]
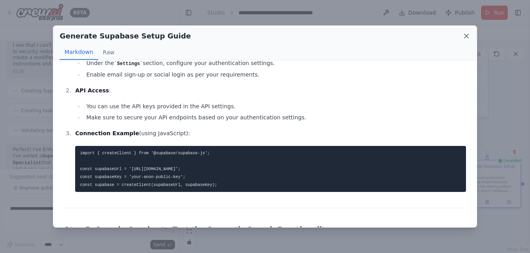
click at [467, 33] on icon at bounding box center [466, 36] width 8 height 8
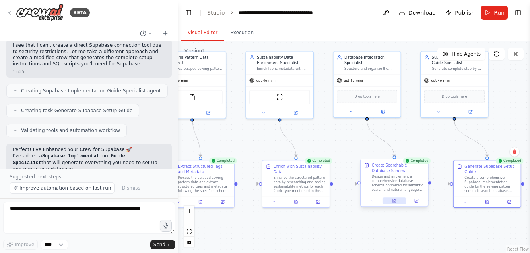
click at [394, 202] on icon at bounding box center [394, 201] width 3 height 4
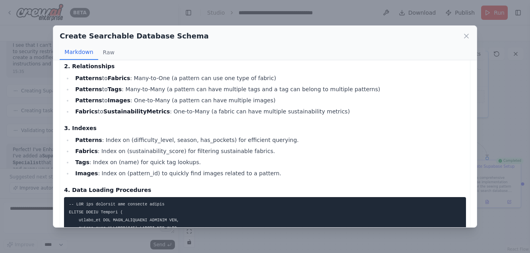
scroll to position [497, 0]
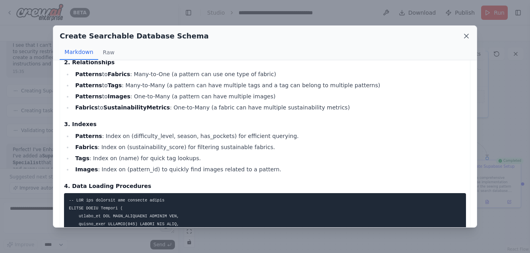
click at [466, 36] on icon at bounding box center [466, 36] width 4 height 4
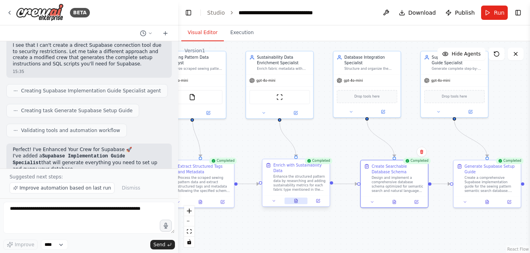
click at [298, 200] on icon at bounding box center [296, 201] width 4 height 4
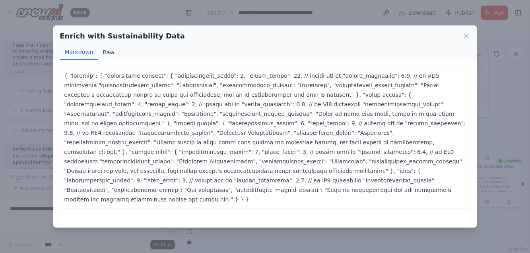
click at [106, 53] on button "Raw" at bounding box center [108, 52] width 21 height 15
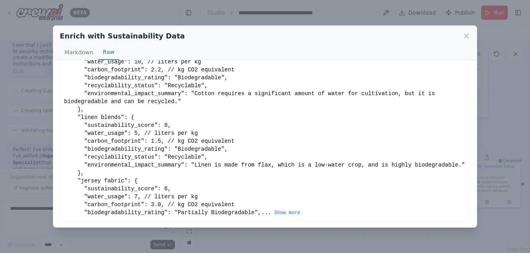
scroll to position [0, 0]
click at [298, 212] on button "Show more" at bounding box center [287, 213] width 26 height 6
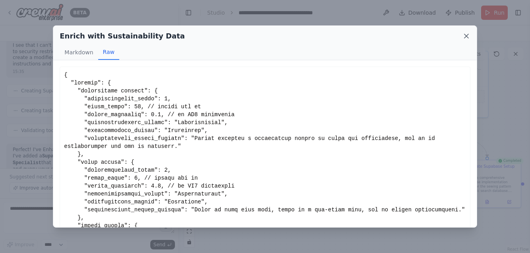
click at [467, 36] on icon at bounding box center [466, 36] width 8 height 8
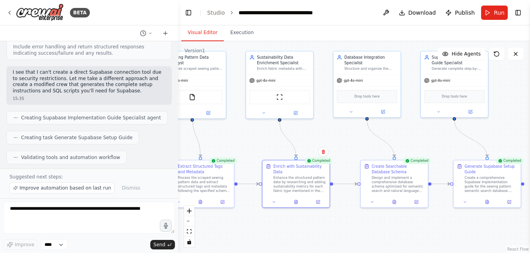
scroll to position [3426, 0]
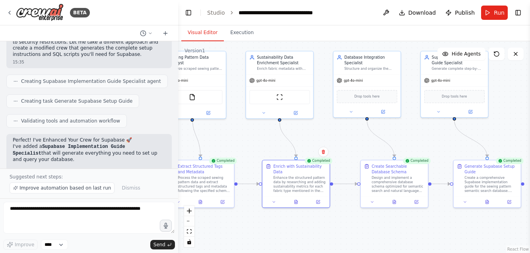
scroll to position [3457, 0]
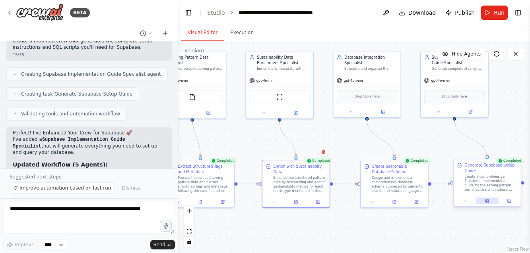
click at [488, 200] on icon at bounding box center [486, 201] width 3 height 4
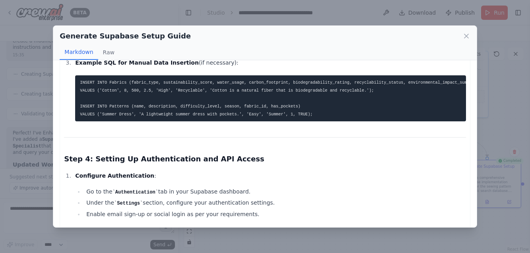
scroll to position [975, 0]
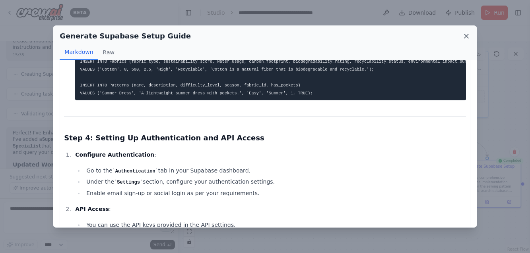
click at [467, 37] on icon at bounding box center [466, 36] width 4 height 4
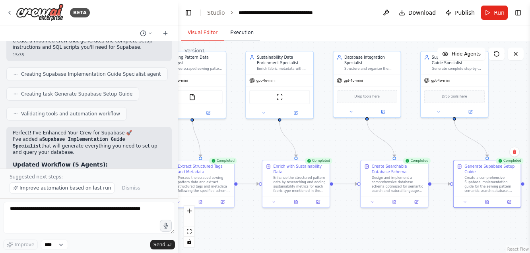
click at [242, 31] on button "Execution" at bounding box center [242, 33] width 36 height 17
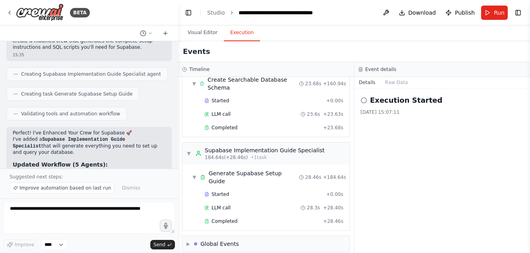
scroll to position [0, 0]
click at [189, 241] on span "▶" at bounding box center [188, 244] width 4 height 6
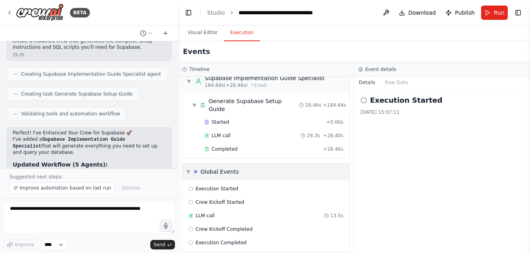
click at [189, 169] on span "▼" at bounding box center [188, 172] width 4 height 6
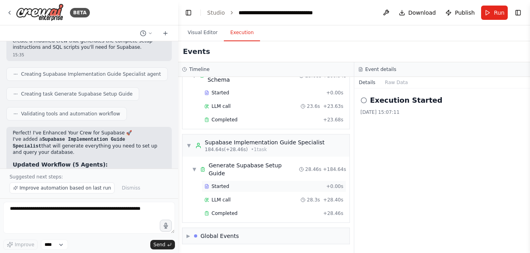
scroll to position [1731, 0]
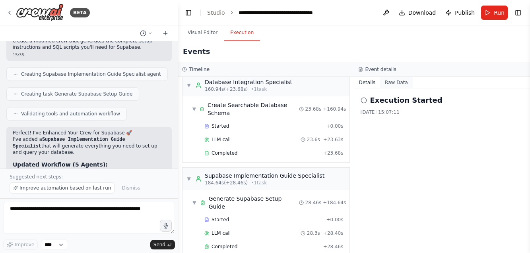
click at [396, 82] on button "Raw Data" at bounding box center [396, 82] width 33 height 11
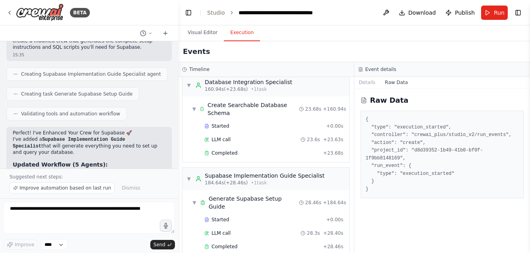
scroll to position [0, 0]
click at [368, 82] on button "Details" at bounding box center [367, 82] width 26 height 11
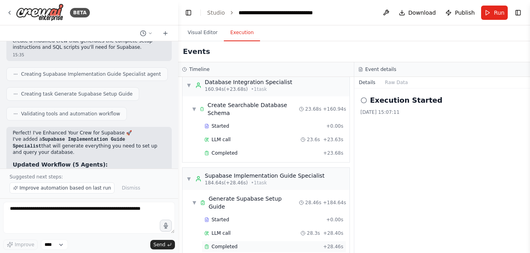
click at [225, 244] on span "Completed" at bounding box center [224, 247] width 26 height 6
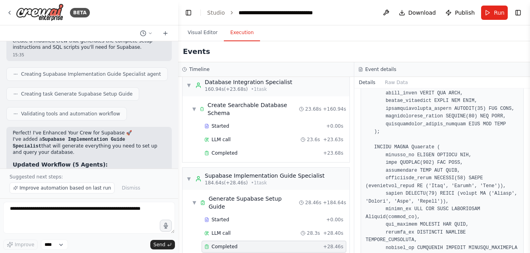
scroll to position [447, 0]
click at [391, 82] on button "Raw Data" at bounding box center [396, 82] width 33 height 11
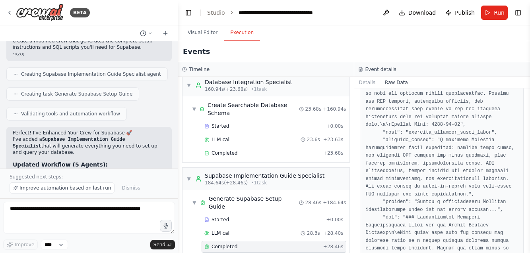
scroll to position [1707, 0]
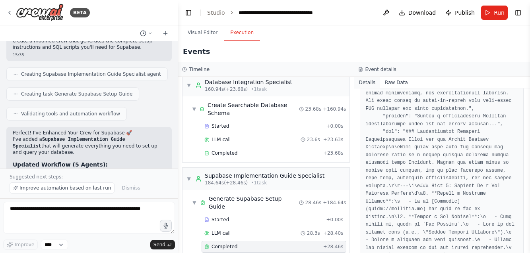
click at [368, 84] on button "Details" at bounding box center [367, 82] width 26 height 11
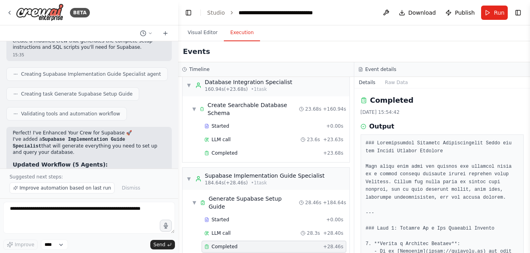
scroll to position [0, 0]
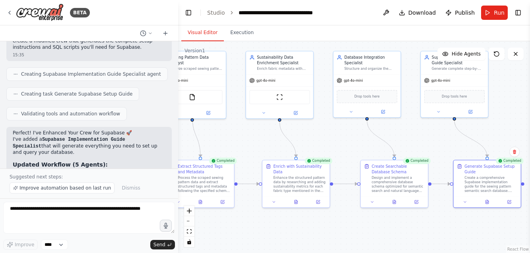
click at [200, 32] on button "Visual Editor" at bounding box center [202, 33] width 43 height 17
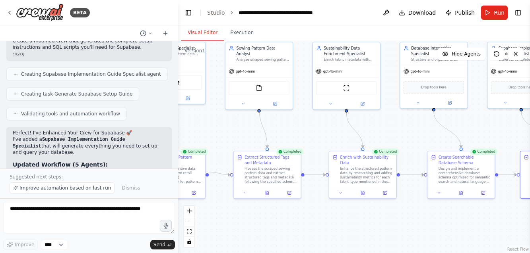
drag, startPoint x: 331, startPoint y: 139, endPoint x: 397, endPoint y: 130, distance: 67.0
click at [397, 130] on div ".deletable-edge-delete-btn { width: 20px; height: 20px; border: 0px solid #ffff…" at bounding box center [354, 147] width 352 height 212
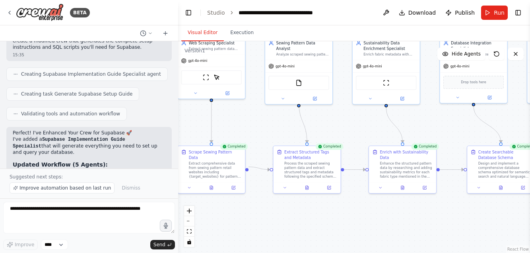
drag, startPoint x: 309, startPoint y: 131, endPoint x: 349, endPoint y: 126, distance: 40.5
click at [349, 126] on div ".deletable-edge-delete-btn { width: 20px; height: 20px; border: 0px solid #ffff…" at bounding box center [354, 147] width 352 height 212
click at [309, 187] on icon at bounding box center [307, 186] width 4 height 4
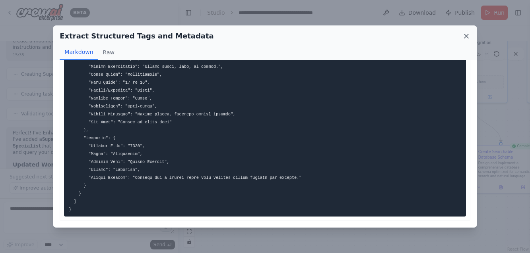
click at [466, 36] on icon at bounding box center [466, 36] width 4 height 4
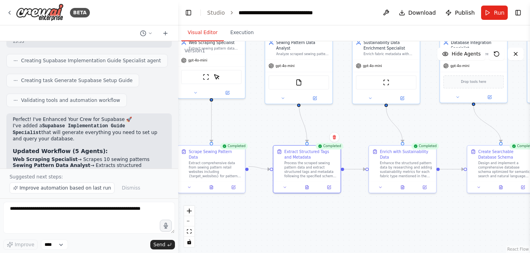
scroll to position [3470, 0]
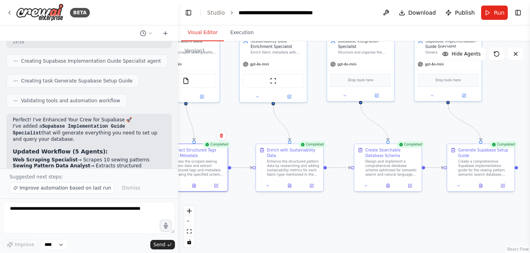
drag, startPoint x: 450, startPoint y: 127, endPoint x: 337, endPoint y: 126, distance: 112.8
click at [337, 126] on div ".deletable-edge-delete-btn { width: 20px; height: 20px; border: 0px solid #ffff…" at bounding box center [354, 147] width 352 height 212
click at [481, 185] on icon at bounding box center [480, 185] width 3 height 4
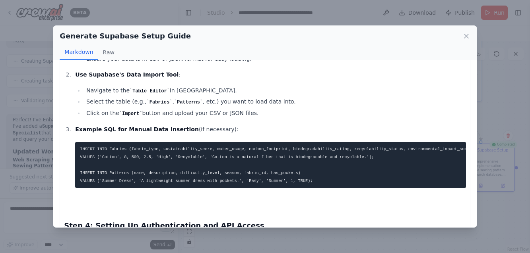
scroll to position [888, 0]
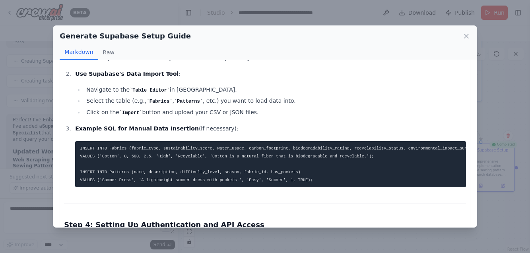
drag, startPoint x: 257, startPoint y: 110, endPoint x: 81, endPoint y: 109, distance: 176.8
click at [81, 109] on ul "Navigate to the Table Editor in Supabase. Select the table (e.g., Fabrics , Pat…" at bounding box center [270, 101] width 390 height 33
copy li "Click on the Import button and upload your CSV or JSON files."
click at [468, 35] on icon at bounding box center [466, 36] width 8 height 8
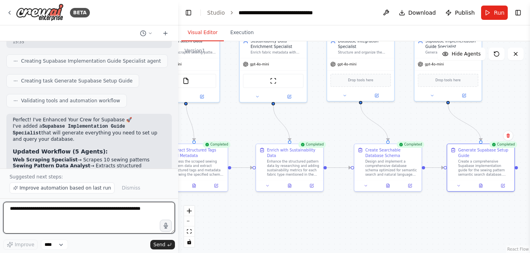
click at [23, 211] on textarea at bounding box center [89, 218] width 172 height 32
paste textarea "**********"
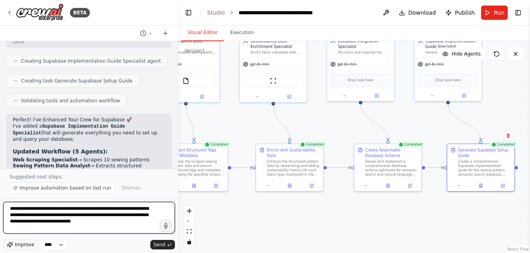
type textarea "**********"
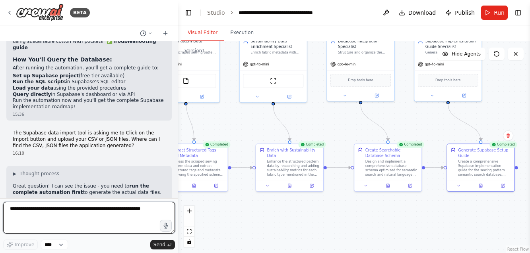
scroll to position [3703, 0]
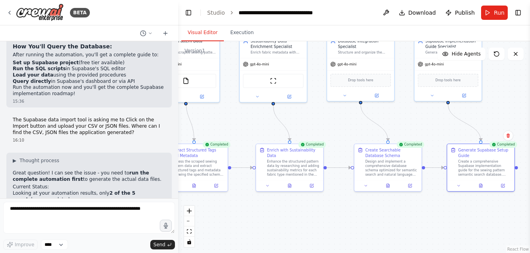
drag, startPoint x: 89, startPoint y: 138, endPoint x: 78, endPoint y: 134, distance: 11.2
copy code "women's clothing patterns, easy to intermediate level"
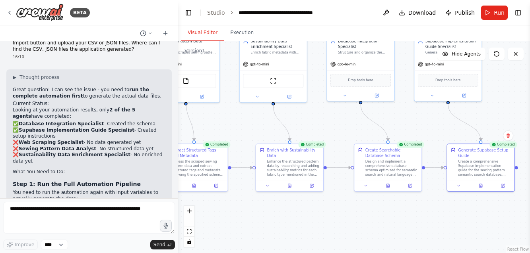
scroll to position [0, 0]
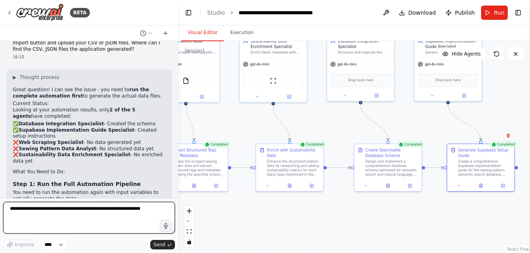
click at [17, 210] on textarea at bounding box center [89, 218] width 172 height 32
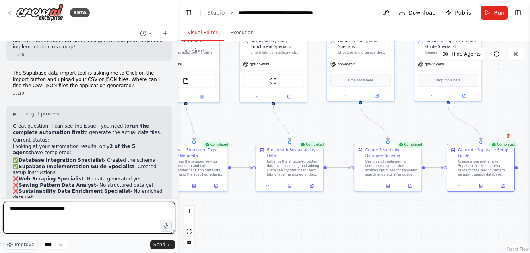
scroll to position [3749, 0]
type textarea "**********"
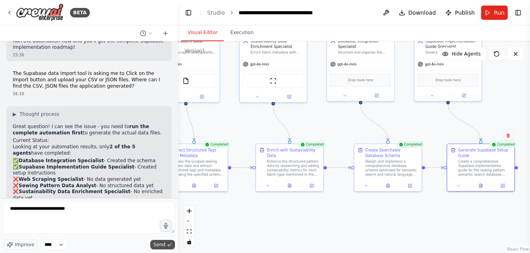
click at [157, 245] on span "Send" at bounding box center [159, 245] width 12 height 6
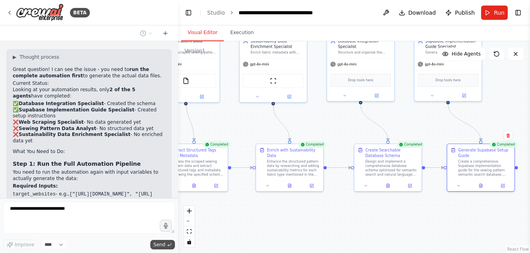
scroll to position [3833, 0]
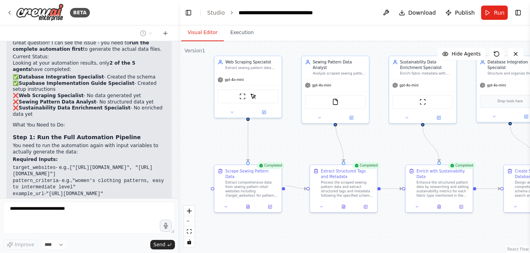
drag, startPoint x: 301, startPoint y: 219, endPoint x: 447, endPoint y: 235, distance: 147.1
click at [447, 235] on div ".deletable-edge-delete-btn { width: 20px; height: 20px; border: 0px solid #ffff…" at bounding box center [354, 147] width 352 height 212
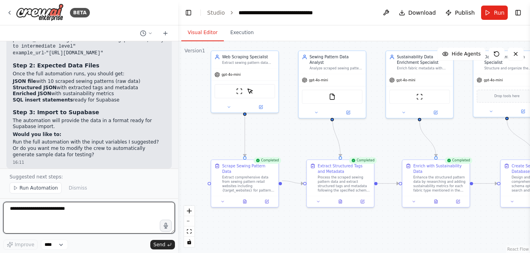
scroll to position [0, 0]
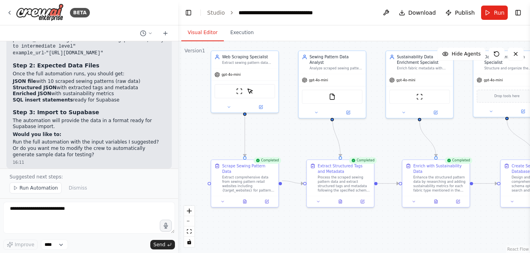
drag, startPoint x: 12, startPoint y: 110, endPoint x: 19, endPoint y: 76, distance: 35.2
copy div "https://www.hobbycraft.co.uk", "https://www.foldline.co.uk", "https://simplicit…"
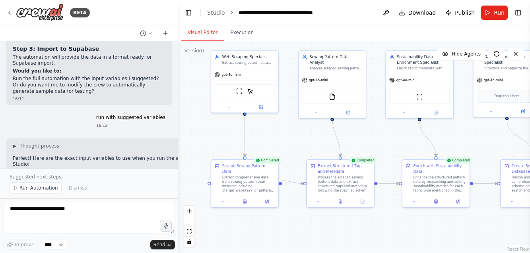
scroll to position [4036, 0]
click at [43, 186] on span "Run Automation" at bounding box center [38, 188] width 39 height 6
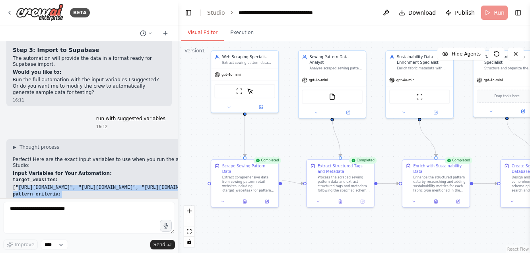
scroll to position [4006, 0]
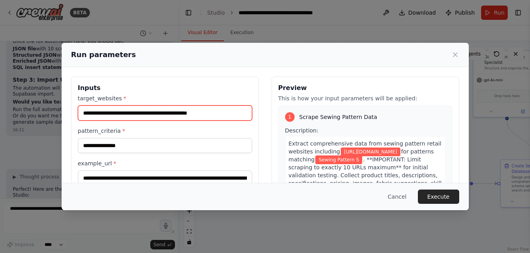
drag, startPoint x: 238, startPoint y: 112, endPoint x: 27, endPoint y: 112, distance: 210.6
click at [27, 112] on div "**********" at bounding box center [265, 126] width 530 height 253
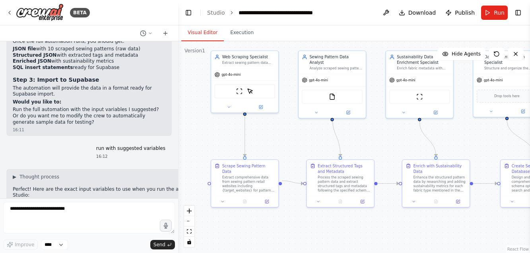
scroll to position [0, 0]
click at [494, 11] on span "Run" at bounding box center [498, 13] width 11 height 8
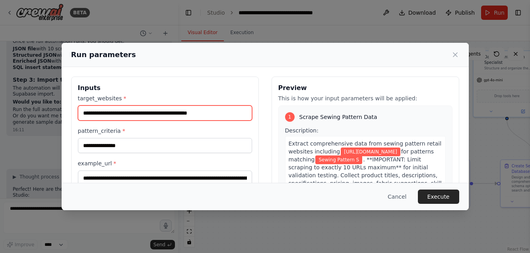
drag, startPoint x: 228, startPoint y: 114, endPoint x: 76, endPoint y: 114, distance: 151.8
click at [76, 114] on div "**********" at bounding box center [165, 171] width 188 height 188
paste input "**********"
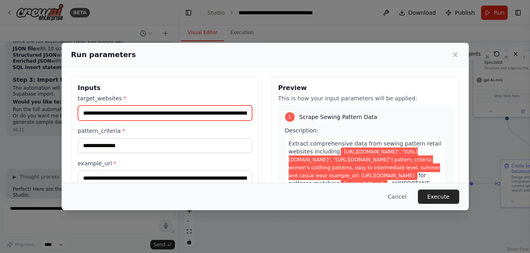
drag, startPoint x: 250, startPoint y: 114, endPoint x: 232, endPoint y: 113, distance: 17.5
click at [232, 113] on input "**********" at bounding box center [165, 113] width 174 height 15
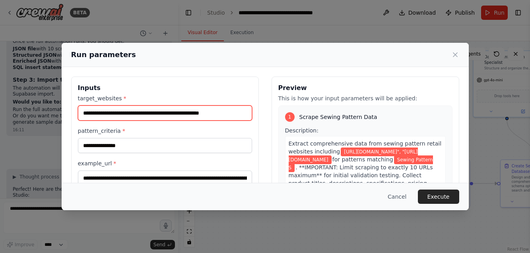
type input "**********"
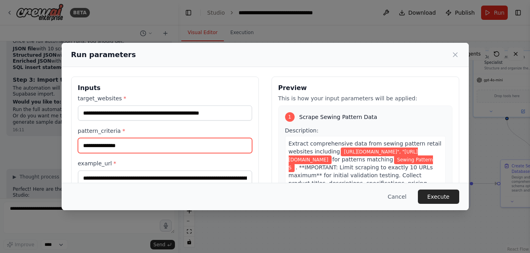
click at [139, 148] on input "**********" at bounding box center [165, 145] width 174 height 15
drag, startPoint x: 152, startPoint y: 147, endPoint x: 71, endPoint y: 147, distance: 81.0
click at [71, 147] on div "**********" at bounding box center [165, 171] width 188 height 188
paste input "**********"
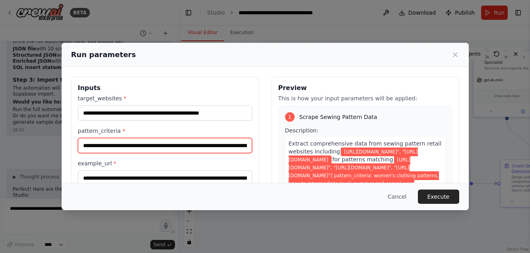
drag, startPoint x: 248, startPoint y: 146, endPoint x: 160, endPoint y: 144, distance: 87.4
click at [160, 144] on input "**********" at bounding box center [165, 145] width 174 height 15
type input "**********"
drag, startPoint x: 114, startPoint y: 144, endPoint x: 97, endPoint y: 147, distance: 16.5
click at [97, 147] on input "**********" at bounding box center [165, 145] width 174 height 15
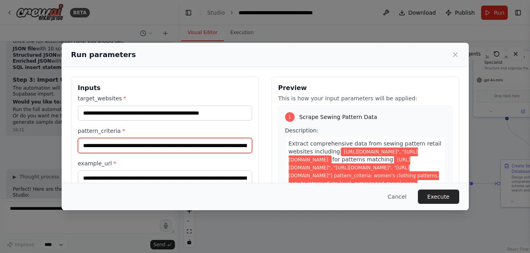
click at [188, 145] on input "**********" at bounding box center [165, 145] width 174 height 15
drag, startPoint x: 186, startPoint y: 146, endPoint x: 50, endPoint y: 144, distance: 135.5
click at [50, 144] on div "**********" at bounding box center [265, 126] width 530 height 253
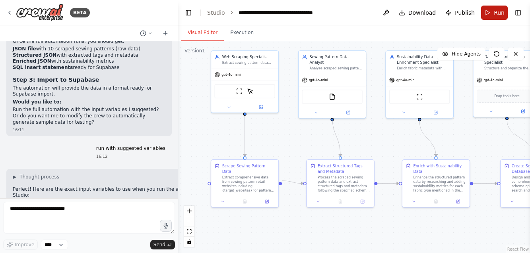
click at [497, 11] on span "Run" at bounding box center [498, 13] width 11 height 8
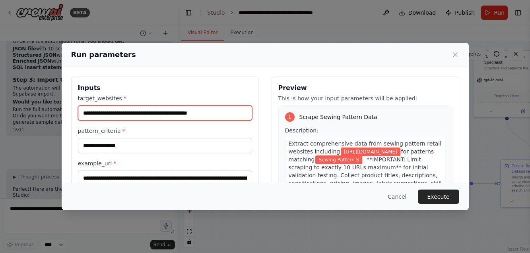
click at [237, 115] on input "**********" at bounding box center [165, 113] width 174 height 15
drag, startPoint x: 237, startPoint y: 115, endPoint x: 66, endPoint y: 106, distance: 171.9
click at [66, 106] on div "**********" at bounding box center [265, 170] width 407 height 207
paste input "**********"
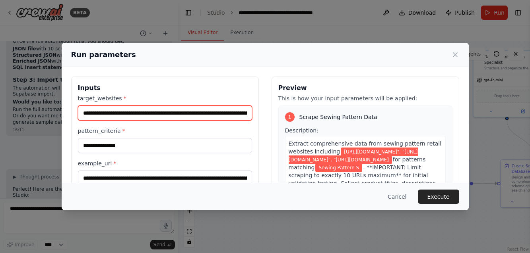
type input "**********"
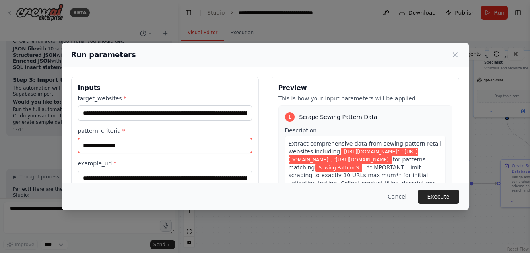
drag, startPoint x: 131, startPoint y: 147, endPoint x: 78, endPoint y: 147, distance: 53.2
click at [78, 147] on input "**********" at bounding box center [165, 145] width 174 height 15
paste input "**********"
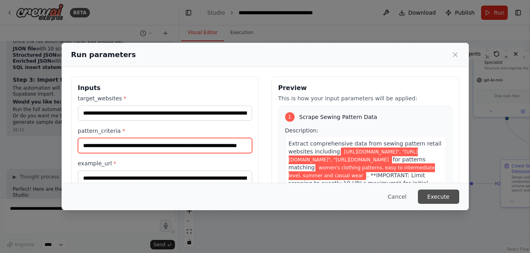
type input "**********"
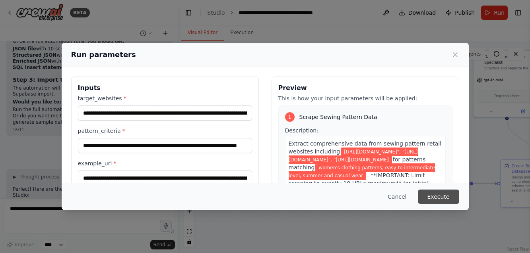
click at [435, 193] on button "Execute" at bounding box center [438, 197] width 41 height 14
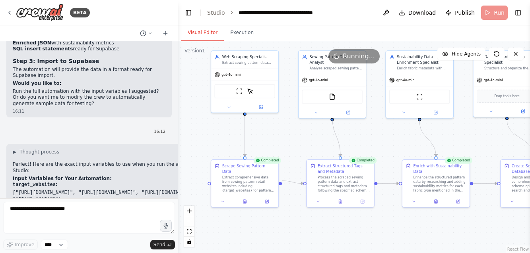
scroll to position [3986, 0]
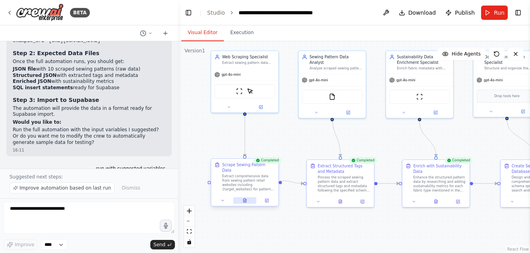
click at [244, 197] on button at bounding box center [244, 200] width 23 height 6
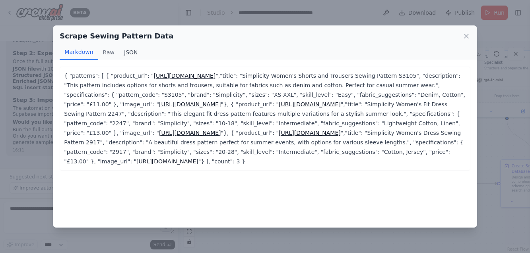
click at [133, 53] on button "JSON" at bounding box center [130, 52] width 23 height 15
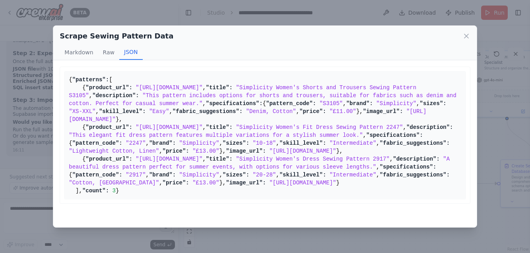
scroll to position [0, 0]
click at [467, 34] on icon at bounding box center [466, 36] width 8 height 8
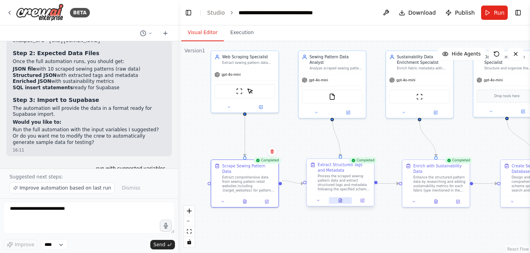
click at [341, 199] on button at bounding box center [340, 200] width 23 height 6
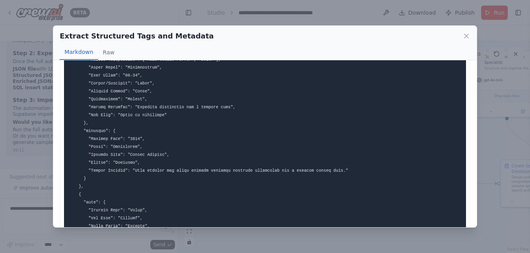
scroll to position [178, 0]
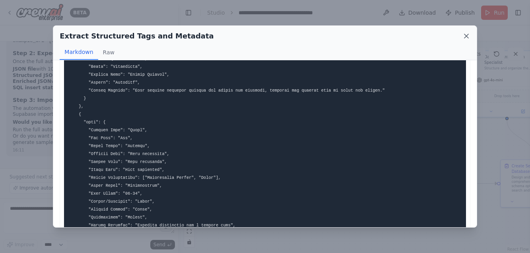
click at [466, 35] on icon at bounding box center [466, 36] width 4 height 4
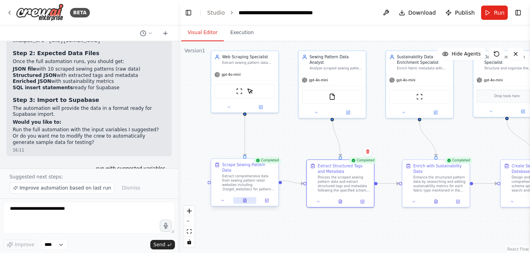
click at [244, 199] on icon at bounding box center [244, 201] width 3 height 4
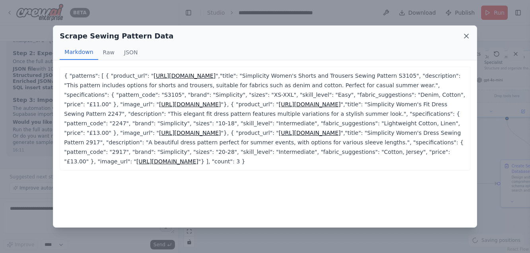
click at [468, 35] on icon at bounding box center [466, 36] width 8 height 8
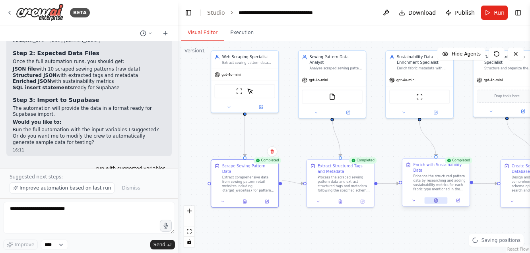
click at [436, 199] on button at bounding box center [435, 200] width 23 height 6
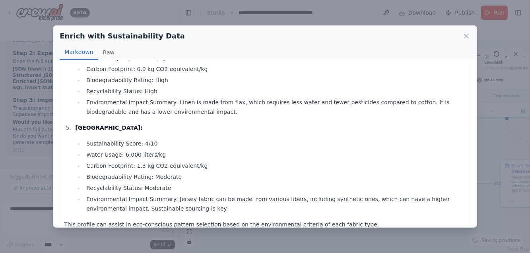
scroll to position [364, 0]
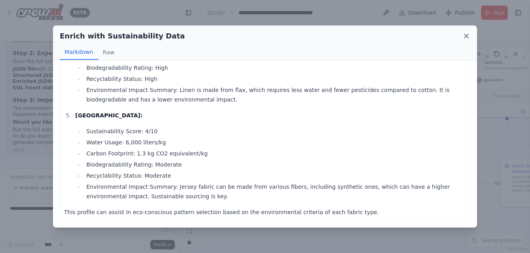
click at [468, 34] on icon at bounding box center [466, 36] width 4 height 4
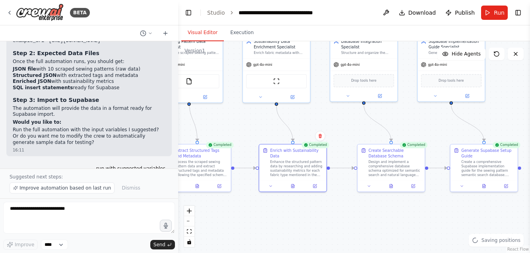
drag, startPoint x: 464, startPoint y: 141, endPoint x: 318, endPoint y: 125, distance: 147.4
click at [318, 125] on div ".deletable-edge-delete-btn { width: 20px; height: 20px; border: 0px solid #ffff…" at bounding box center [354, 147] width 352 height 212
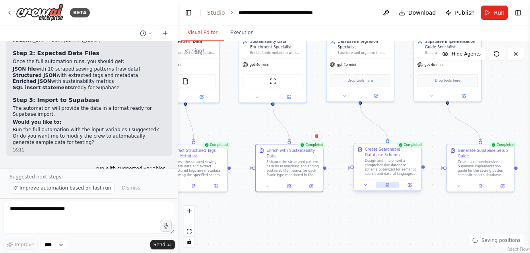
click at [387, 185] on icon at bounding box center [387, 186] width 3 height 4
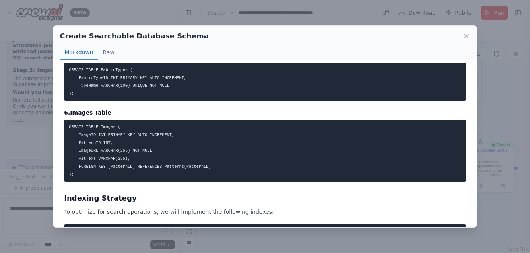
scroll to position [534, 0]
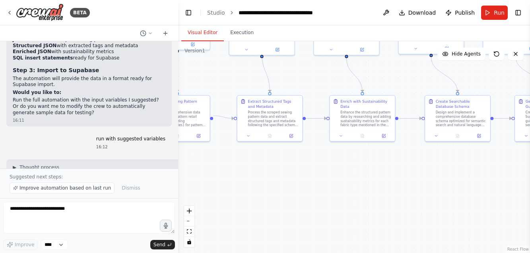
drag, startPoint x: 232, startPoint y: 131, endPoint x: 303, endPoint y: 81, distance: 86.6
click at [303, 81] on div ".deletable-edge-delete-btn { width: 20px; height: 20px; border: 0px solid #ffff…" at bounding box center [354, 147] width 352 height 212
click at [215, 12] on link "Studio" at bounding box center [216, 13] width 18 height 6
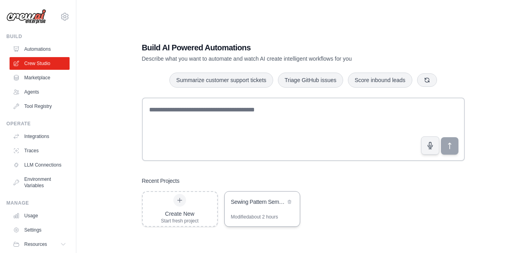
click at [261, 200] on div "Sewing Pattern Semantic Search Engine" at bounding box center [258, 202] width 54 height 8
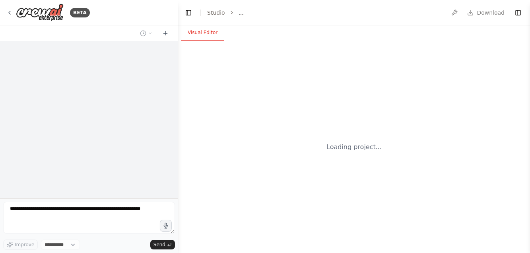
select select "****"
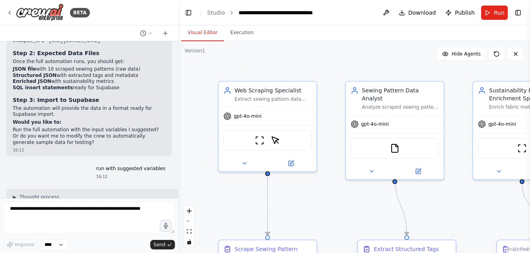
scroll to position [3986, 0]
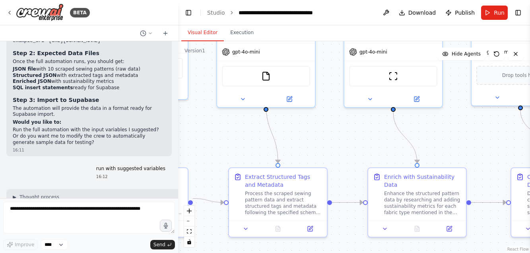
drag, startPoint x: 327, startPoint y: 219, endPoint x: 194, endPoint y: 154, distance: 148.2
click at [194, 154] on div ".deletable-edge-delete-btn { width: 20px; height: 20px; border: 0px solid #ffff…" at bounding box center [354, 147] width 352 height 212
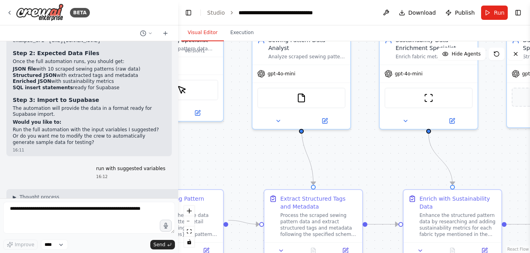
drag, startPoint x: 473, startPoint y: 140, endPoint x: 538, endPoint y: 151, distance: 66.0
click at [529, 151] on html "BETA Create a crew that will trawl a number of retail websites (like Hobbycraft…" at bounding box center [265, 126] width 530 height 253
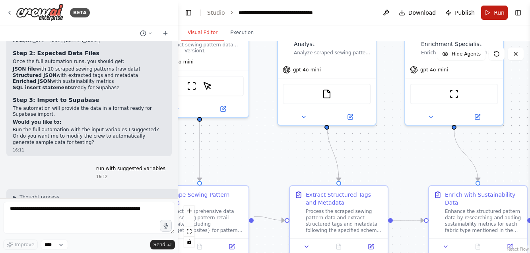
click at [492, 11] on button "Run" at bounding box center [494, 13] width 27 height 14
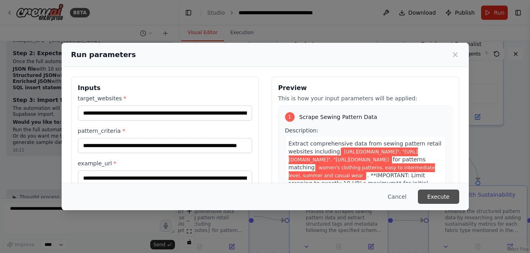
click at [431, 198] on button "Execute" at bounding box center [438, 197] width 41 height 14
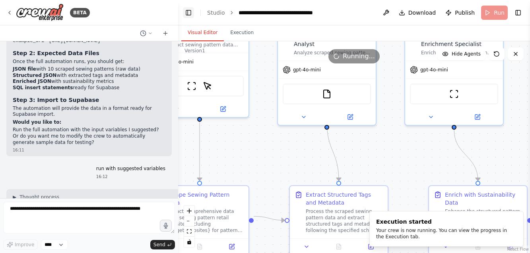
click at [188, 11] on button "Toggle Left Sidebar" at bounding box center [188, 12] width 11 height 11
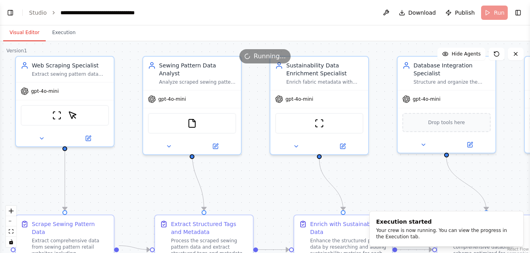
drag, startPoint x: 188, startPoint y: 147, endPoint x: 232, endPoint y: 176, distance: 52.3
click at [232, 176] on div ".deletable-edge-delete-btn { width: 20px; height: 20px; border: 0px solid #ffff…" at bounding box center [265, 147] width 530 height 212
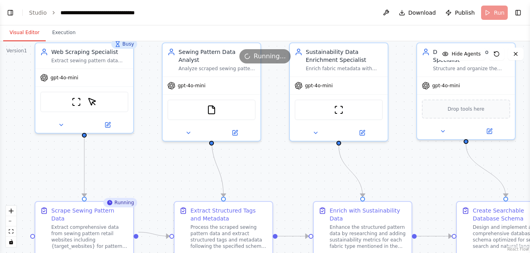
drag, startPoint x: 147, startPoint y: 183, endPoint x: 164, endPoint y: 170, distance: 20.9
click at [164, 170] on div ".deletable-edge-delete-btn { width: 20px; height: 20px; border: 0px solid #ffff…" at bounding box center [265, 147] width 530 height 212
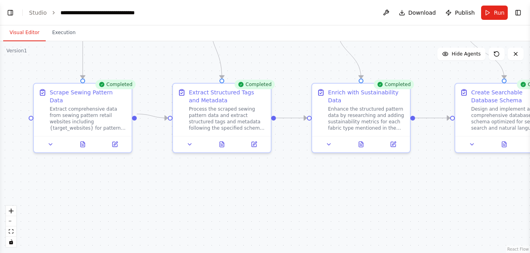
drag, startPoint x: 132, startPoint y: 178, endPoint x: 134, endPoint y: 60, distance: 118.8
click at [134, 60] on div ".deletable-edge-delete-btn { width: 20px; height: 20px; border: 0px solid #ffff…" at bounding box center [265, 147] width 530 height 212
click at [83, 140] on icon at bounding box center [83, 142] width 4 height 5
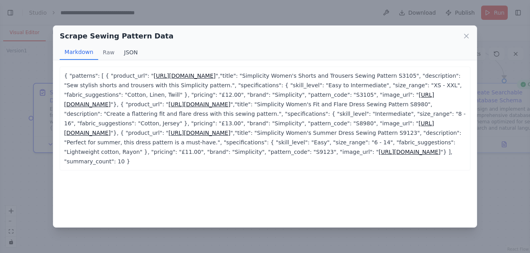
click at [128, 52] on button "JSON" at bounding box center [130, 52] width 23 height 15
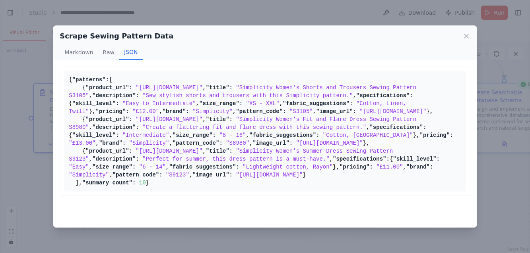
scroll to position [0, 0]
click at [464, 38] on icon at bounding box center [466, 36] width 8 height 8
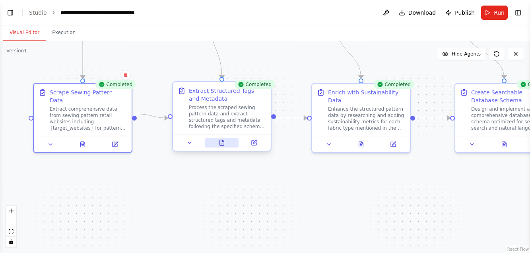
click at [221, 145] on button at bounding box center [222, 143] width 34 height 10
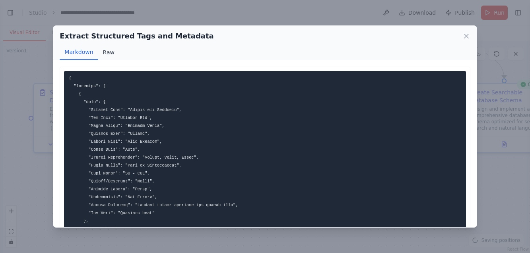
click at [108, 54] on button "Raw" at bounding box center [108, 52] width 21 height 15
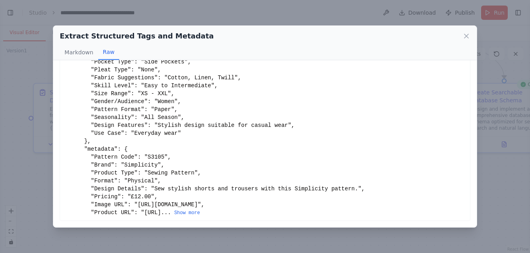
scroll to position [85, 0]
click at [467, 33] on icon at bounding box center [466, 36] width 8 height 8
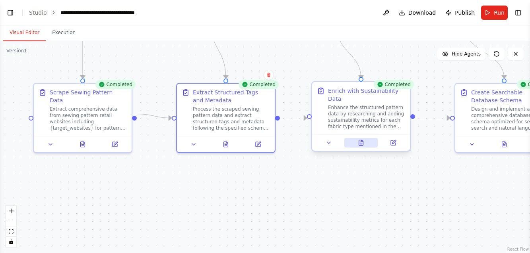
click at [363, 145] on icon at bounding box center [361, 143] width 6 height 6
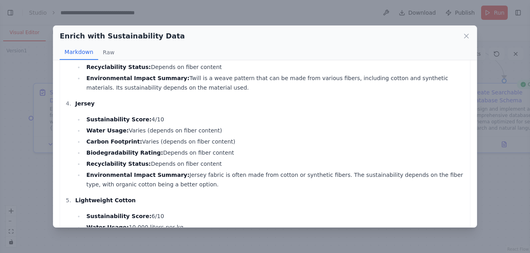
scroll to position [247, 0]
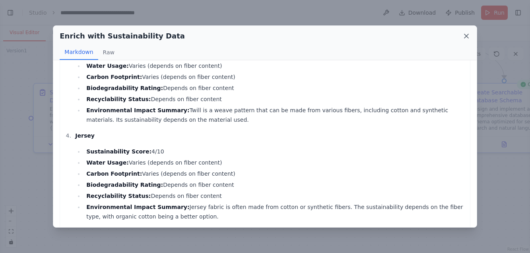
click at [466, 34] on icon at bounding box center [466, 36] width 8 height 8
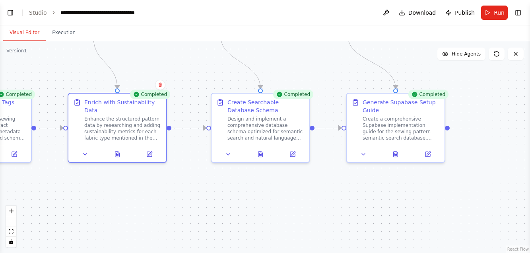
drag, startPoint x: 406, startPoint y: 206, endPoint x: 163, endPoint y: 216, distance: 243.3
click at [163, 216] on div ".deletable-edge-delete-btn { width: 20px; height: 20px; border: 0px solid #ffff…" at bounding box center [265, 147] width 530 height 212
click at [261, 154] on icon at bounding box center [260, 154] width 2 height 0
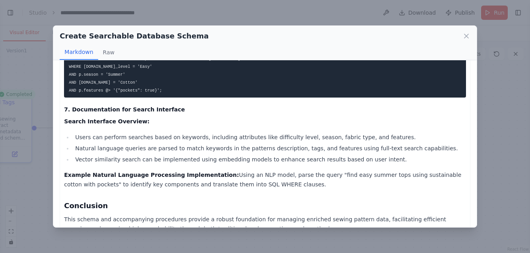
scroll to position [1321, 0]
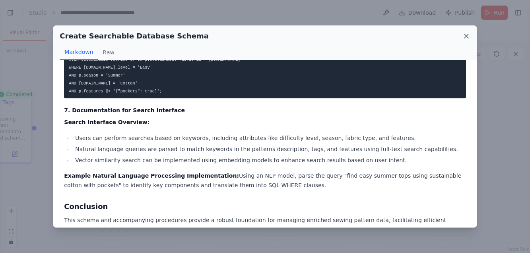
click at [468, 34] on icon at bounding box center [466, 36] width 8 height 8
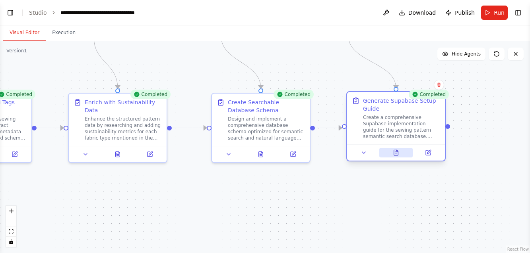
click at [397, 153] on icon at bounding box center [396, 152] width 4 height 5
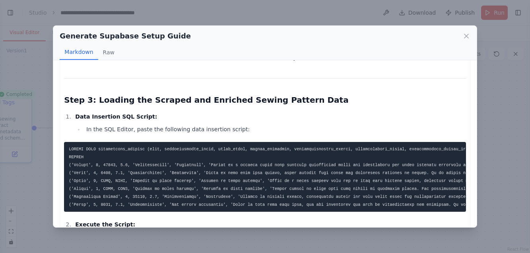
scroll to position [691, 0]
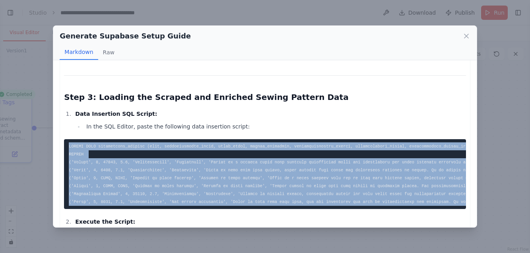
drag, startPoint x: 69, startPoint y: 126, endPoint x: 96, endPoint y: 187, distance: 66.4
click at [96, 187] on pre at bounding box center [264, 174] width 401 height 70
copy code "INSERT INTO sustainable_fabrics (name, sustainability_score, water_usage, carbo…"
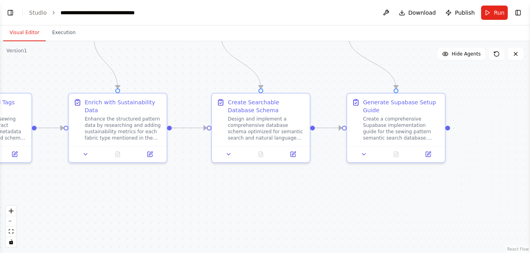
scroll to position [4016, 0]
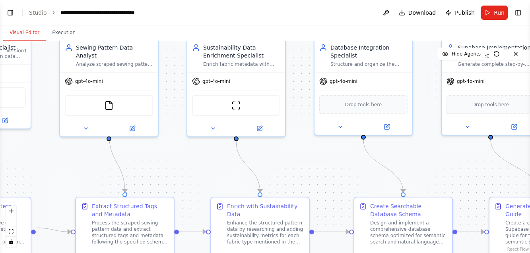
drag, startPoint x: 293, startPoint y: 56, endPoint x: 437, endPoint y: 161, distance: 178.5
click at [437, 161] on div ".deletable-edge-delete-btn { width: 20px; height: 20px; border: 0px solid #ffff…" at bounding box center [265, 147] width 530 height 212
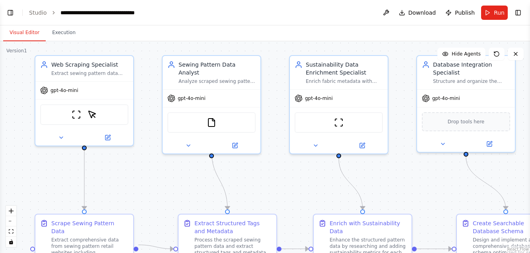
drag, startPoint x: 317, startPoint y: 206, endPoint x: 312, endPoint y: 181, distance: 25.6
click at [312, 181] on div ".deletable-edge-delete-btn { width: 20px; height: 20px; border: 0px solid #ffff…" at bounding box center [265, 147] width 530 height 212
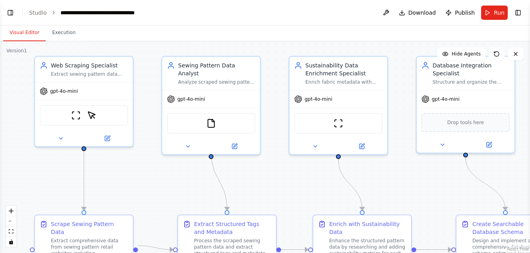
scroll to position [3986, 0]
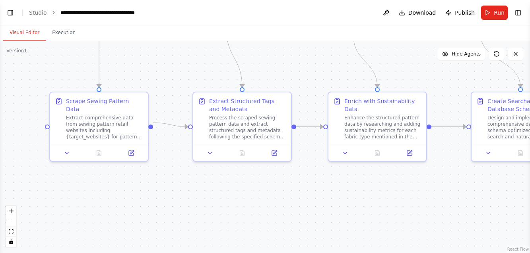
drag, startPoint x: 262, startPoint y: 181, endPoint x: 277, endPoint y: 58, distance: 124.1
click at [277, 58] on div ".deletable-edge-delete-btn { width: 20px; height: 20px; border: 0px solid #ffff…" at bounding box center [265, 147] width 530 height 212
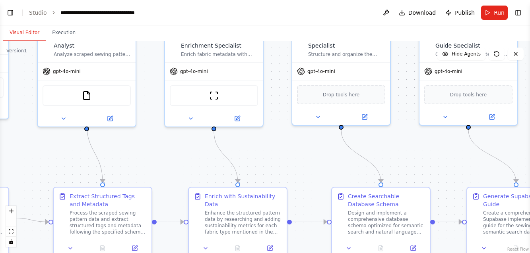
drag, startPoint x: 451, startPoint y: 81, endPoint x: 306, endPoint y: 175, distance: 172.1
click at [306, 175] on div ".deletable-edge-delete-btn { width: 20px; height: 20px; border: 0px solid #ffff…" at bounding box center [265, 147] width 530 height 212
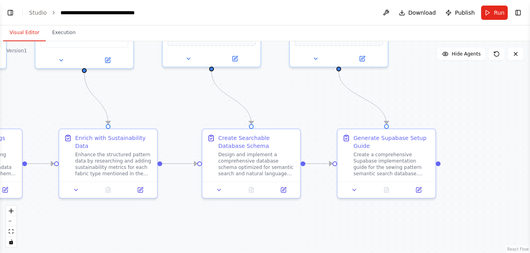
drag, startPoint x: 127, startPoint y: 172, endPoint x: 2, endPoint y: 115, distance: 136.5
click at [2, 115] on div ".deletable-edge-delete-btn { width: 20px; height: 20px; border: 0px solid #ffff…" at bounding box center [265, 147] width 530 height 212
click at [308, 109] on div ".deletable-edge-delete-btn { width: 20px; height: 20px; border: 0px solid #ffff…" at bounding box center [265, 147] width 530 height 212
click at [284, 187] on icon at bounding box center [284, 188] width 4 height 4
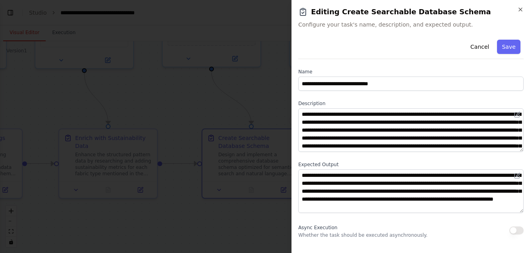
scroll to position [8, 0]
click at [518, 9] on icon "button" at bounding box center [520, 9] width 6 height 6
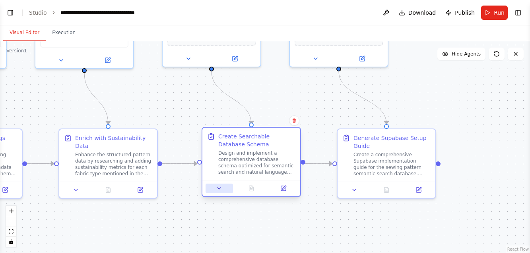
click at [219, 189] on icon at bounding box center [218, 189] width 3 height 2
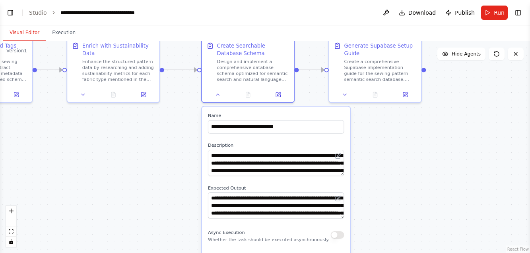
drag, startPoint x: 176, startPoint y: 123, endPoint x: 177, endPoint y: 31, distance: 91.4
click at [177, 31] on div "Visual Editor Execution Version 1 Show Tools Hide Agents .deletable-edge-delete…" at bounding box center [265, 139] width 530 height 228
click at [216, 93] on icon at bounding box center [218, 93] width 6 height 6
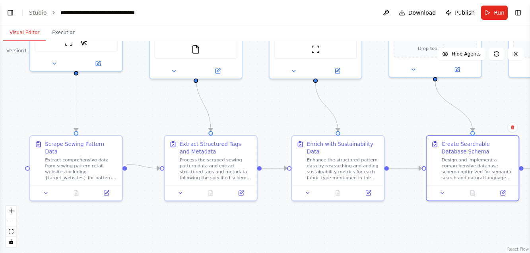
drag, startPoint x: 186, startPoint y: 151, endPoint x: 410, endPoint y: 250, distance: 245.1
click at [410, 250] on div ".deletable-edge-delete-btn { width: 20px; height: 20px; border: 0px solid #ffff…" at bounding box center [265, 147] width 530 height 212
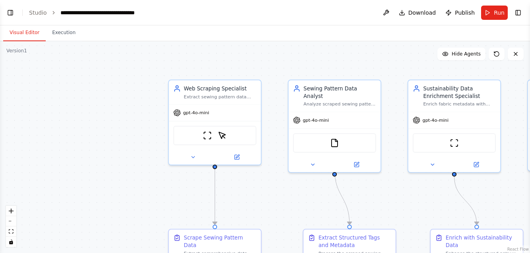
drag, startPoint x: 45, startPoint y: 91, endPoint x: 184, endPoint y: 186, distance: 168.1
click at [184, 186] on div ".deletable-edge-delete-btn { width: 20px; height: 20px; border: 0px solid #ffff…" at bounding box center [265, 147] width 530 height 212
click at [8, 9] on button "Toggle Left Sidebar" at bounding box center [10, 12] width 11 height 11
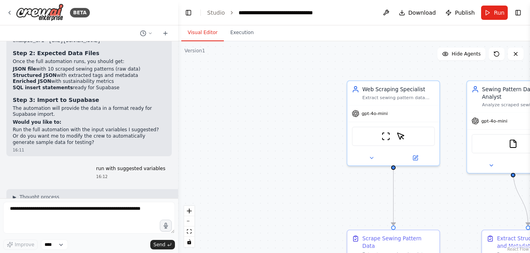
drag, startPoint x: 125, startPoint y: 178, endPoint x: 109, endPoint y: 175, distance: 15.7
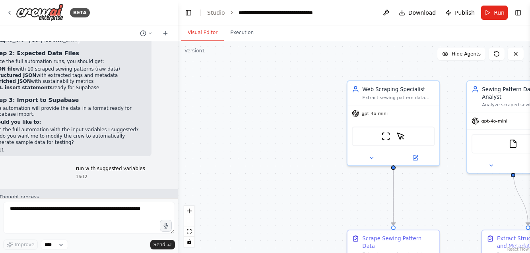
scroll to position [3986, 0]
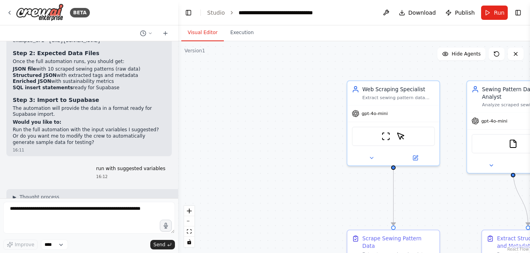
drag, startPoint x: 150, startPoint y: 172, endPoint x: 15, endPoint y: 160, distance: 135.2
click at [0, 163] on html "BETA Create a crew that will trawl a number of retail websites (like Hobbycraft…" at bounding box center [265, 126] width 530 height 253
click at [495, 12] on span "Run" at bounding box center [498, 13] width 11 height 8
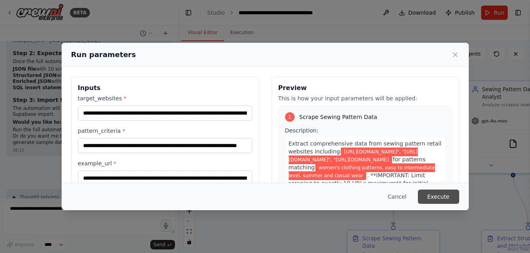
click at [439, 195] on button "Execute" at bounding box center [438, 197] width 41 height 14
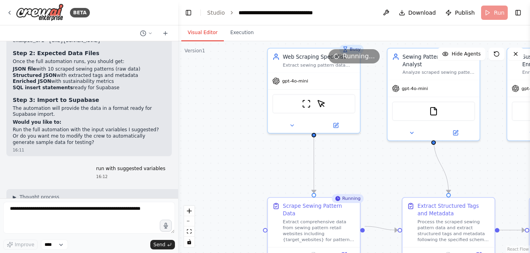
drag, startPoint x: 275, startPoint y: 143, endPoint x: 190, endPoint y: 108, distance: 92.3
click at [190, 108] on div ".deletable-edge-delete-btn { width: 20px; height: 20px; border: 0px solid #ffff…" at bounding box center [354, 147] width 352 height 212
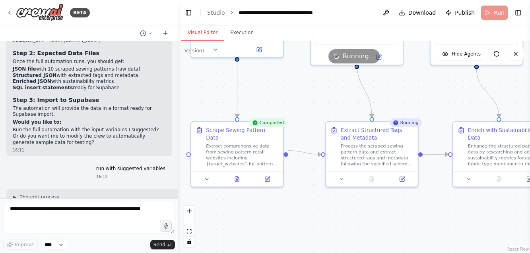
drag, startPoint x: 381, startPoint y: 172, endPoint x: 319, endPoint y: 98, distance: 96.8
click at [319, 98] on div ".deletable-edge-delete-btn { width: 20px; height: 20px; border: 0px solid #ffff…" at bounding box center [354, 147] width 352 height 212
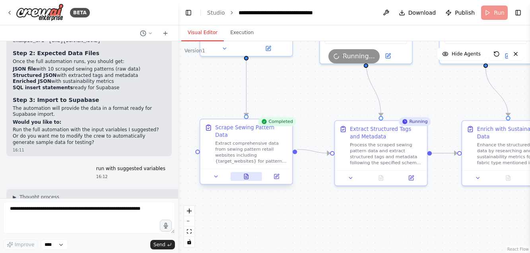
click at [246, 177] on icon at bounding box center [246, 177] width 2 height 0
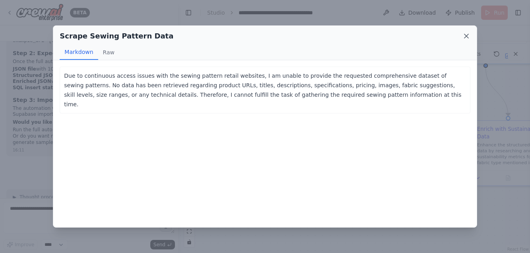
click at [466, 33] on icon at bounding box center [466, 36] width 8 height 8
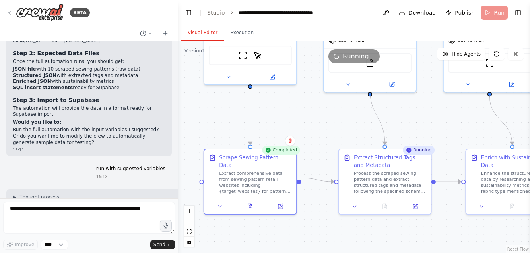
drag, startPoint x: 221, startPoint y: 101, endPoint x: 225, endPoint y: 130, distance: 29.7
click at [225, 130] on div ".deletable-edge-delete-btn { width: 20px; height: 20px; border: 0px solid #ffff…" at bounding box center [354, 147] width 352 height 212
click at [497, 10] on header "**********" at bounding box center [354, 12] width 352 height 25
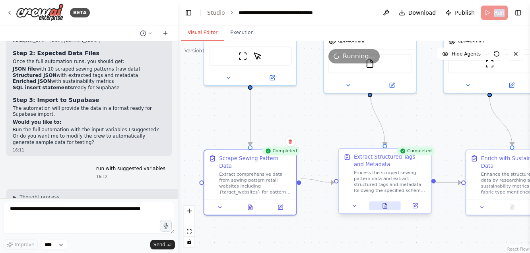
click at [385, 210] on button at bounding box center [385, 206] width 32 height 9
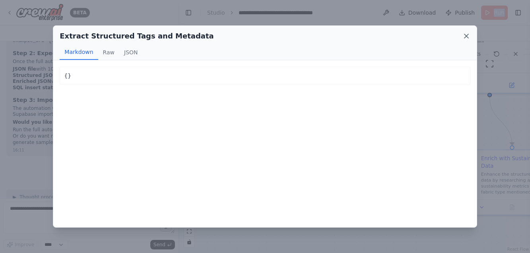
click at [466, 35] on icon at bounding box center [466, 36] width 8 height 8
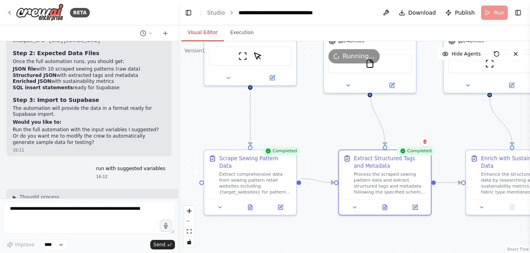
click at [350, 54] on span "Running..." at bounding box center [358, 57] width 32 height 10
click at [351, 60] on span "Running..." at bounding box center [358, 57] width 32 height 10
click at [351, 59] on span "Running..." at bounding box center [358, 57] width 32 height 10
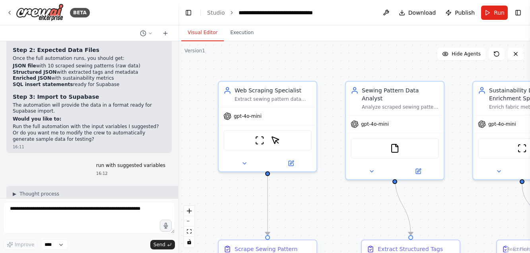
scroll to position [3986, 0]
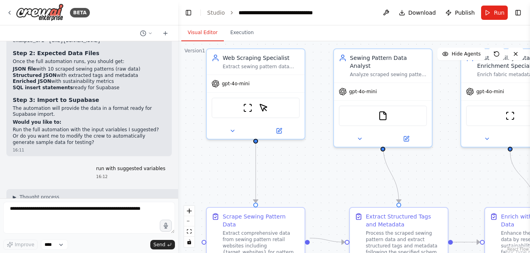
drag, startPoint x: 316, startPoint y: 65, endPoint x: 304, endPoint y: 33, distance: 34.5
click at [304, 33] on div "Visual Editor Execution Version 1 Show Tools Hide Agents .deletable-edge-delete…" at bounding box center [354, 139] width 352 height 228
click at [418, 11] on span "Download" at bounding box center [422, 13] width 28 height 8
click at [414, 14] on span "Download" at bounding box center [422, 13] width 28 height 8
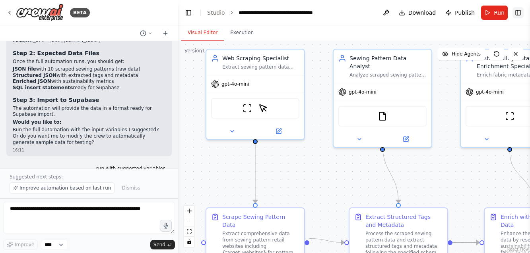
click at [518, 12] on button "Toggle Right Sidebar" at bounding box center [517, 12] width 11 height 11
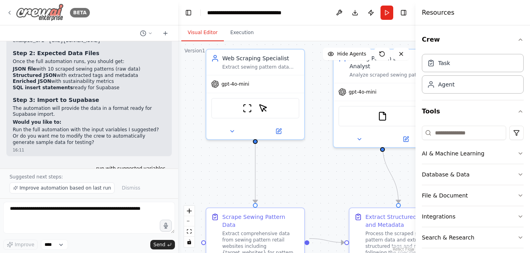
click at [11, 13] on icon at bounding box center [9, 13] width 6 height 6
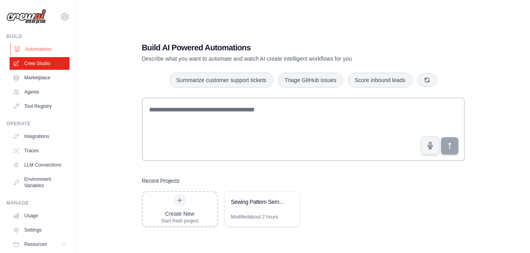
click at [37, 48] on link "Automations" at bounding box center [40, 49] width 60 height 13
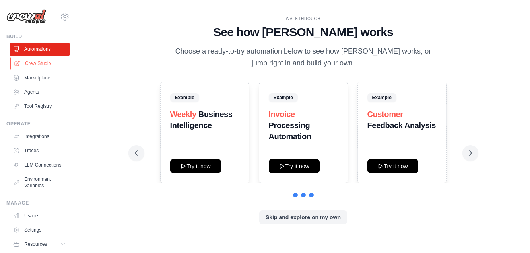
click at [35, 62] on link "Crew Studio" at bounding box center [40, 63] width 60 height 13
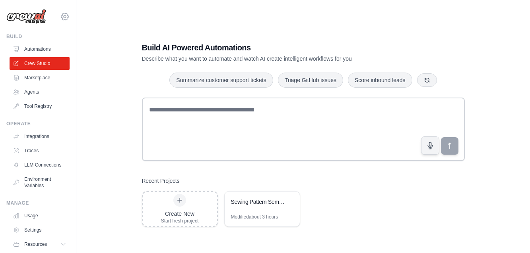
click at [67, 18] on icon at bounding box center [65, 17] width 10 height 10
